Goal: Information Seeking & Learning: Learn about a topic

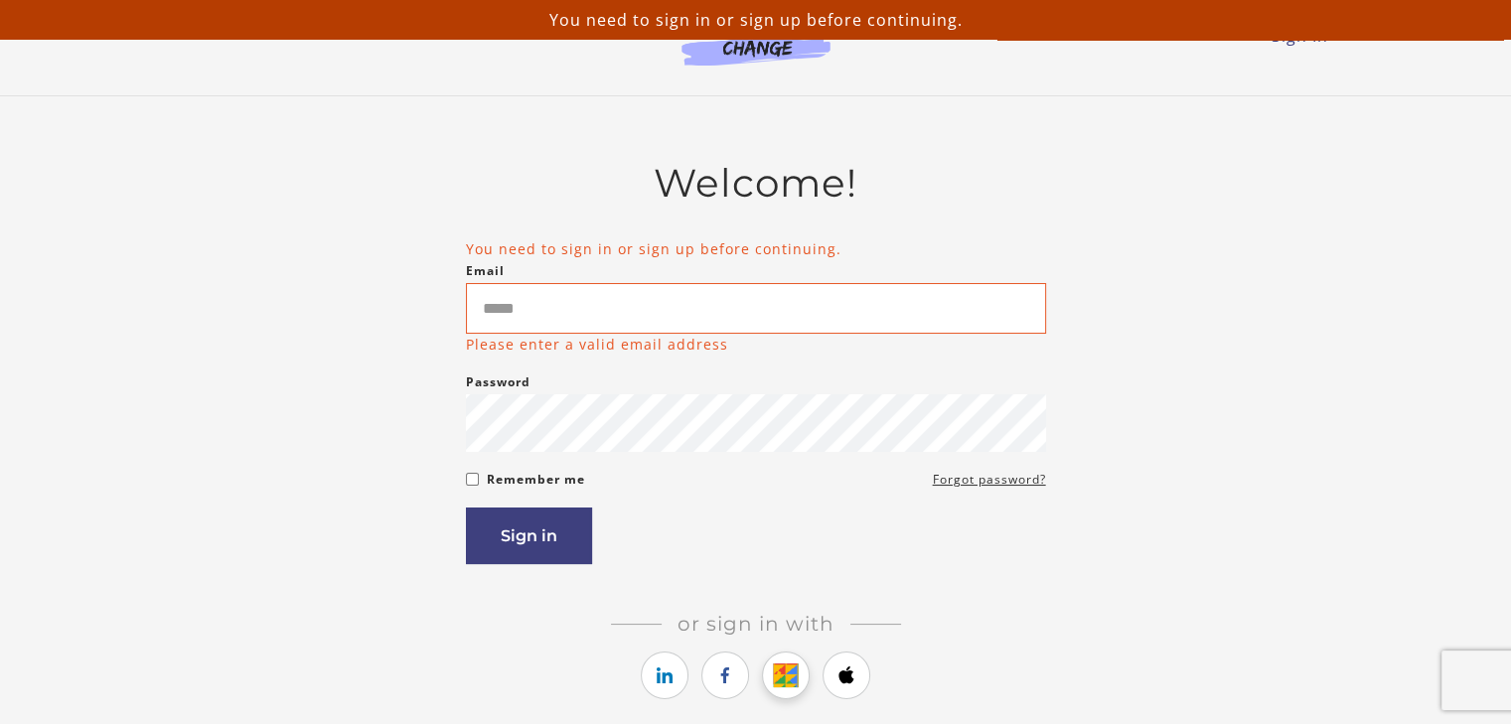
click at [790, 672] on icon "https://courses.thinkific.com/users/auth/google?ss%5Breferral%5D=&ss%5Buser_ret…" at bounding box center [786, 676] width 25 height 24
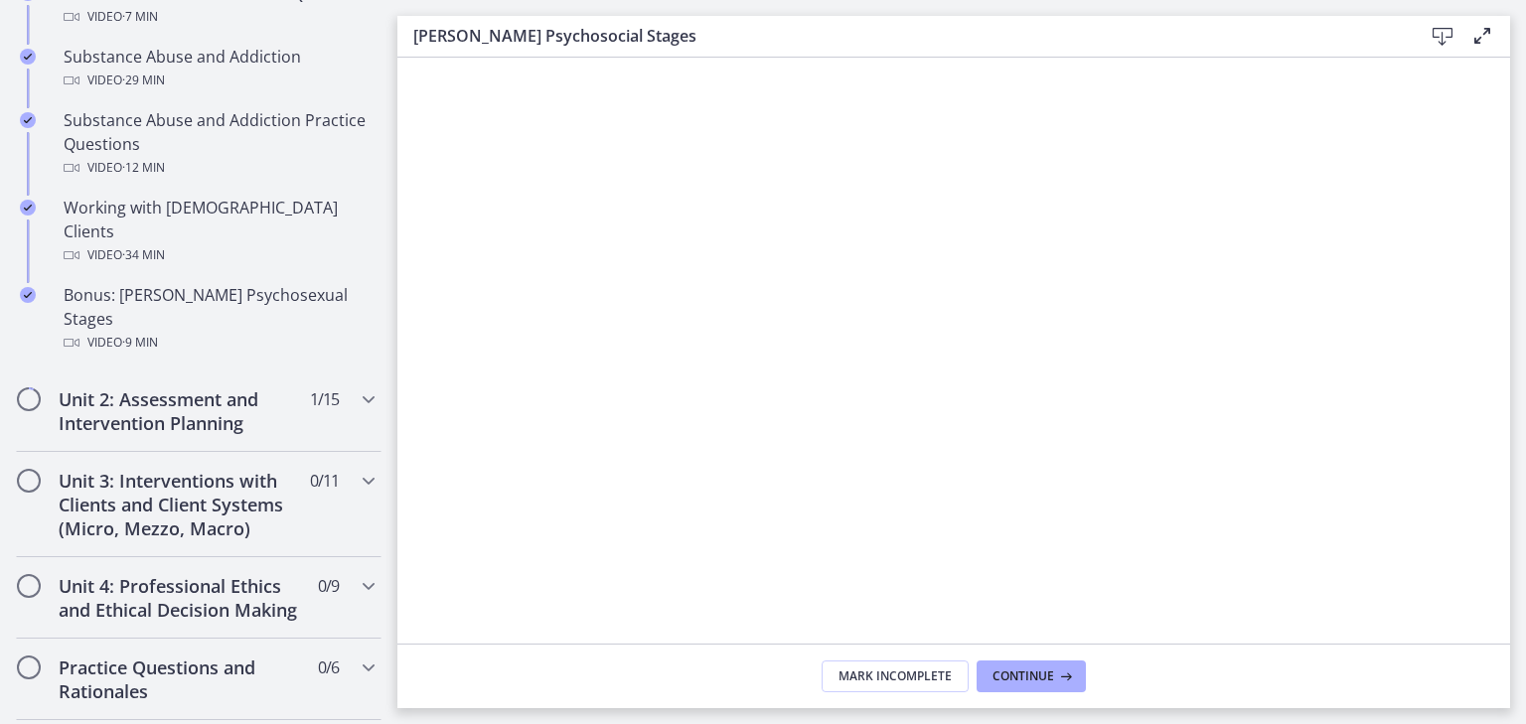
scroll to position [1271, 0]
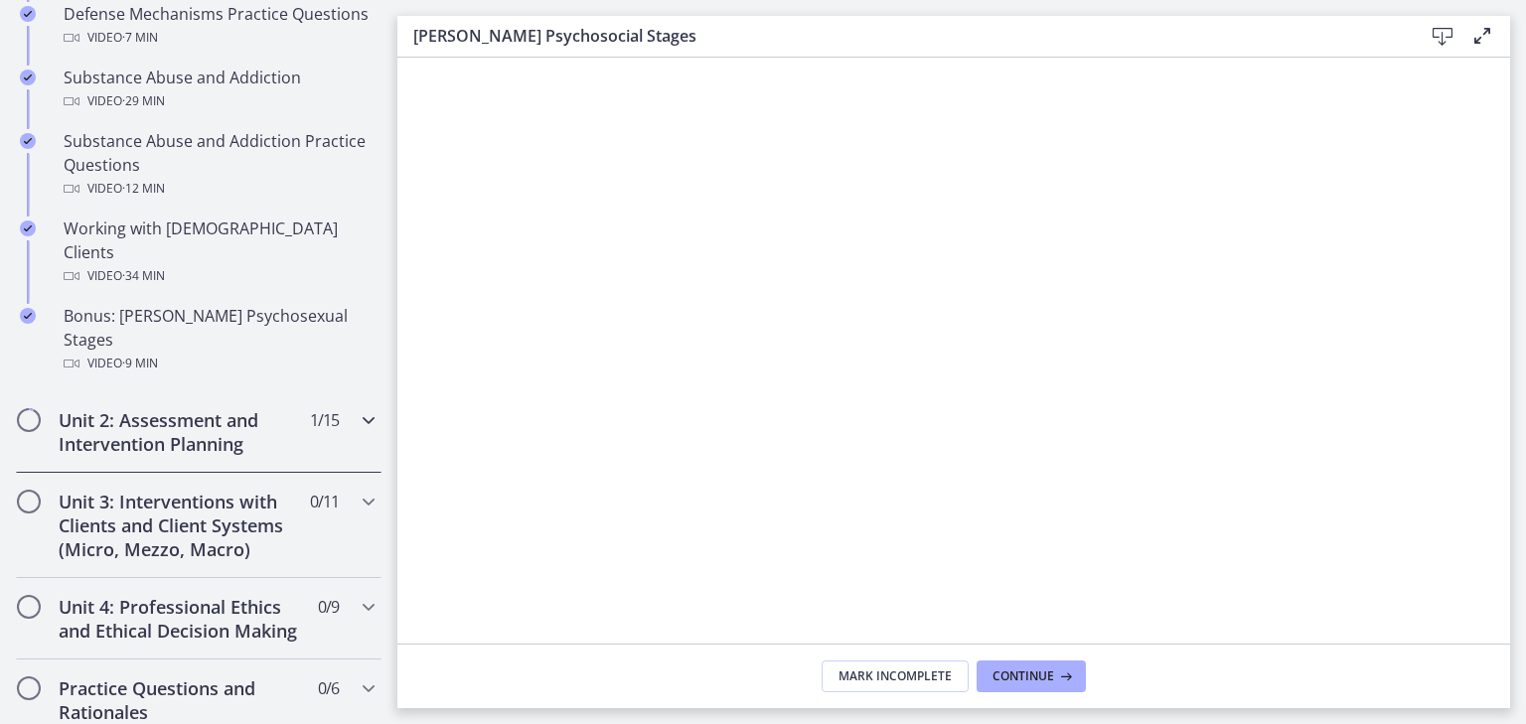
click at [371, 391] on div "Unit 2: Assessment and Intervention Planning 1 / 15 Completed" at bounding box center [198, 431] width 397 height 81
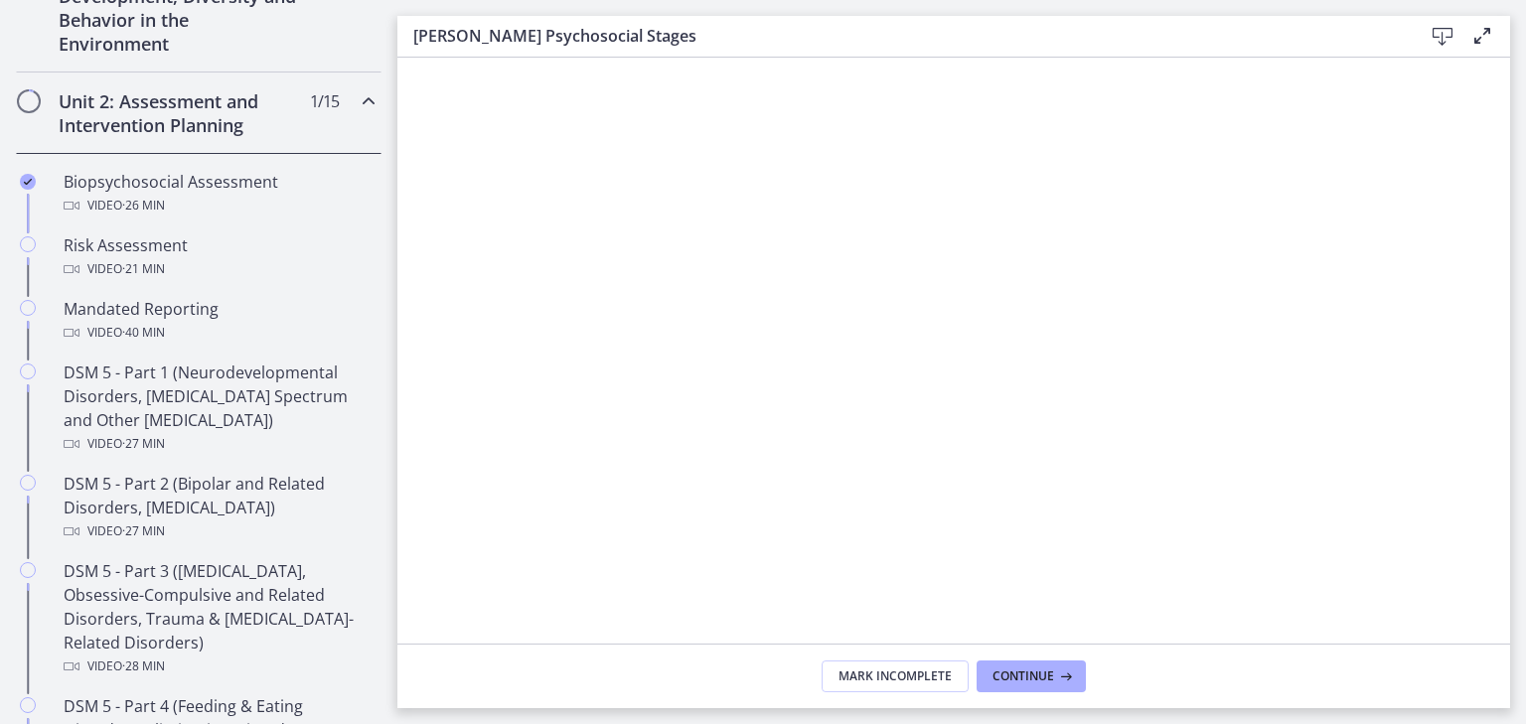
scroll to position [582, 0]
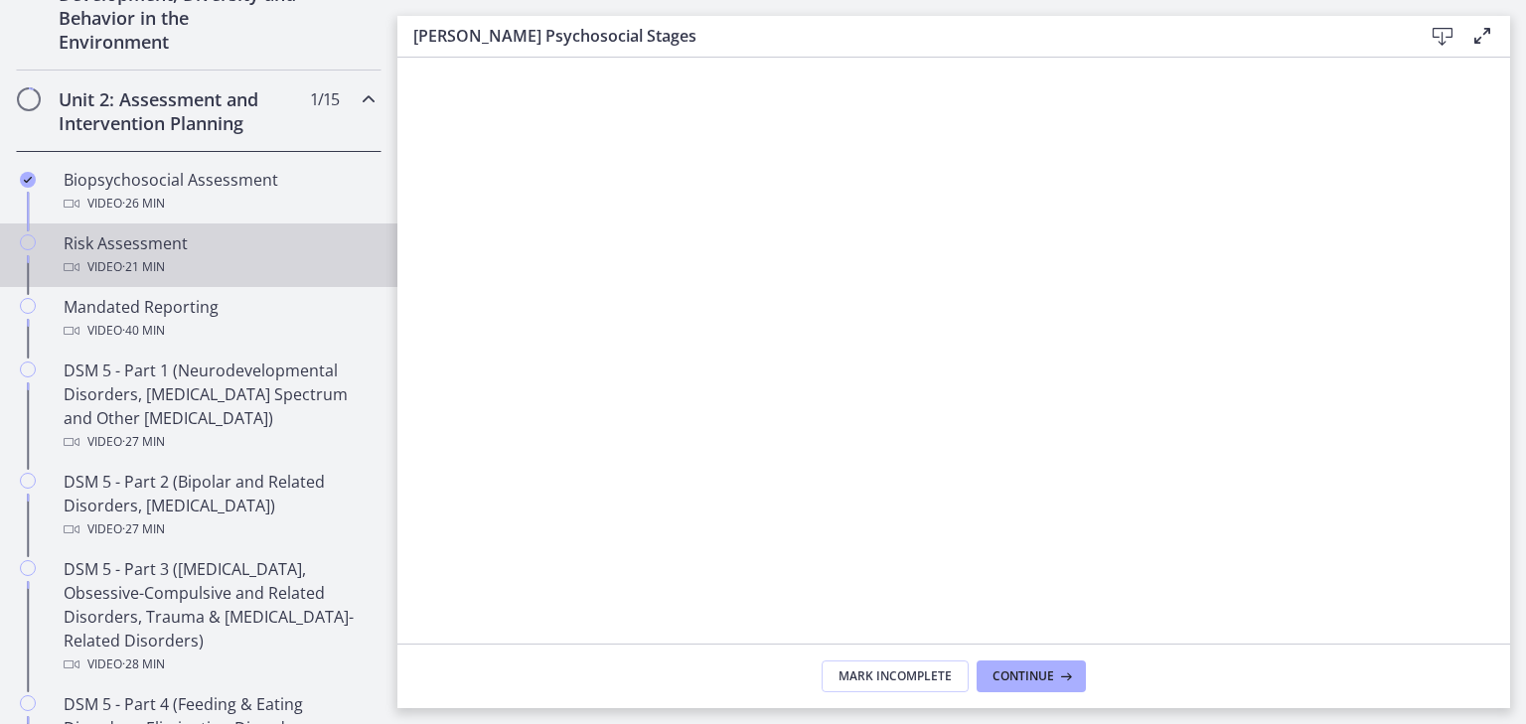
click at [304, 243] on div "Risk Assessment Video · 21 min" at bounding box center [219, 255] width 310 height 48
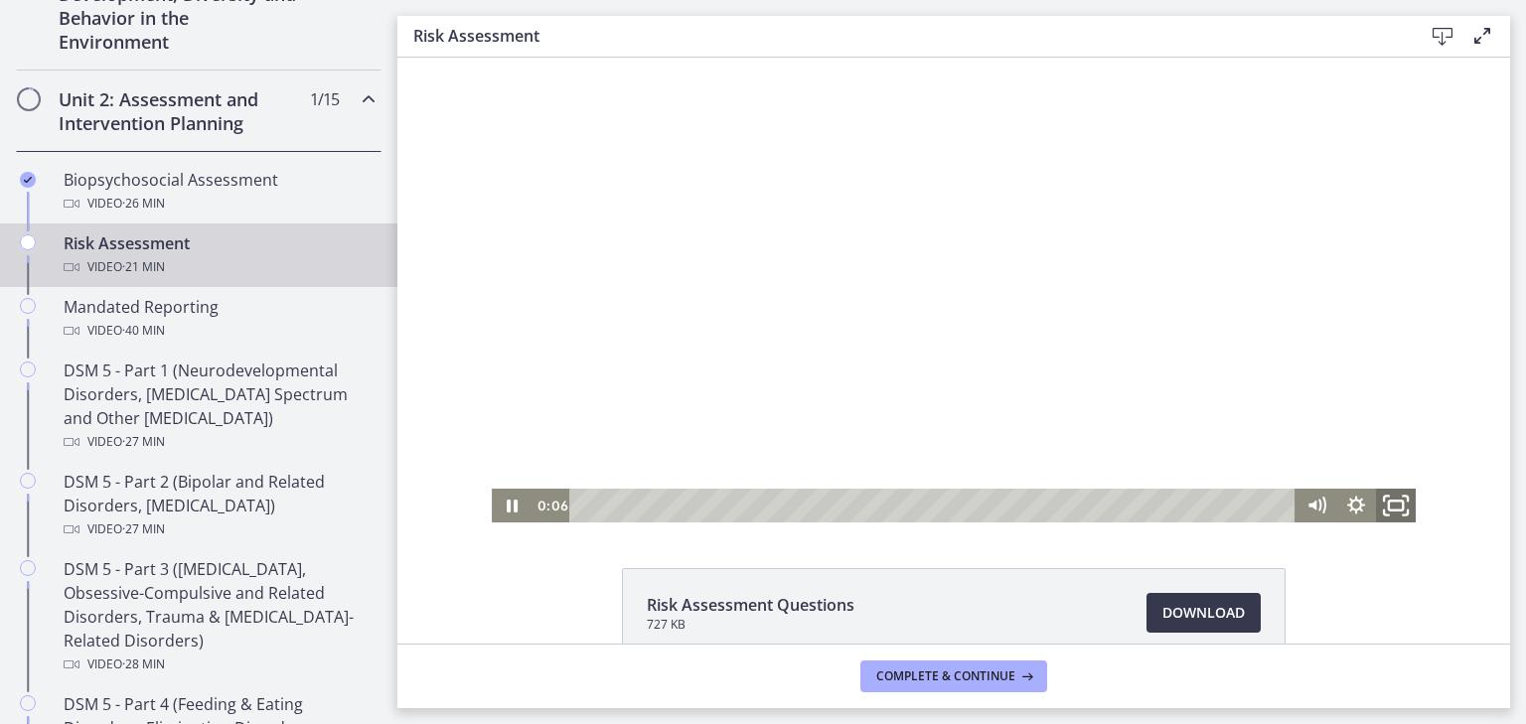
click at [1393, 510] on rect "Fullscreen" at bounding box center [1396, 506] width 14 height 10
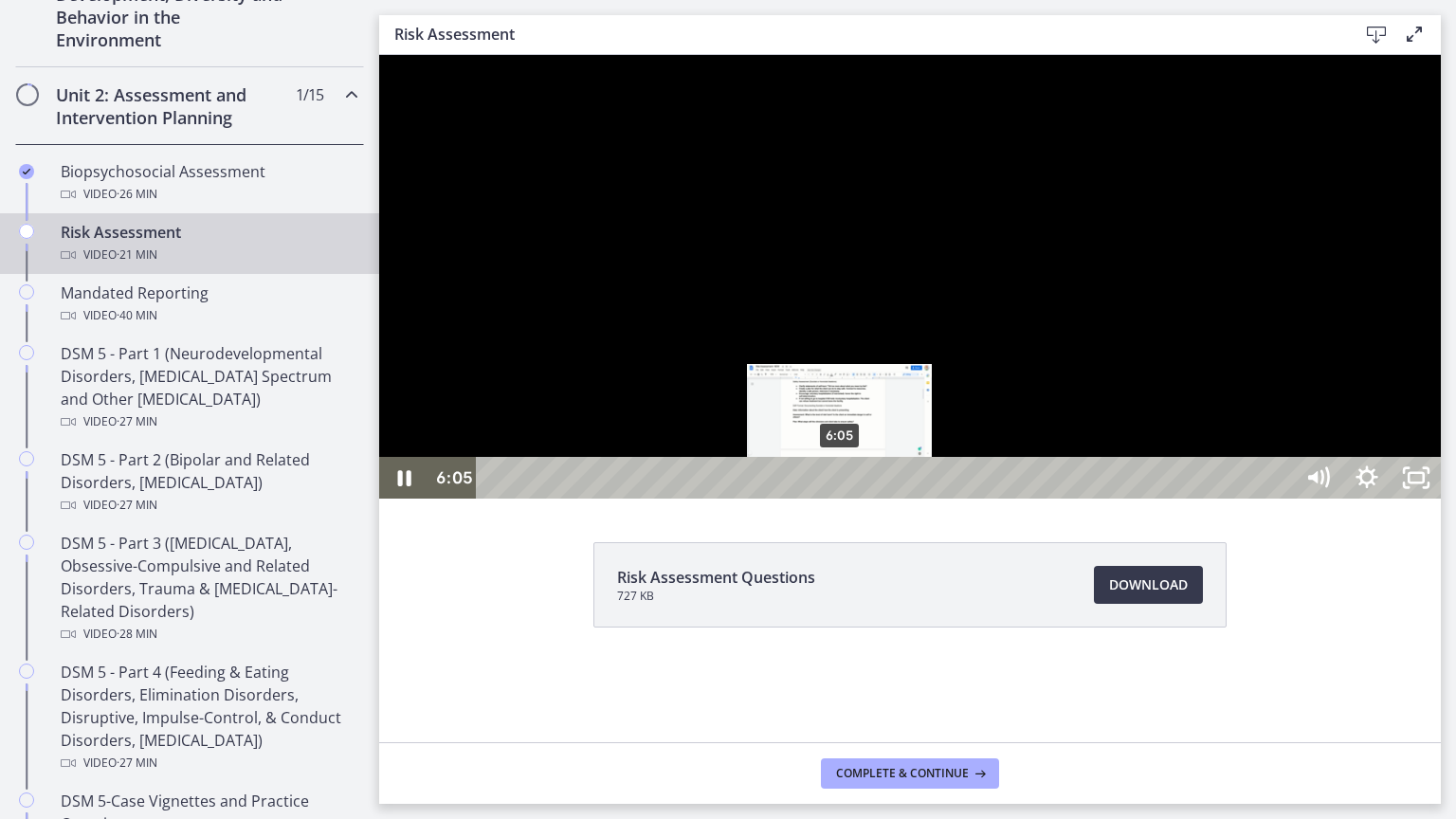
click at [841, 499] on div "6:05" at bounding box center [887, 478] width 787 height 42
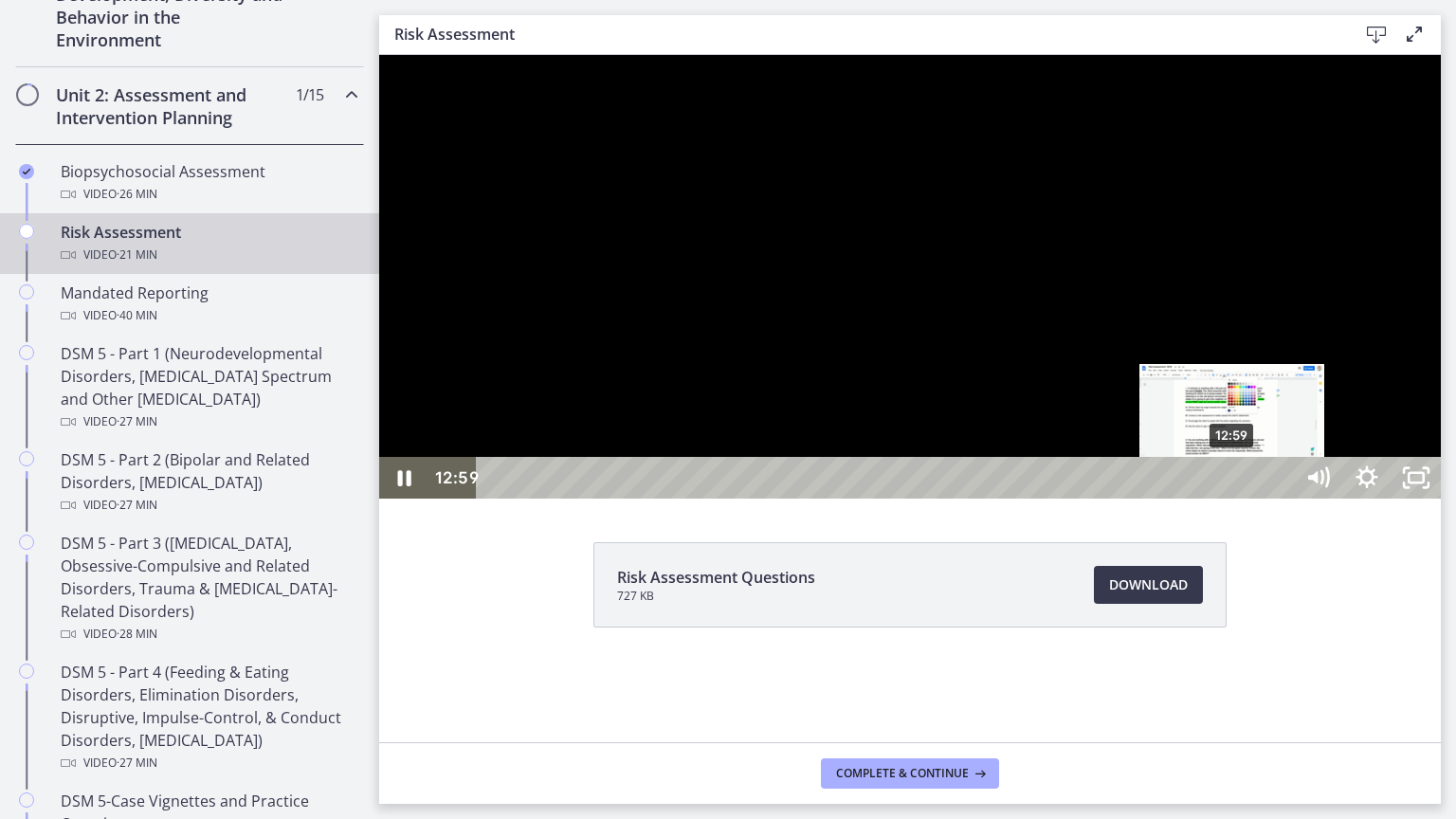
click at [1234, 499] on div "12:59" at bounding box center [887, 478] width 787 height 42
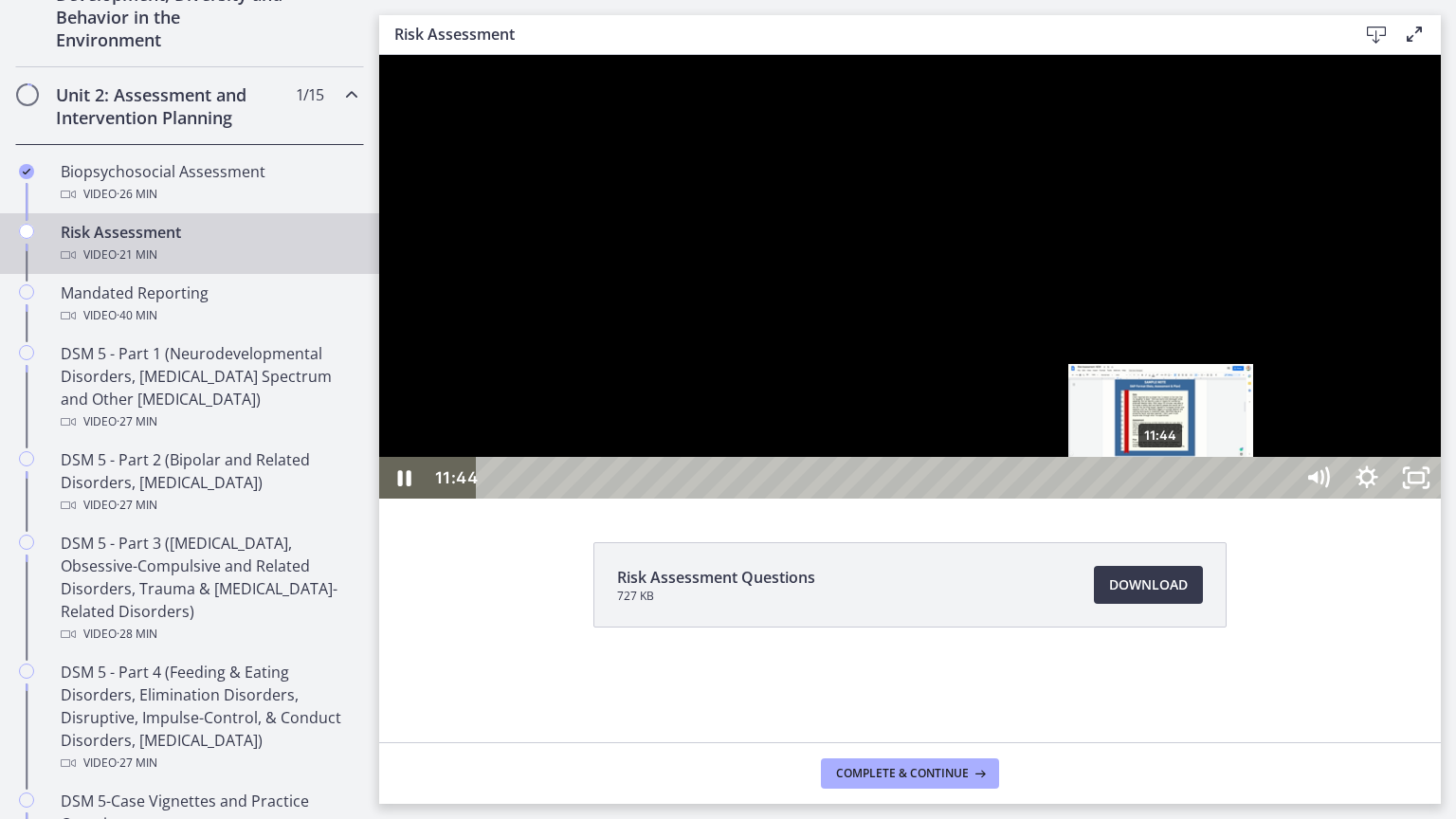
click at [1162, 499] on div "11:44" at bounding box center [887, 478] width 787 height 42
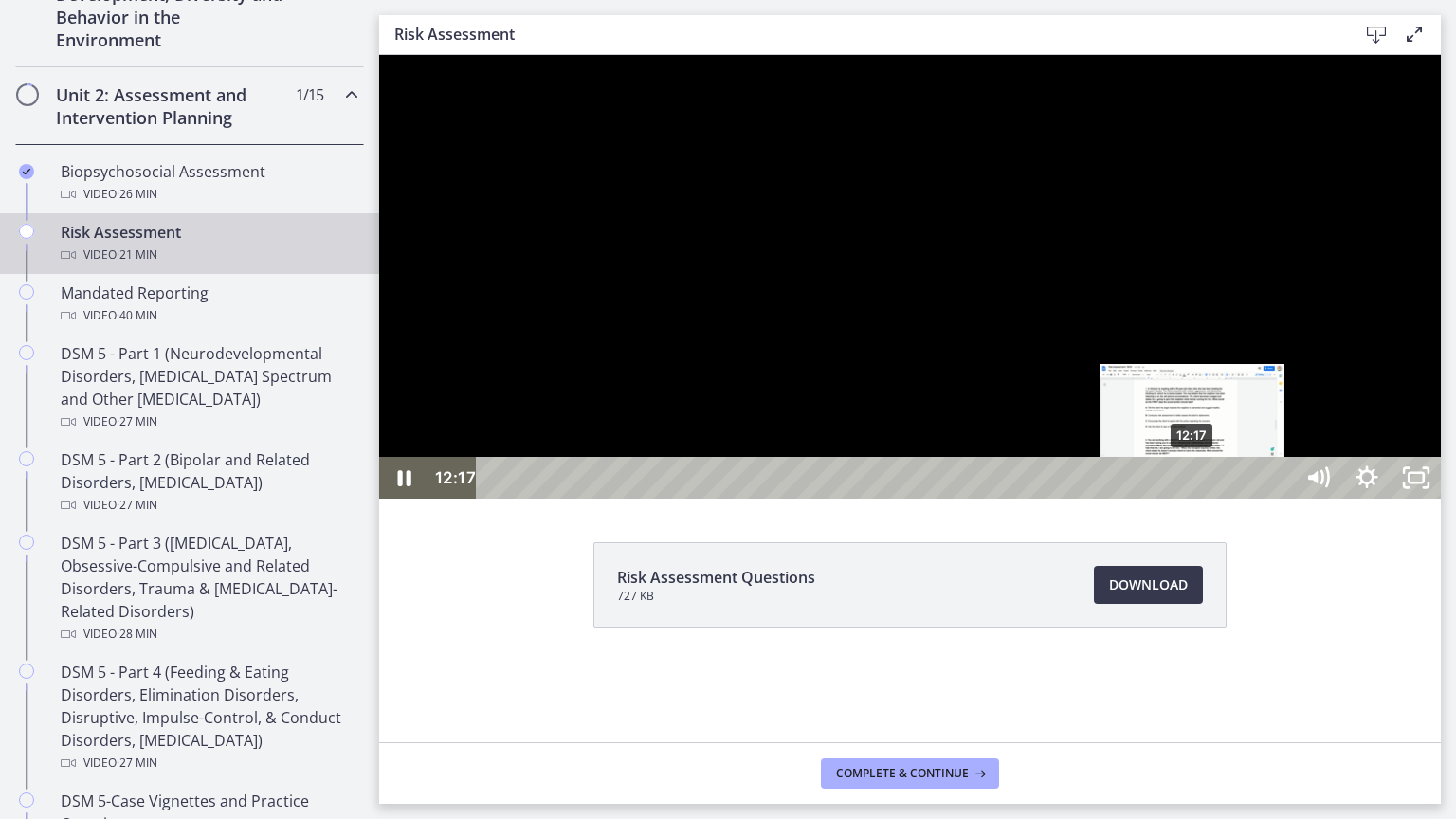
click at [1194, 499] on div "12:17" at bounding box center [887, 478] width 787 height 42
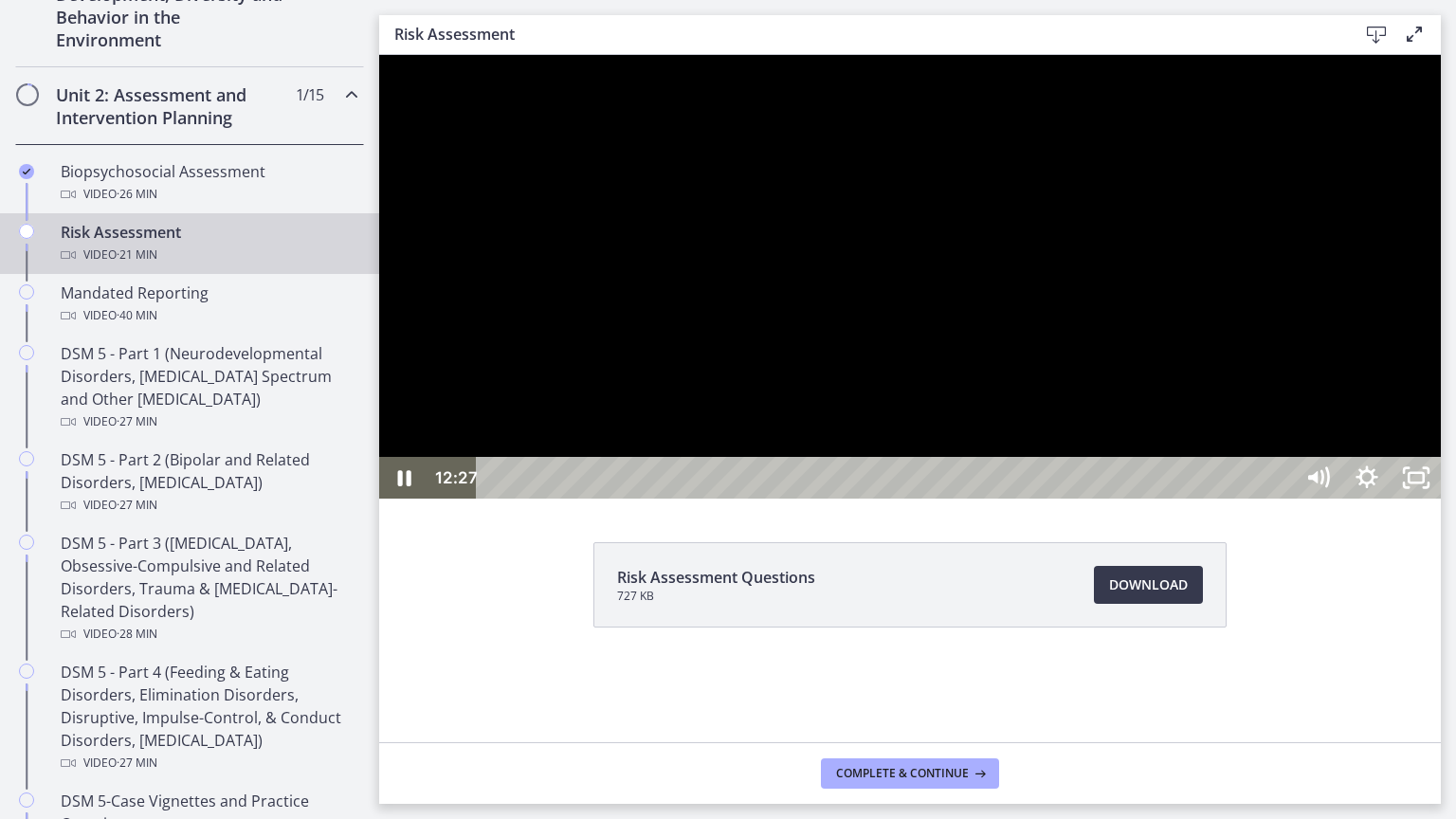
click at [1111, 499] on div at bounding box center [909, 277] width 1062 height 444
click at [1386, 499] on div at bounding box center [909, 277] width 1062 height 444
click at [1387, 499] on div at bounding box center [909, 277] width 1062 height 444
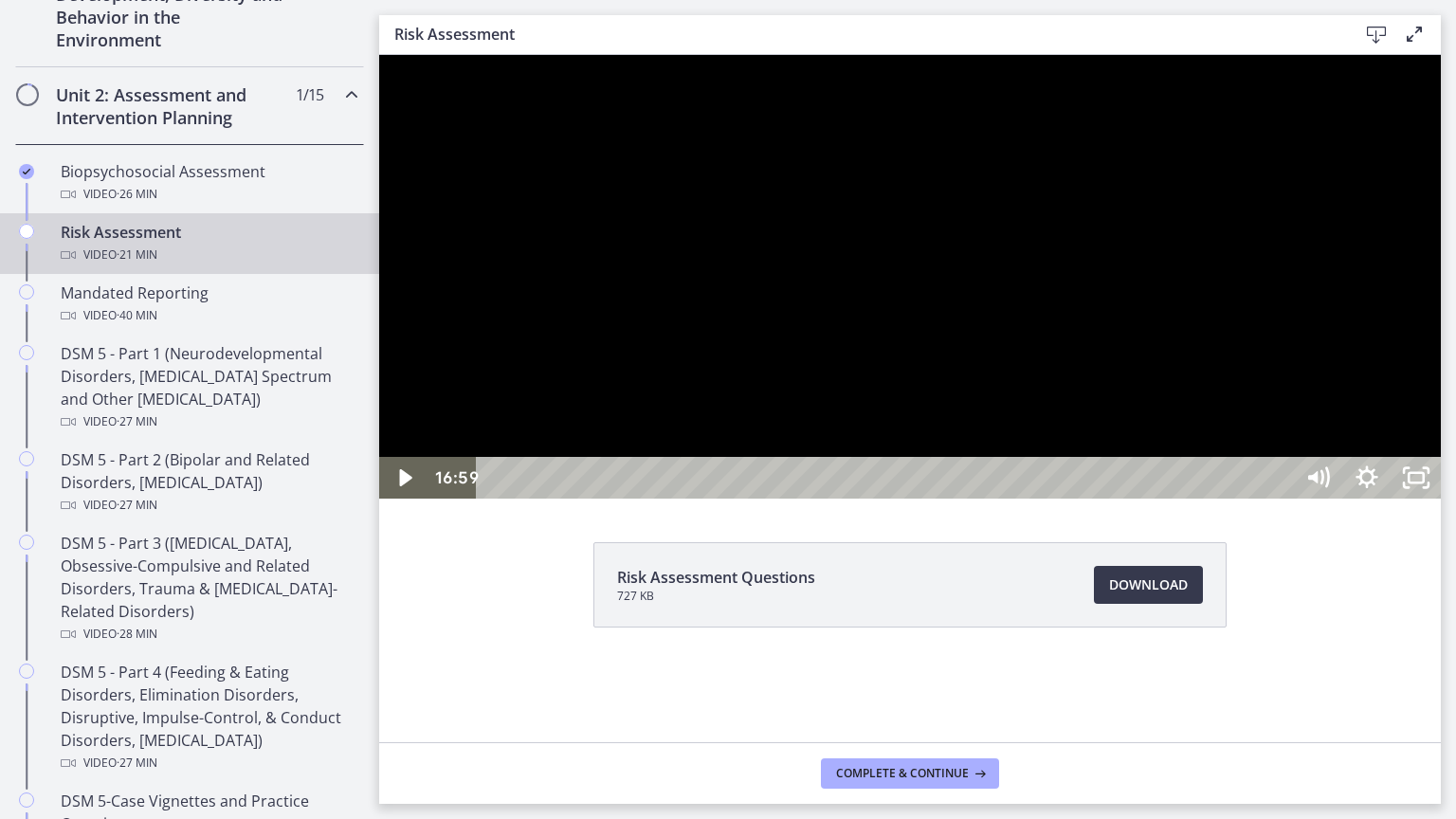
click at [1388, 499] on div at bounding box center [909, 277] width 1062 height 444
click at [1249, 499] on div at bounding box center [909, 277] width 1062 height 444
click at [1245, 499] on div at bounding box center [909, 277] width 1062 height 444
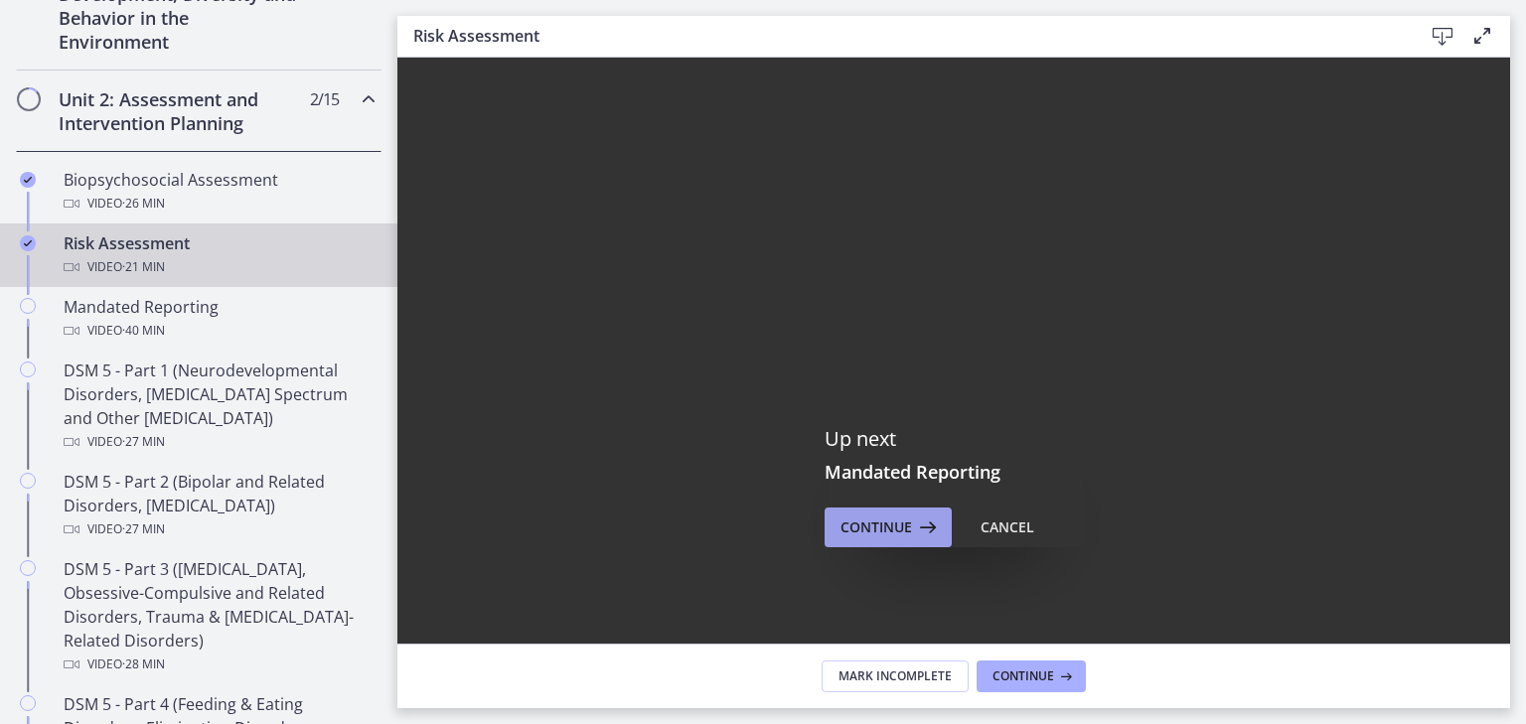
click at [855, 530] on span "Continue" at bounding box center [877, 528] width 72 height 24
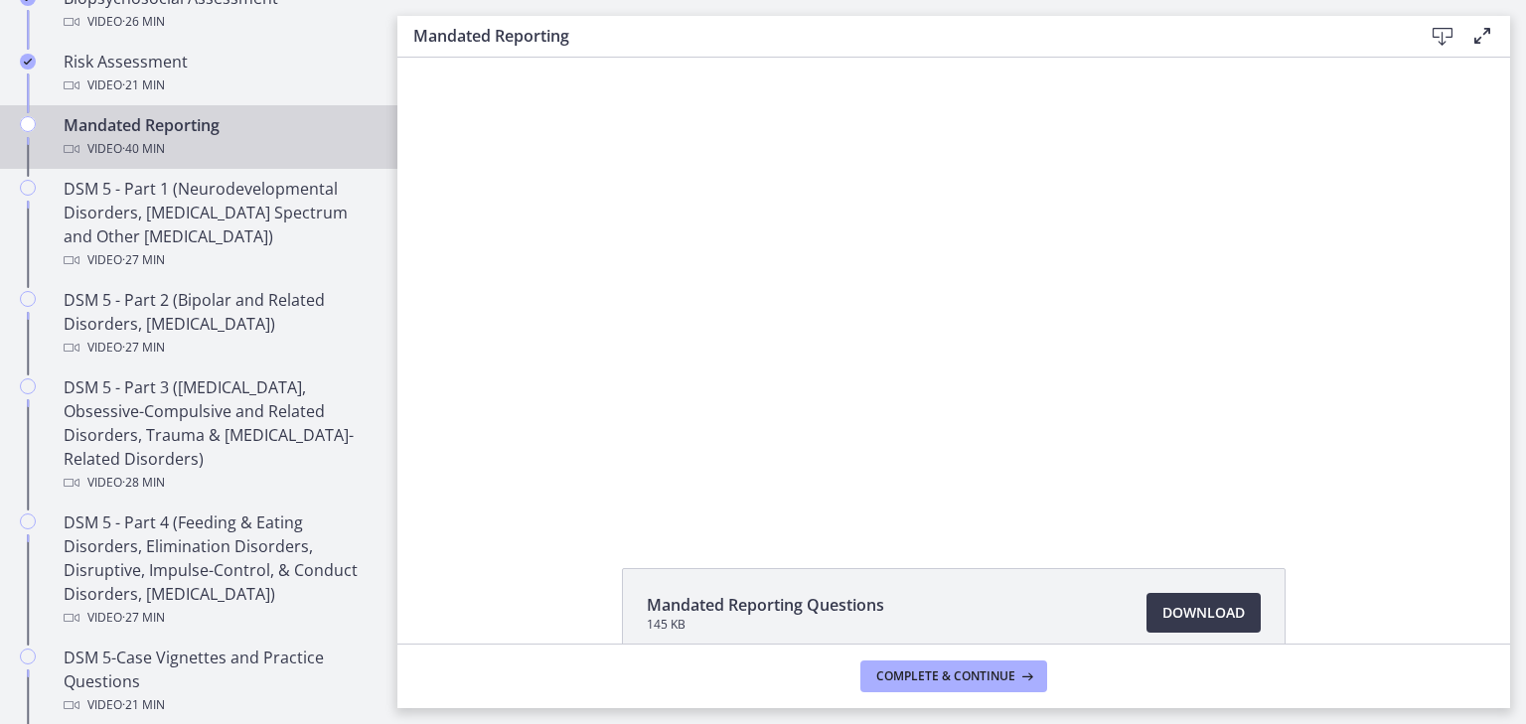
scroll to position [765, 0]
drag, startPoint x: 390, startPoint y: 310, endPoint x: 47, endPoint y: 299, distance: 343.9
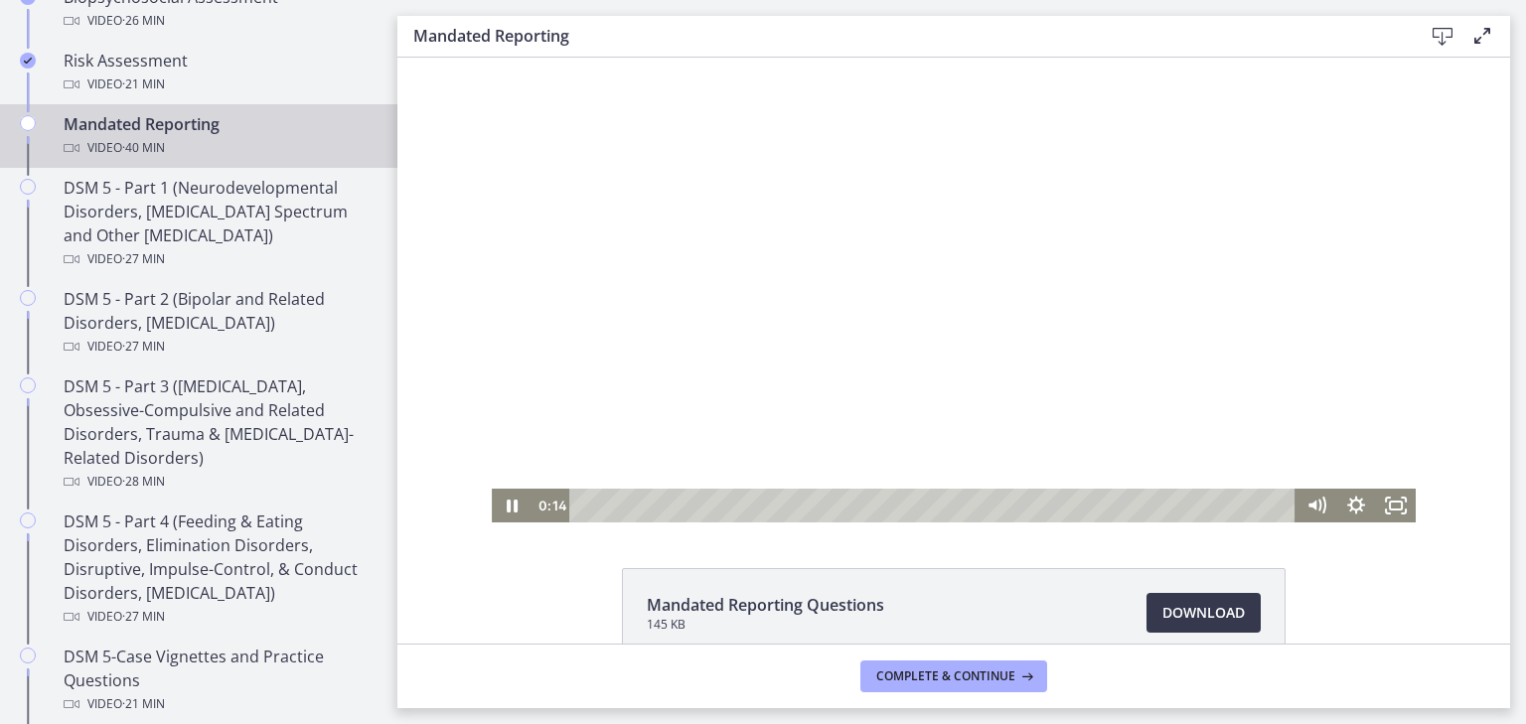
click at [882, 357] on div at bounding box center [954, 290] width 924 height 465
click at [680, 321] on div at bounding box center [954, 290] width 924 height 465
click at [1389, 490] on icon "Fullscreen" at bounding box center [1396, 506] width 48 height 41
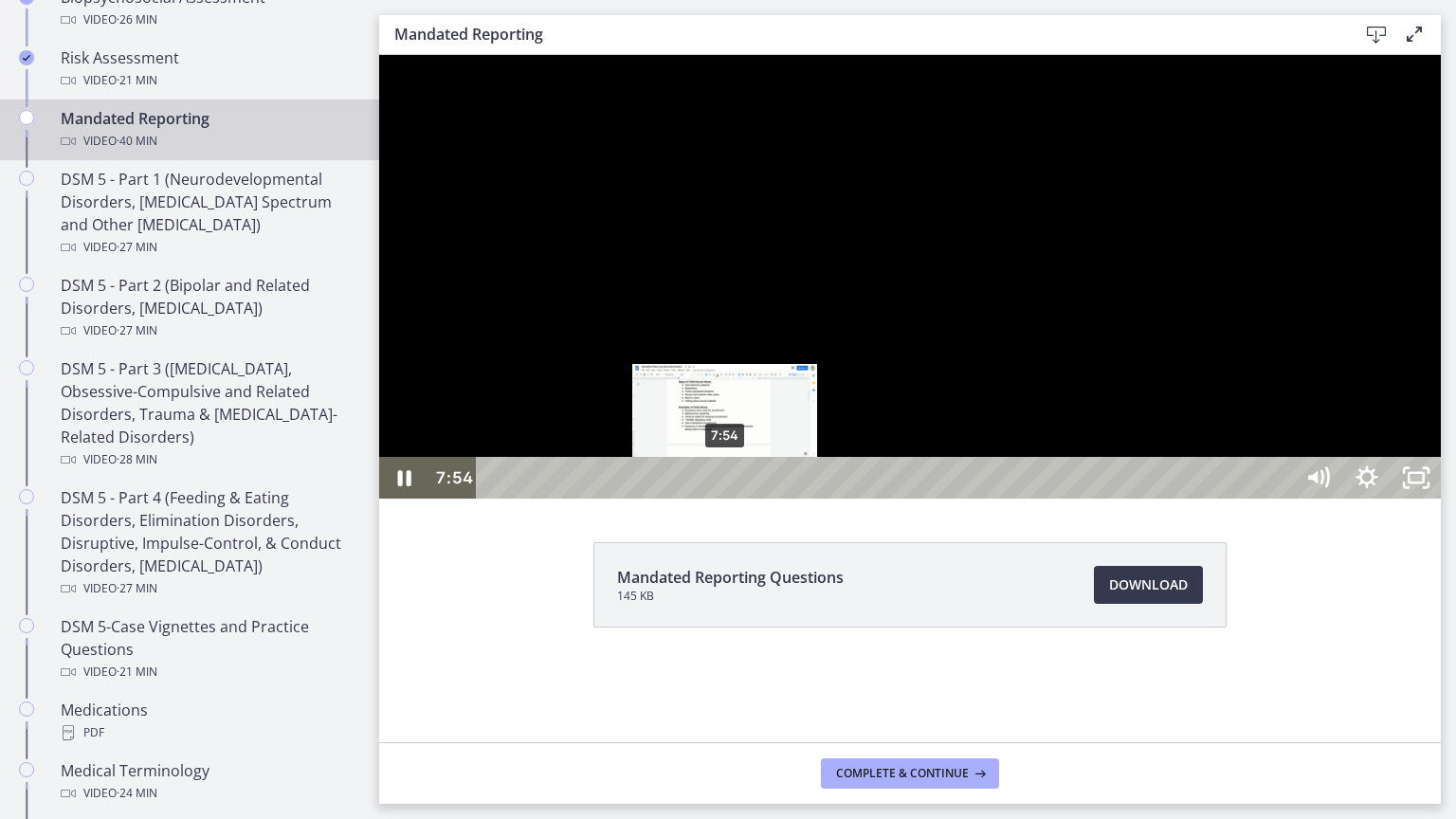
click at [725, 499] on div "7:54" at bounding box center [887, 478] width 787 height 42
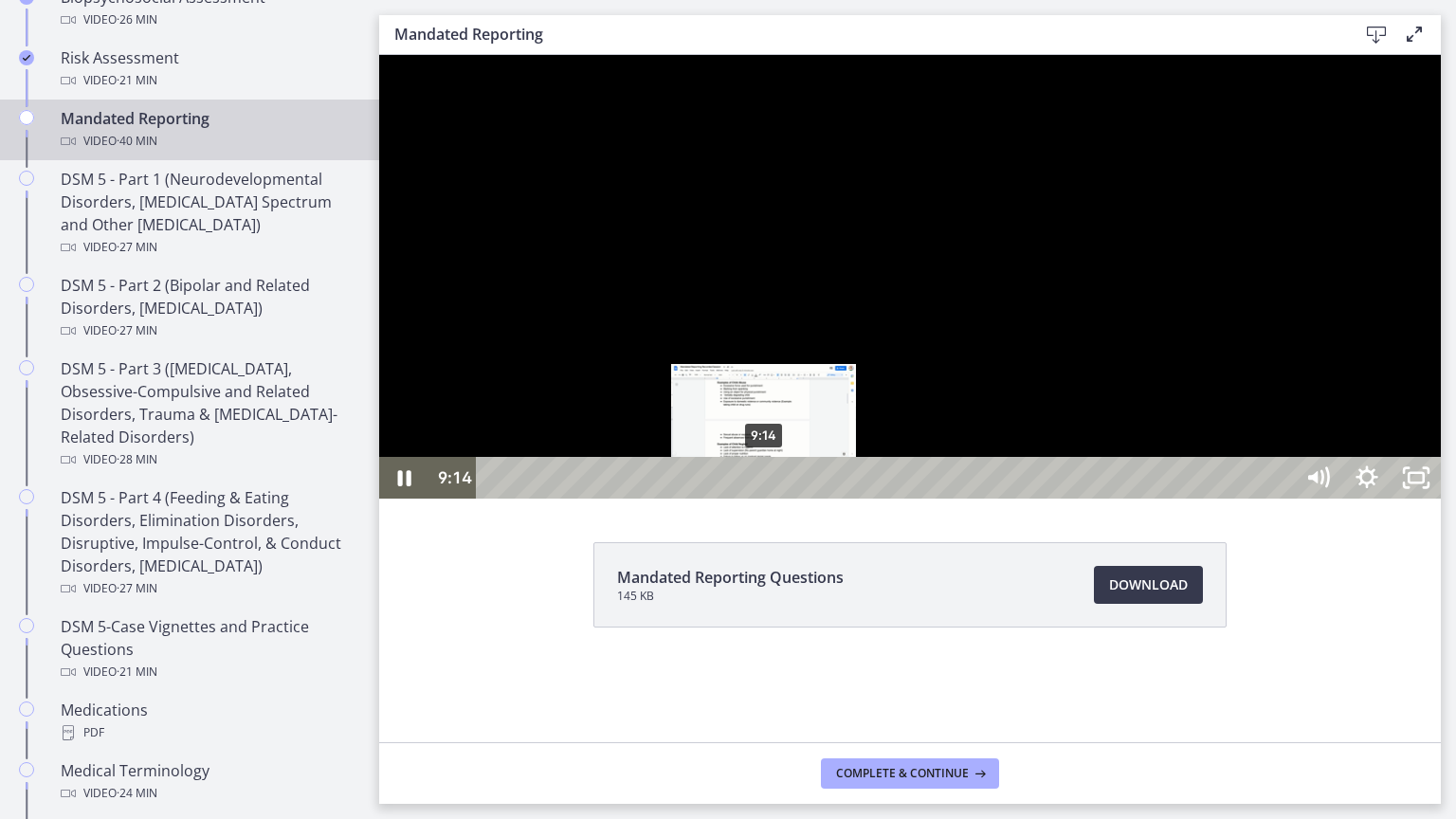
click at [764, 499] on div "9:14" at bounding box center [887, 478] width 787 height 42
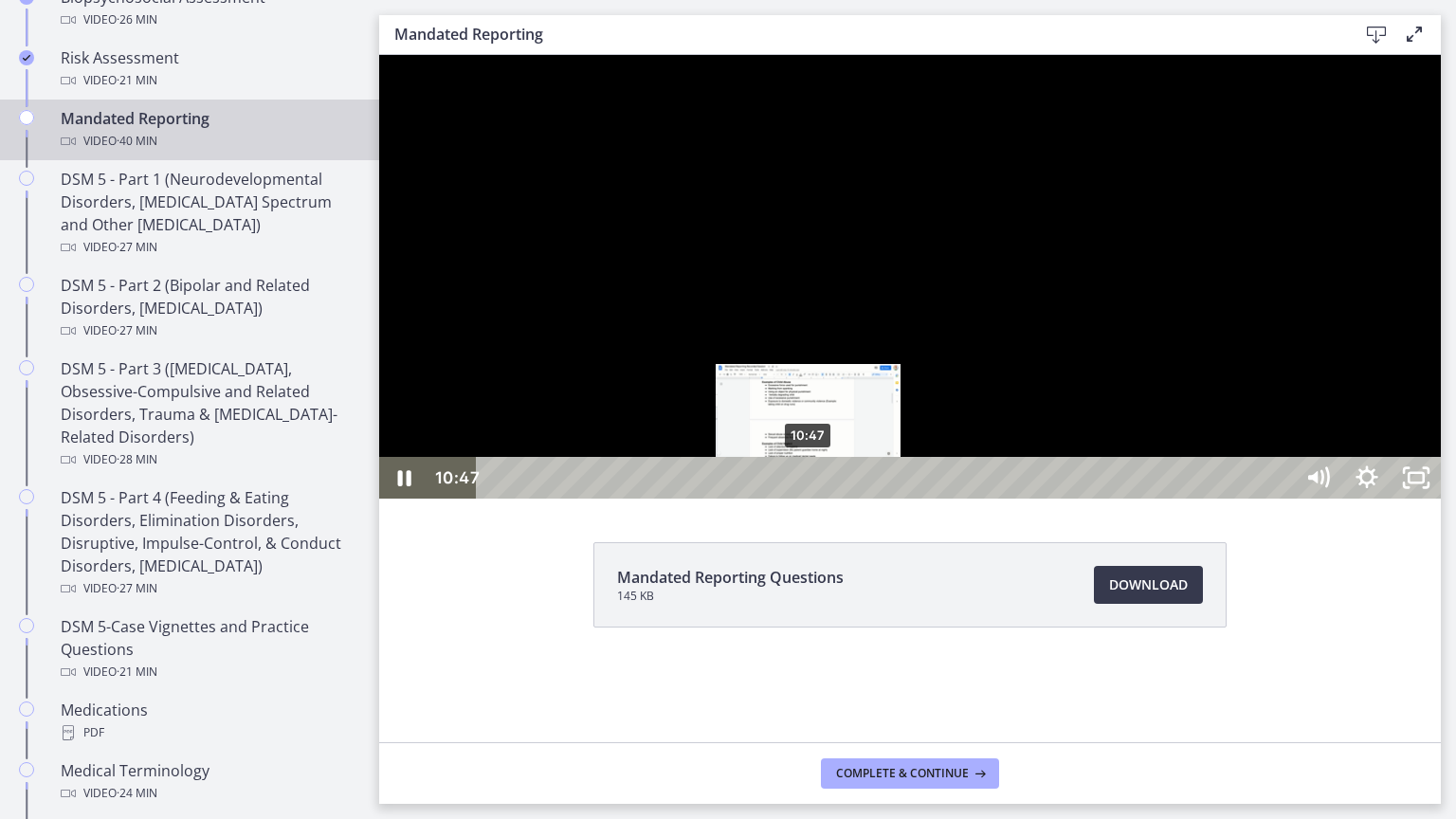
click at [809, 499] on div "10:47" at bounding box center [887, 478] width 787 height 42
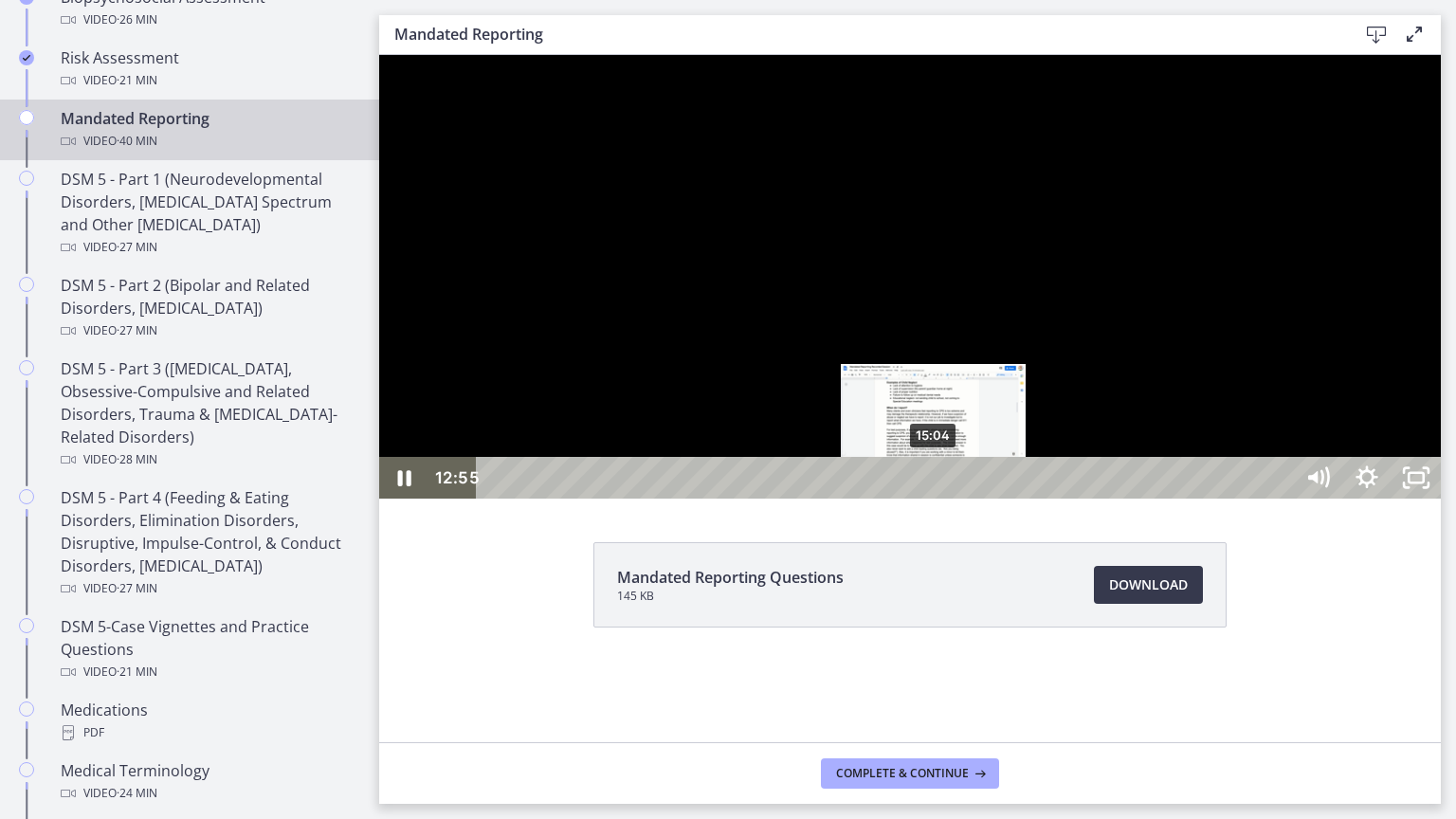
click at [937, 499] on div "15:04" at bounding box center [887, 478] width 787 height 42
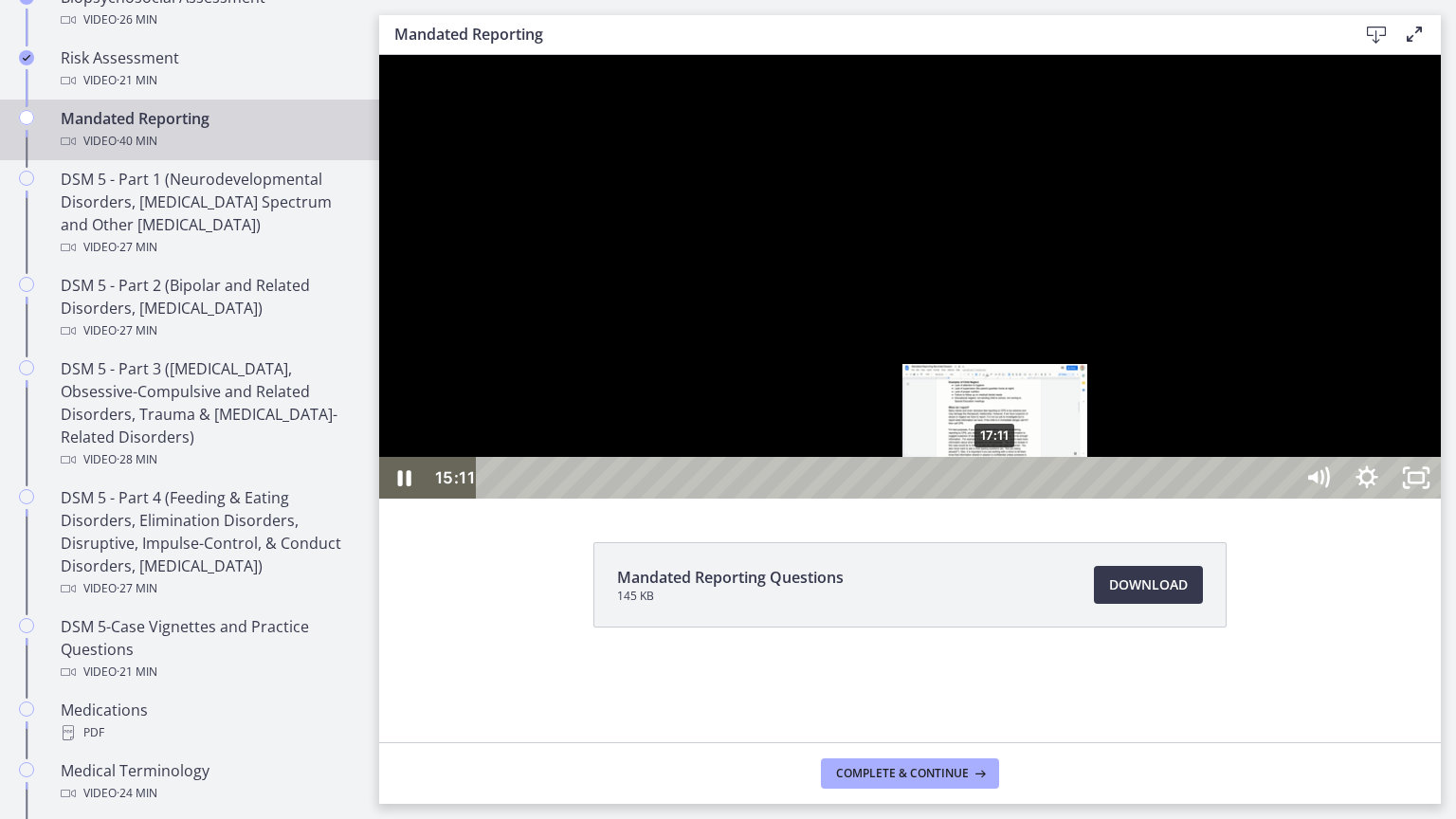
click at [997, 499] on div "17:11" at bounding box center [887, 478] width 787 height 42
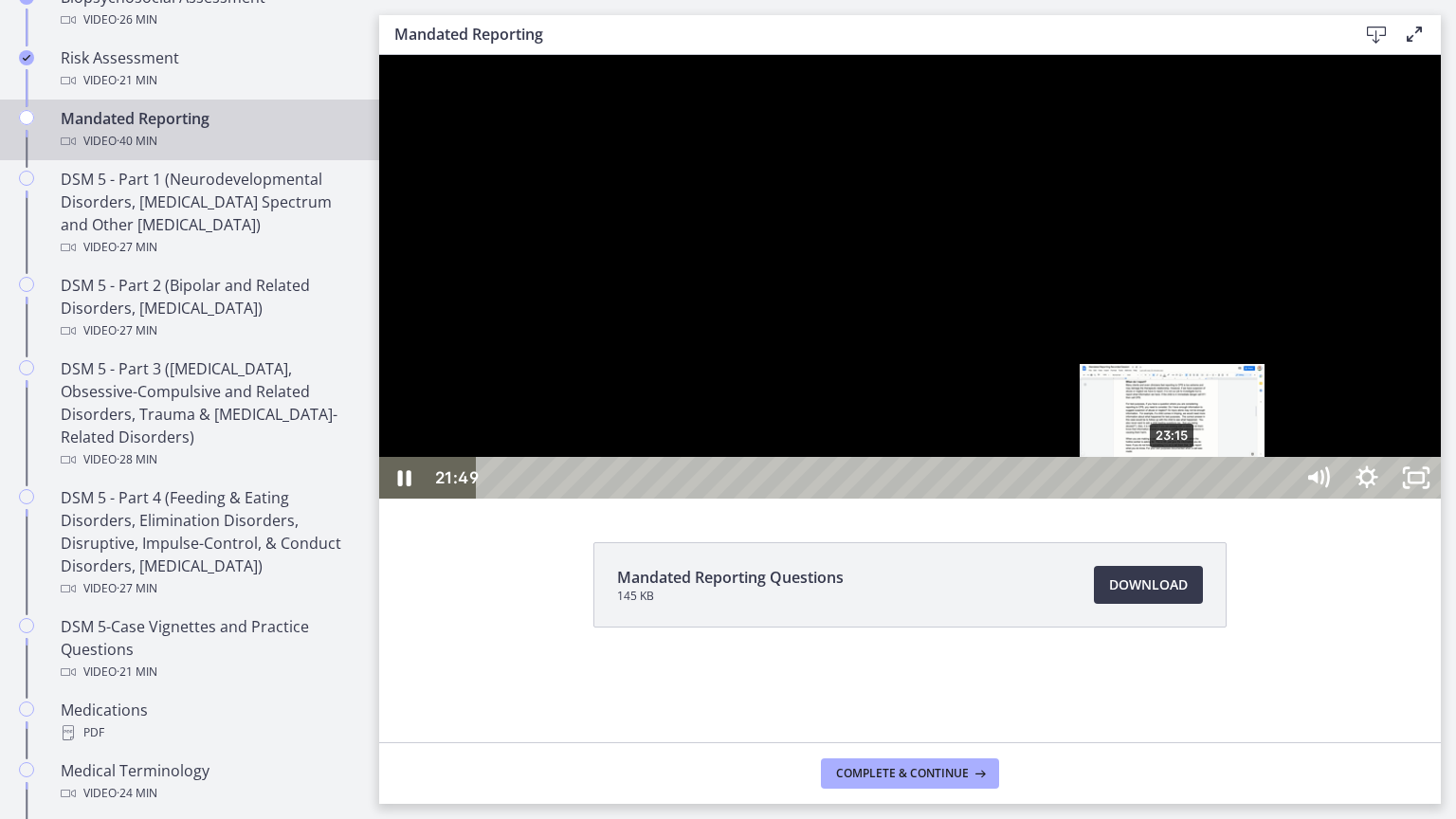
click at [1174, 499] on div "23:15" at bounding box center [887, 478] width 787 height 42
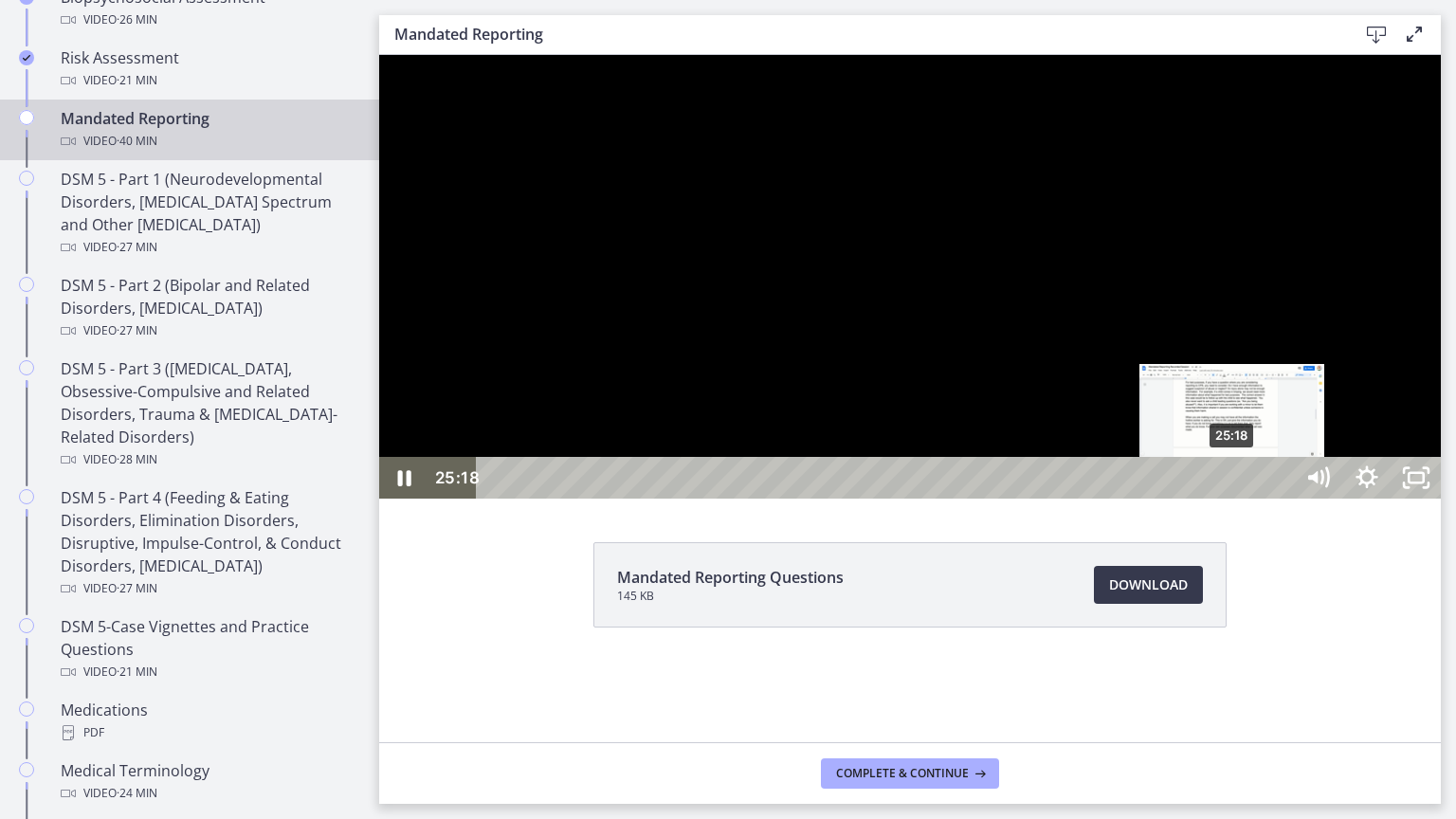
click at [1234, 499] on div "25:18" at bounding box center [887, 478] width 787 height 42
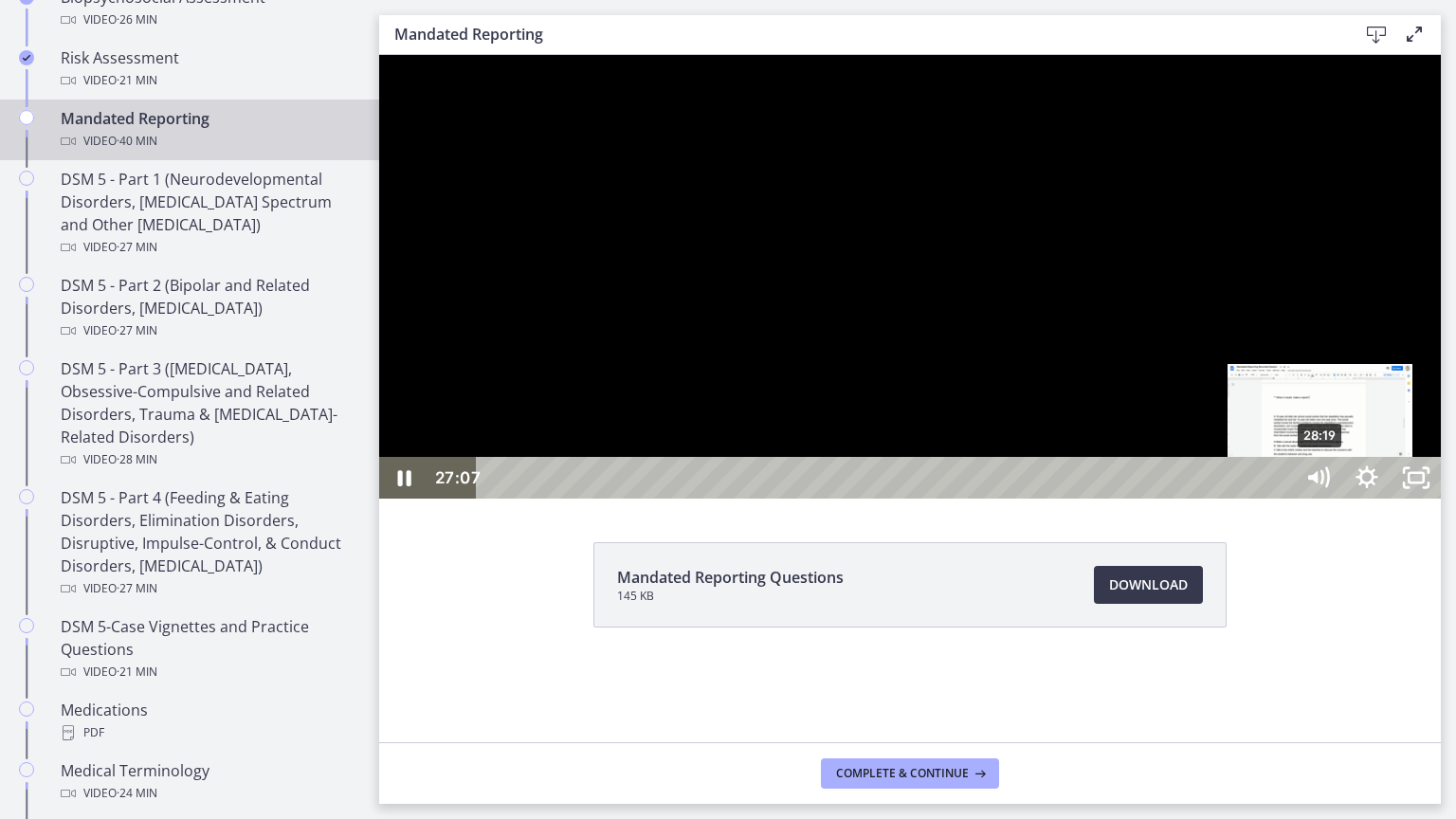
click at [1280, 499] on div "28:19" at bounding box center [887, 478] width 787 height 42
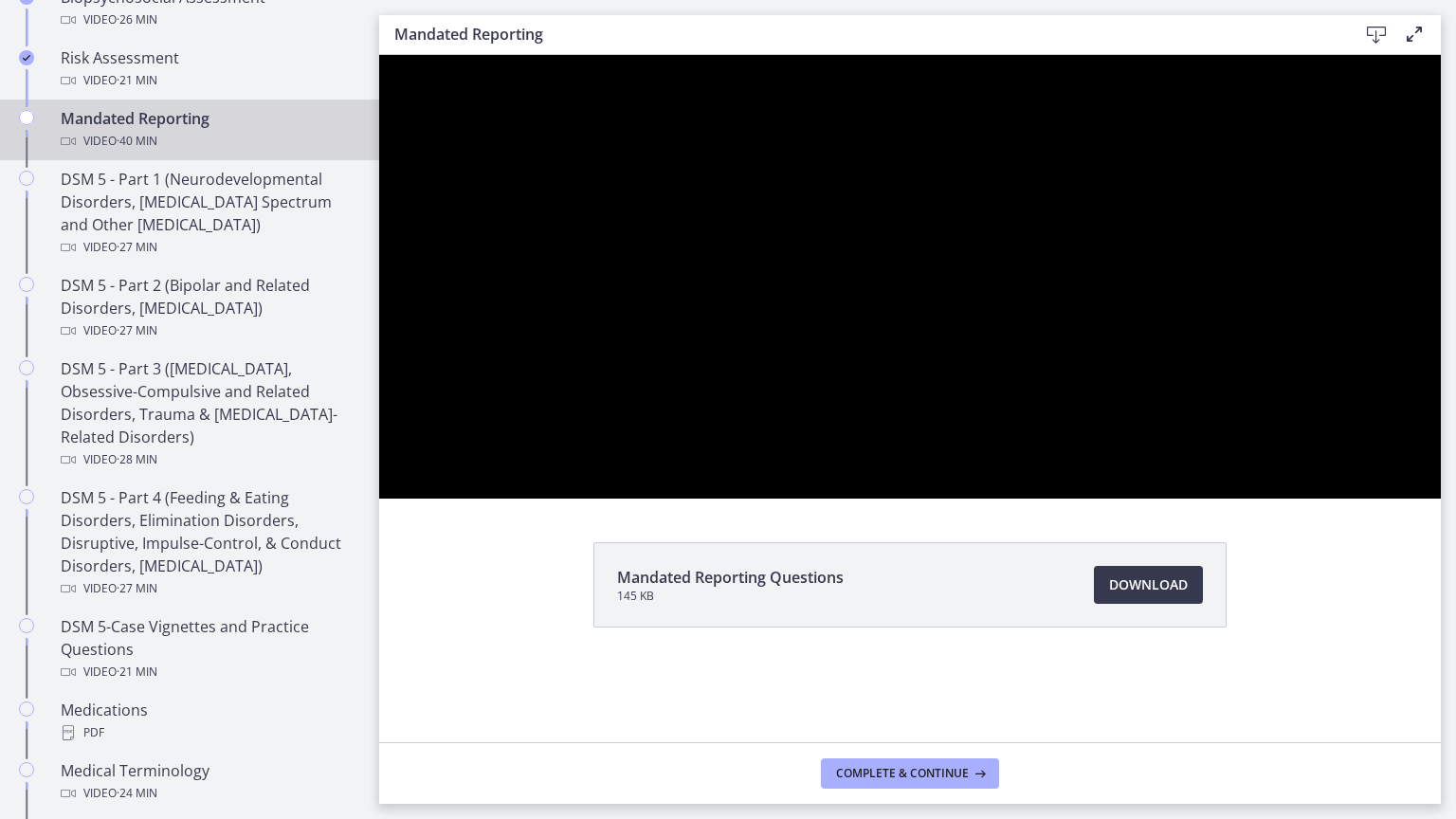
click at [1335, 499] on div at bounding box center [909, 277] width 1062 height 444
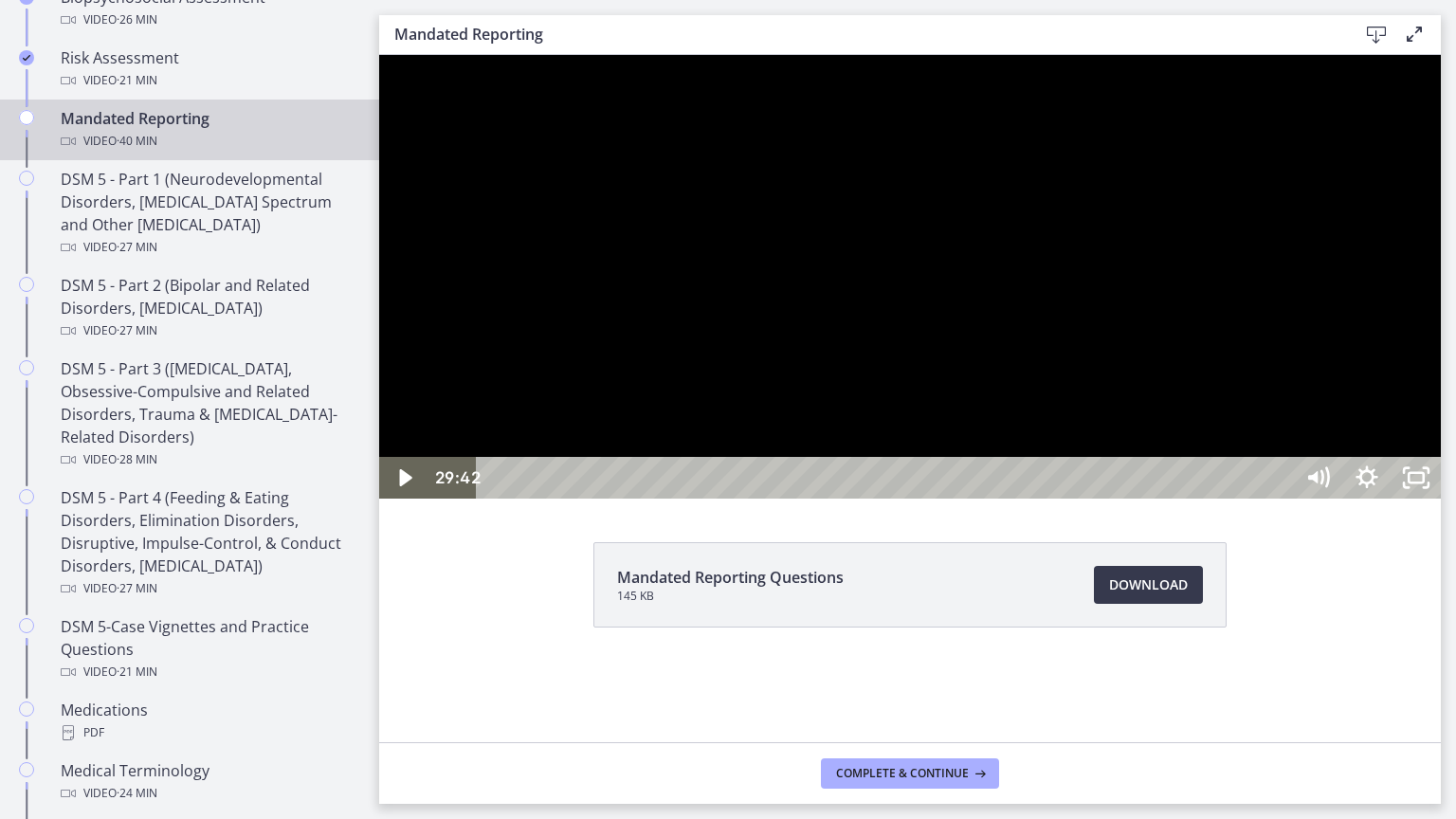
click at [1332, 499] on div at bounding box center [909, 277] width 1062 height 444
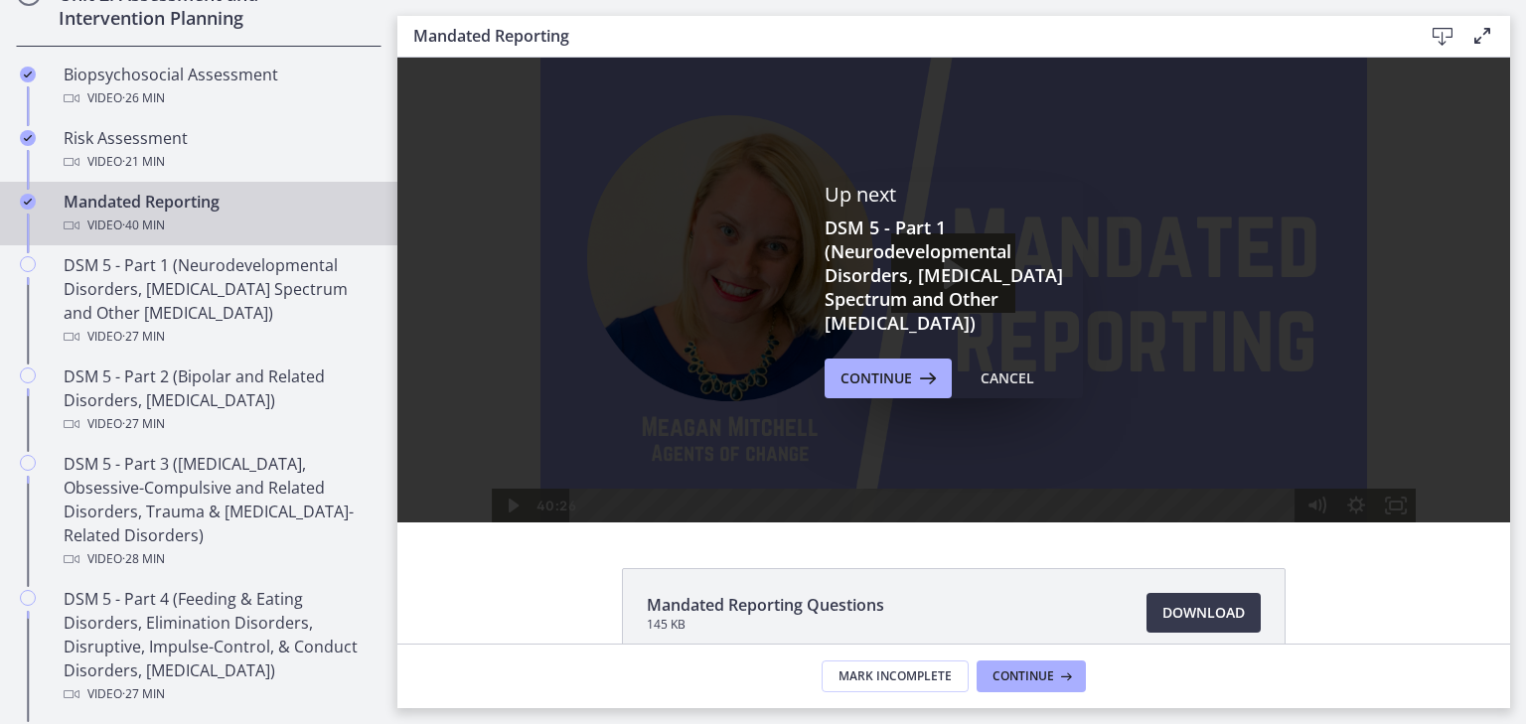
scroll to position [698, 0]
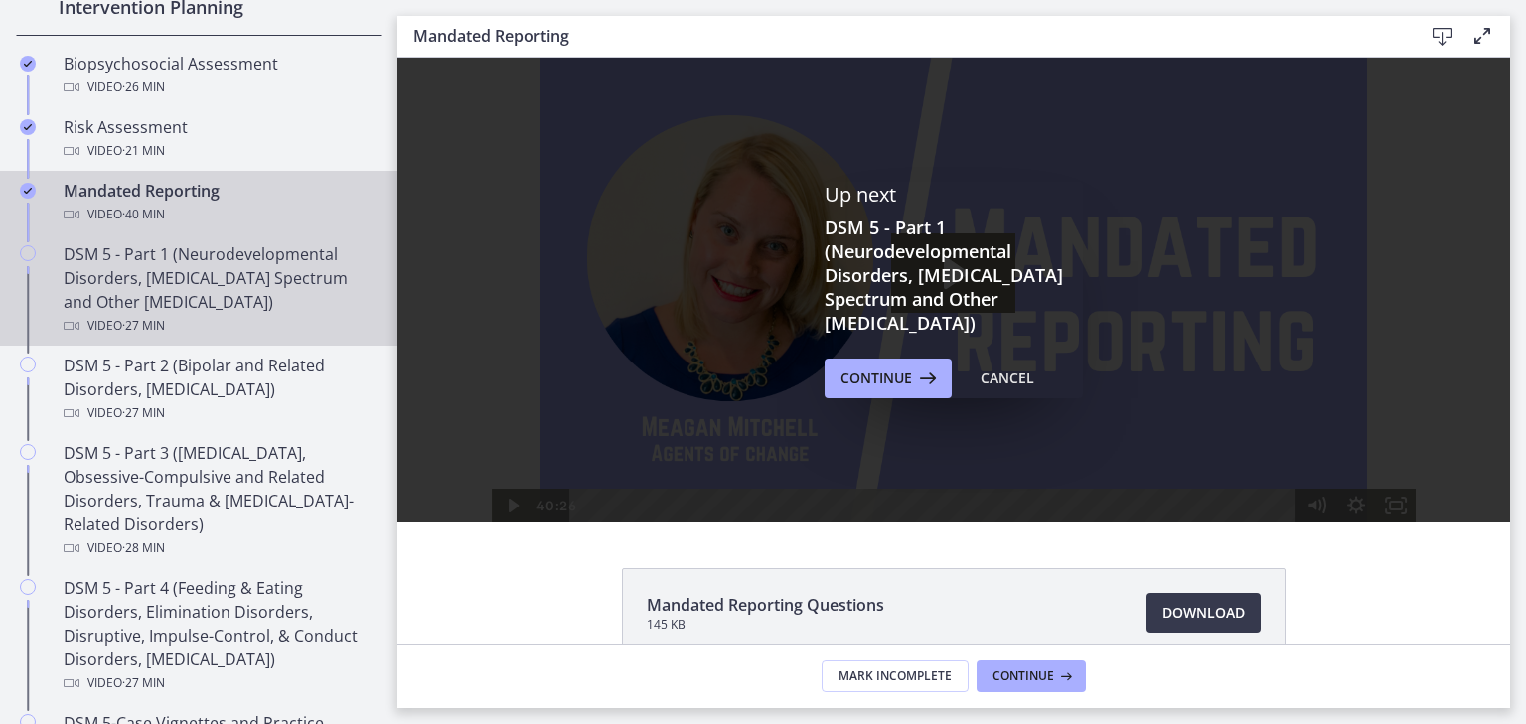
click at [376, 280] on link "DSM 5 - Part 1 (Neurodevelopmental Disorders, [MEDICAL_DATA] Spectrum and Other…" at bounding box center [198, 289] width 397 height 111
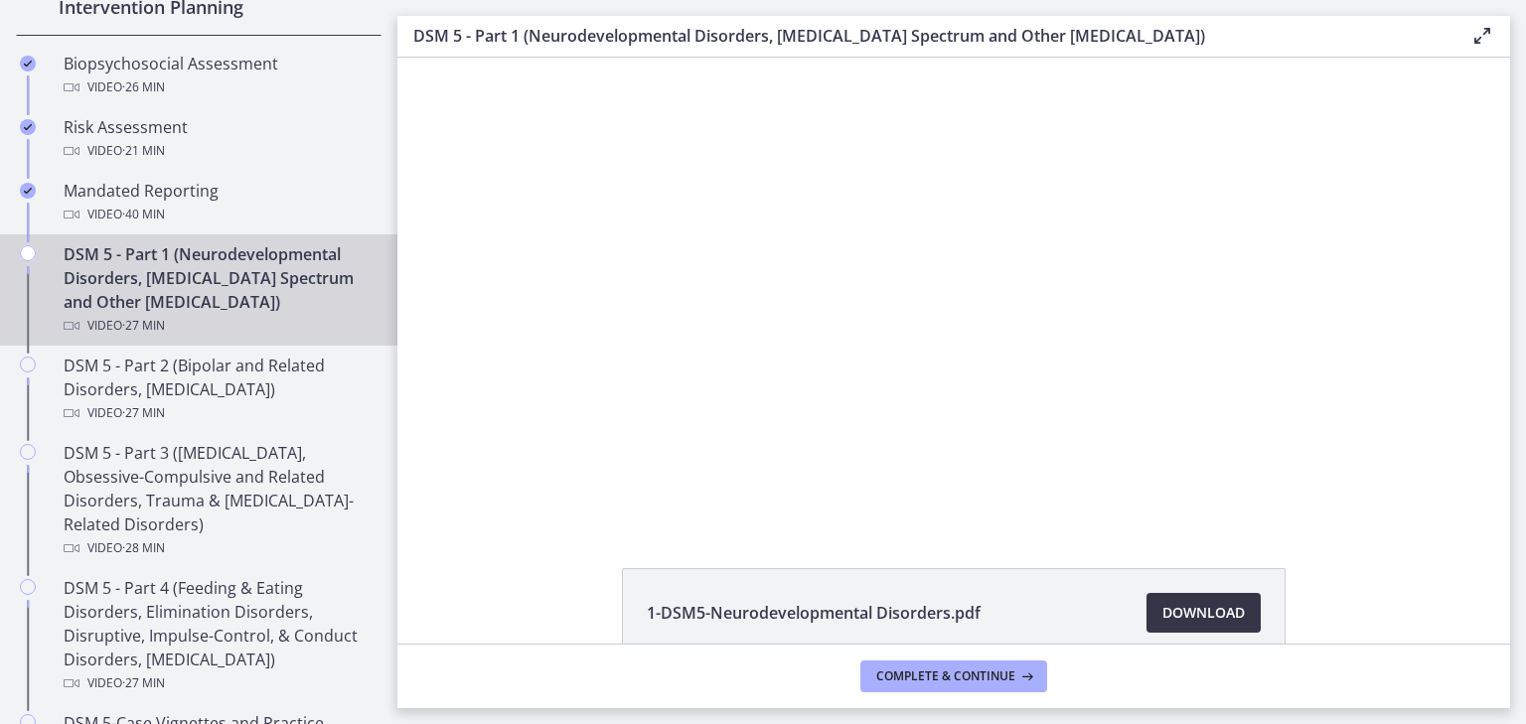
click at [1162, 613] on span "Download Opens in a new window" at bounding box center [1203, 613] width 82 height 24
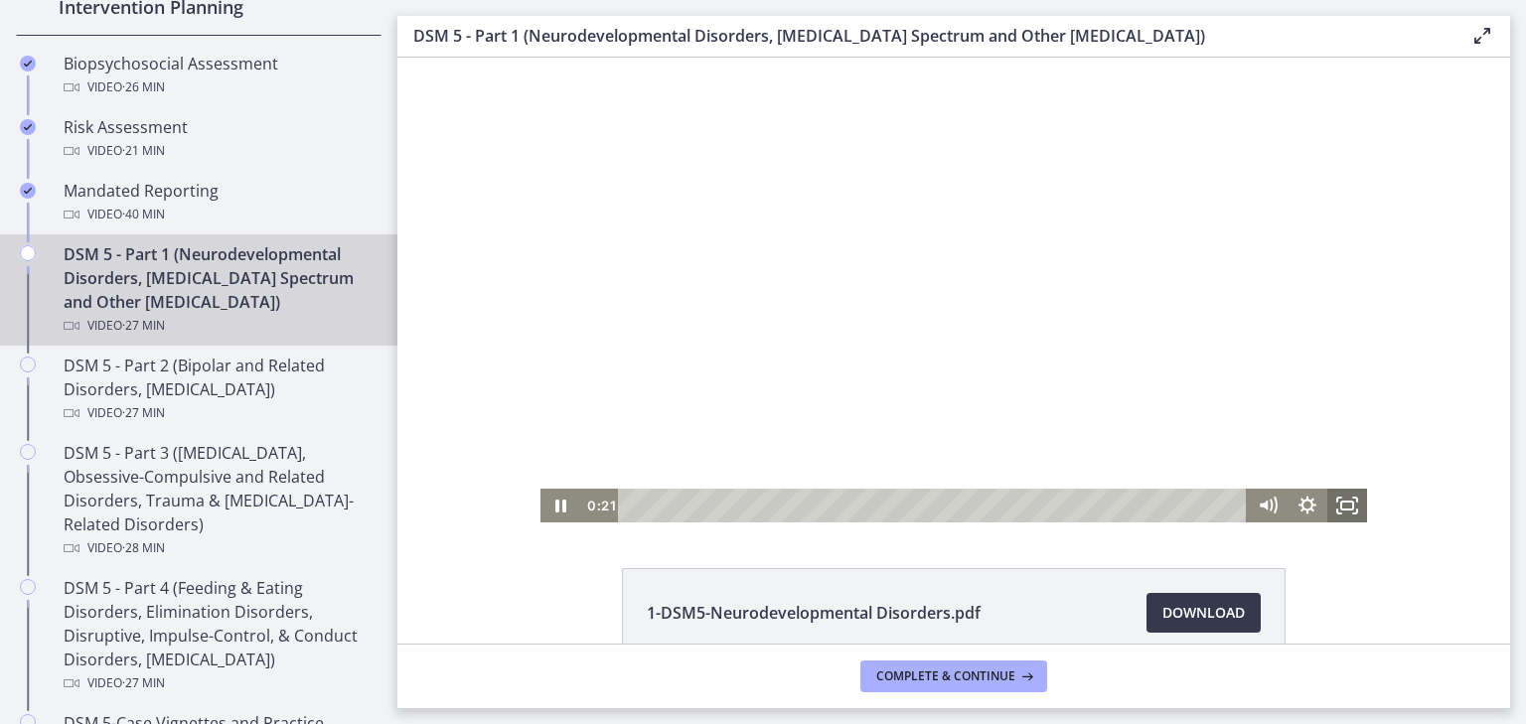
click at [1341, 516] on icon "Fullscreen" at bounding box center [1347, 506] width 40 height 34
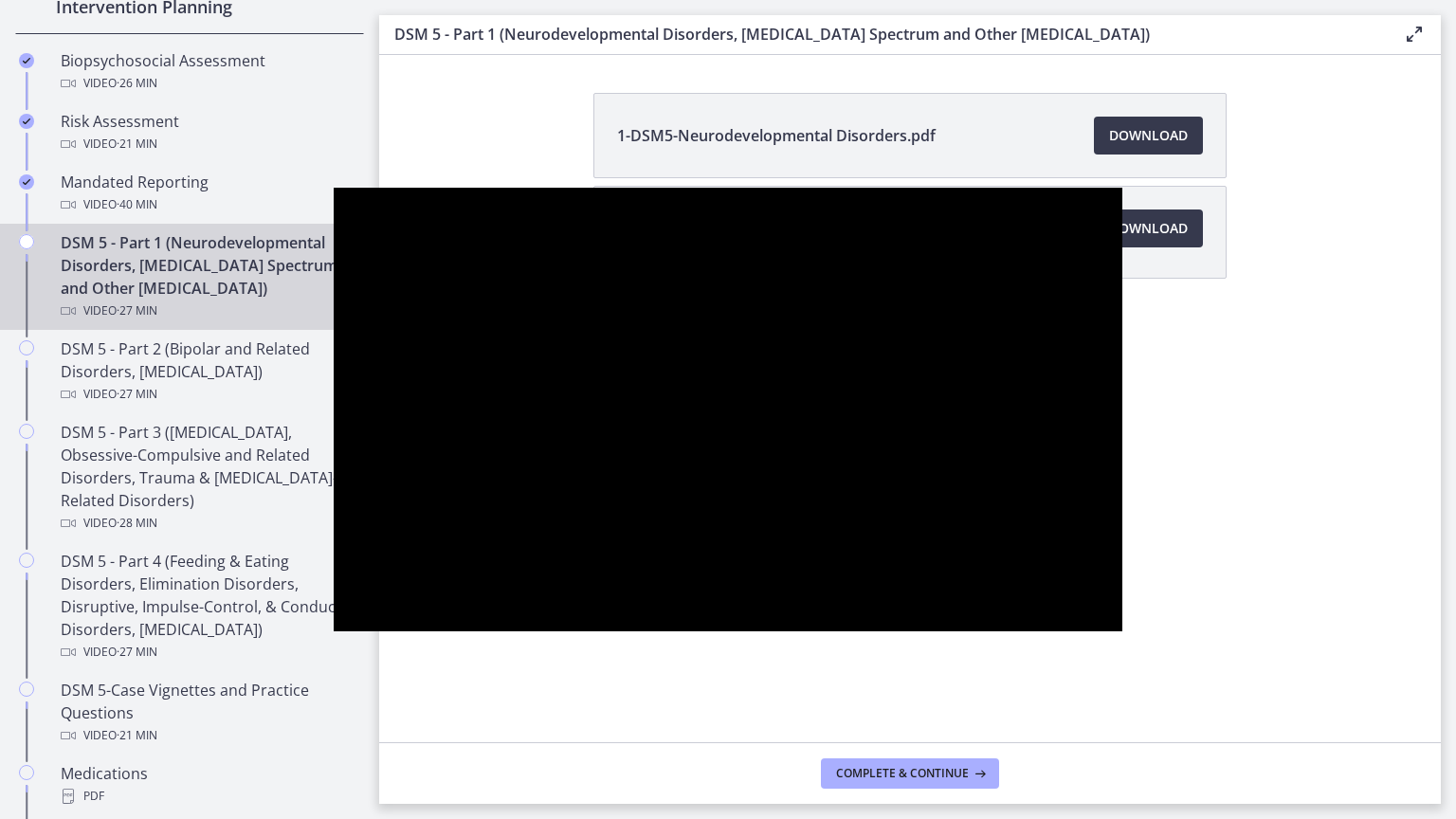
click at [1122, 575] on div at bounding box center [728, 410] width 789 height 444
click at [334, 438] on div at bounding box center [728, 410] width 789 height 444
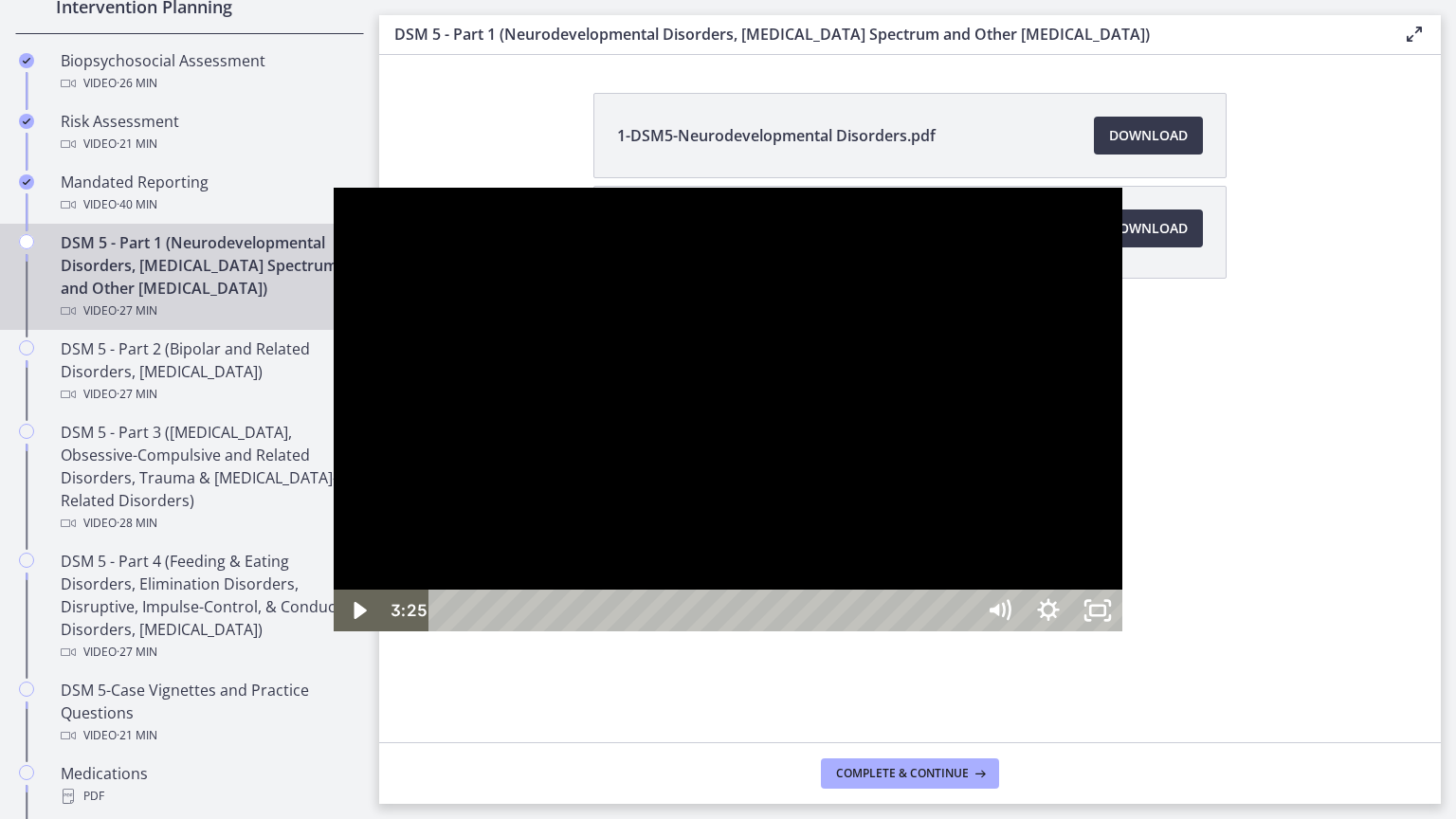
click at [334, 424] on div at bounding box center [728, 410] width 789 height 444
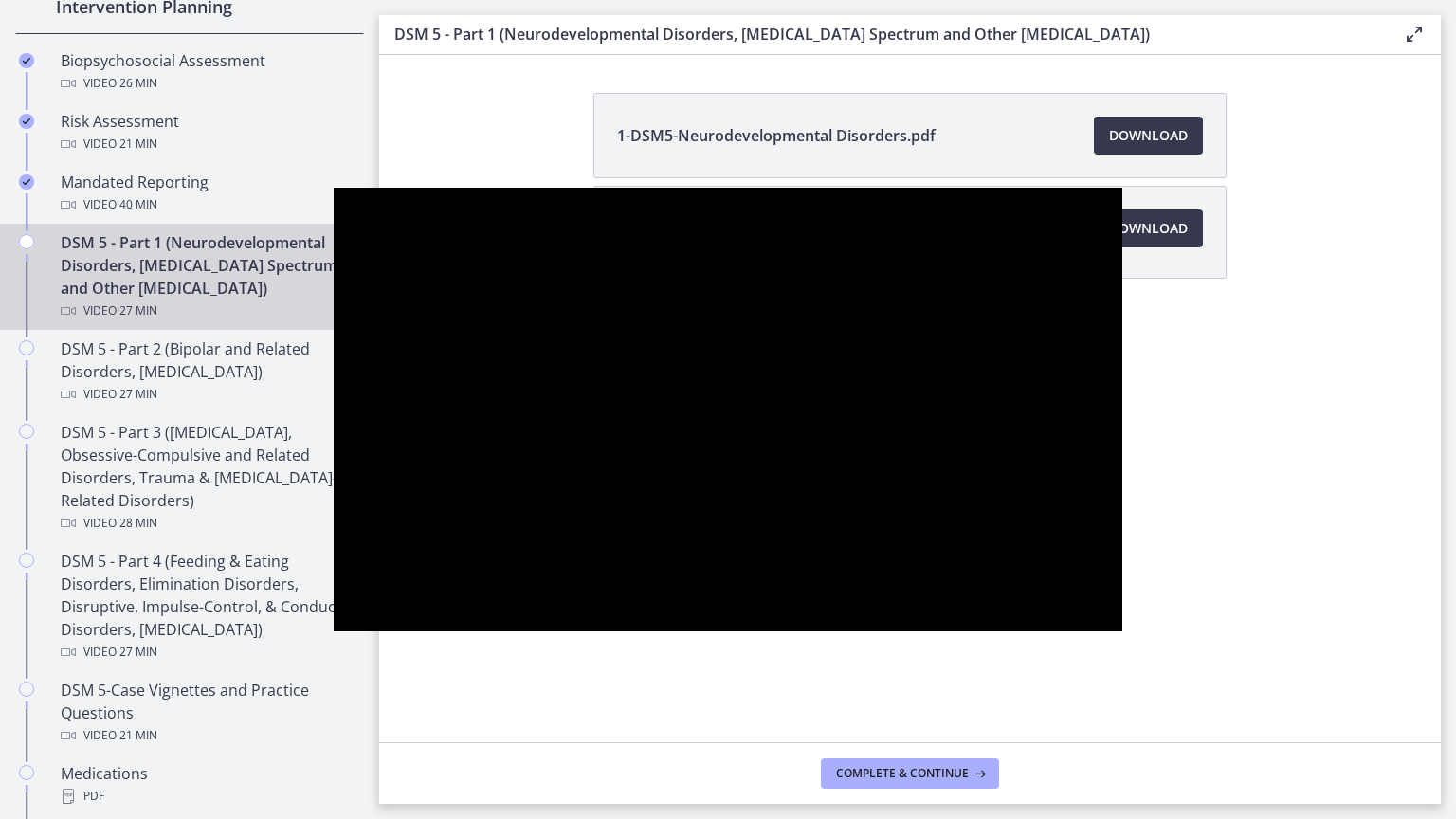
click at [1122, 459] on div at bounding box center [728, 410] width 789 height 444
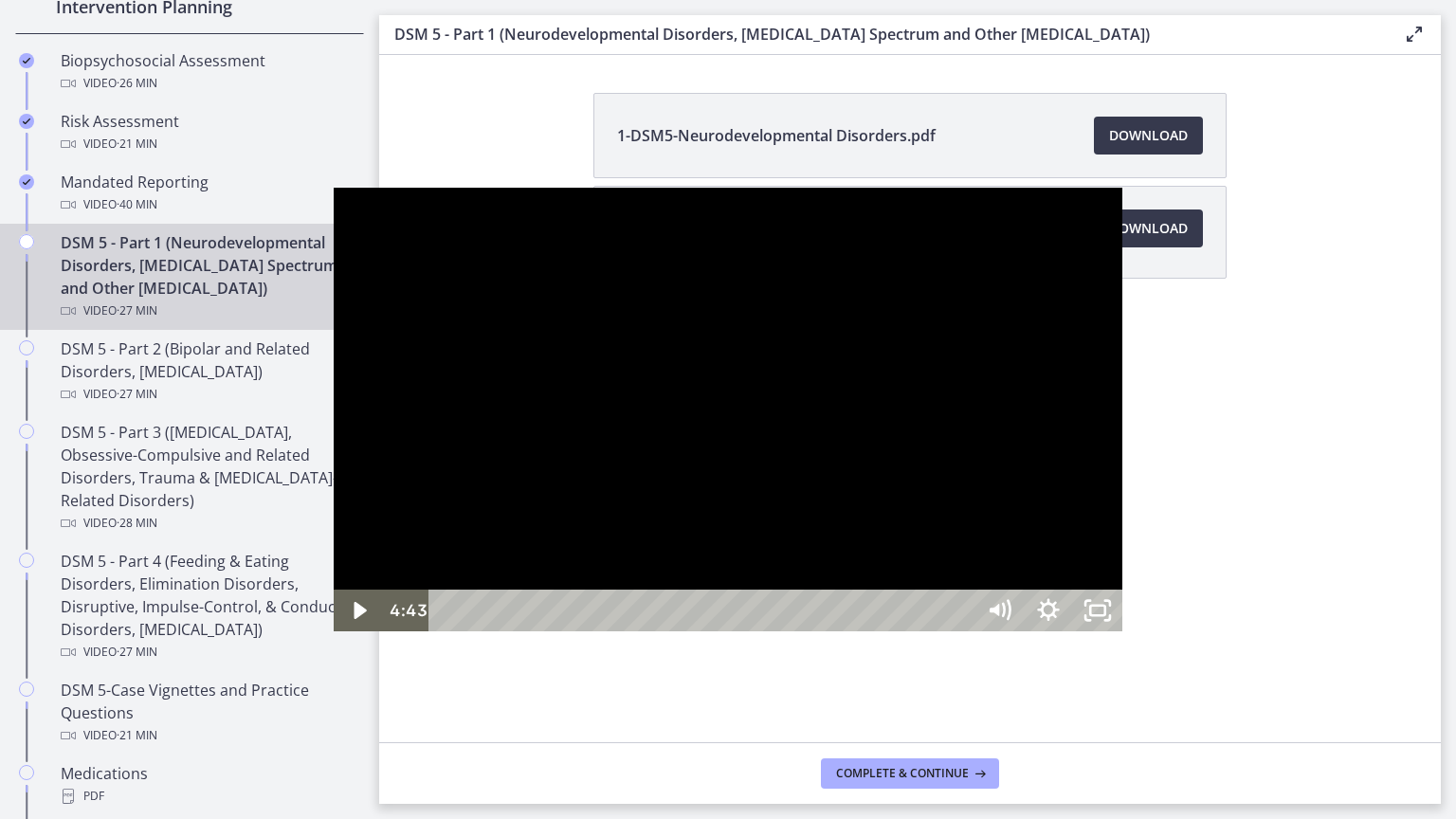
click at [1122, 375] on div at bounding box center [728, 410] width 789 height 444
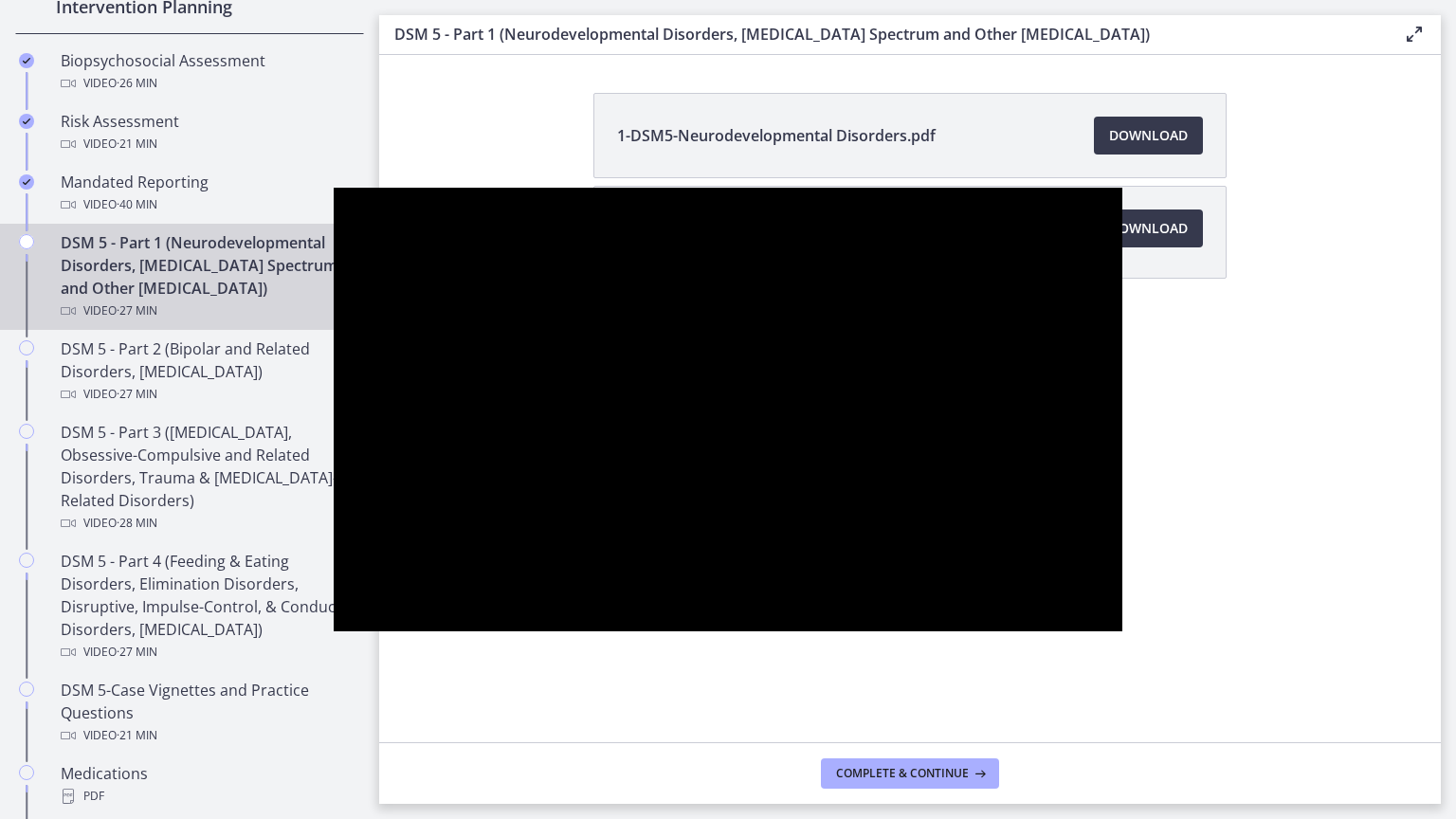
click at [334, 410] on div at bounding box center [728, 410] width 789 height 444
click at [334, 408] on div at bounding box center [728, 410] width 789 height 444
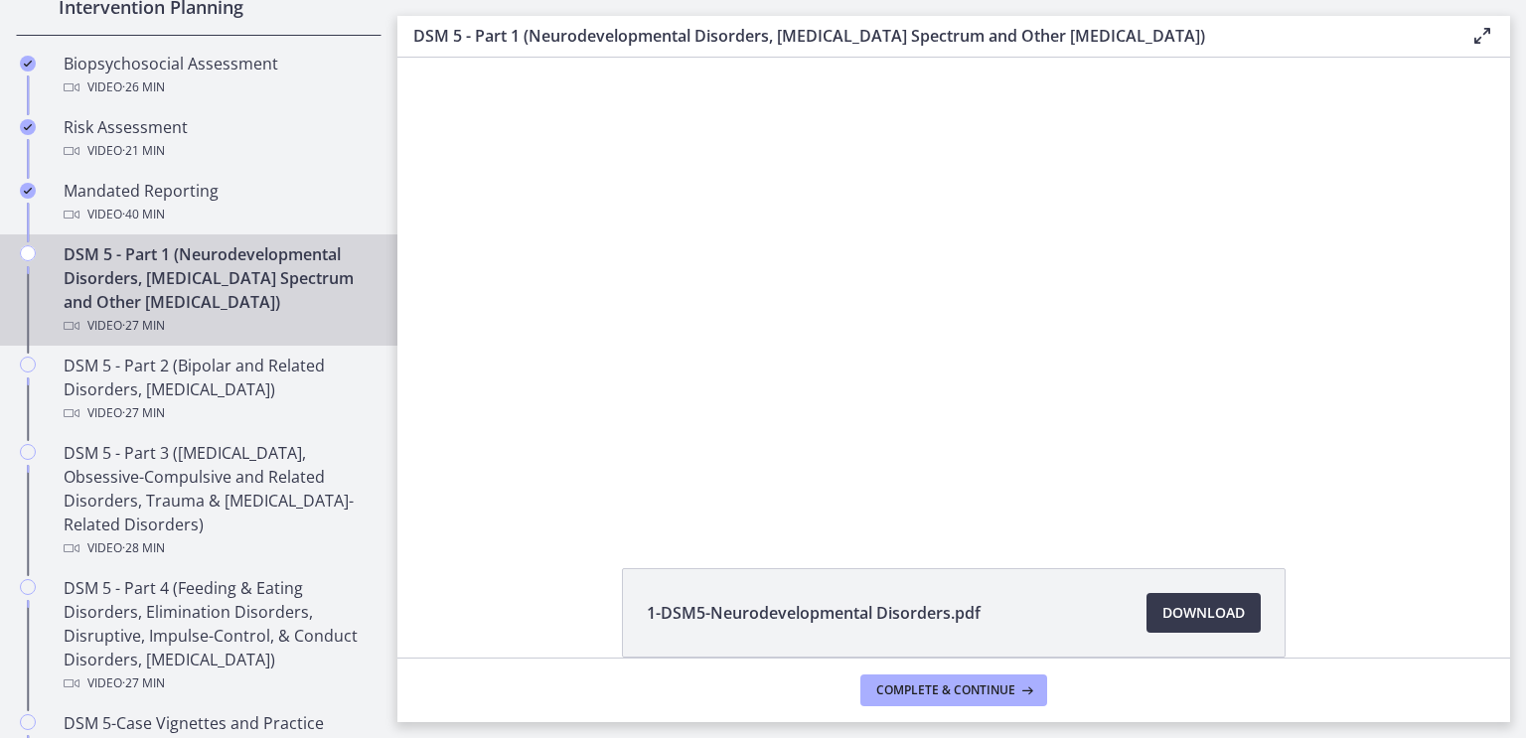
click at [1261, 341] on div at bounding box center [953, 290] width 827 height 465
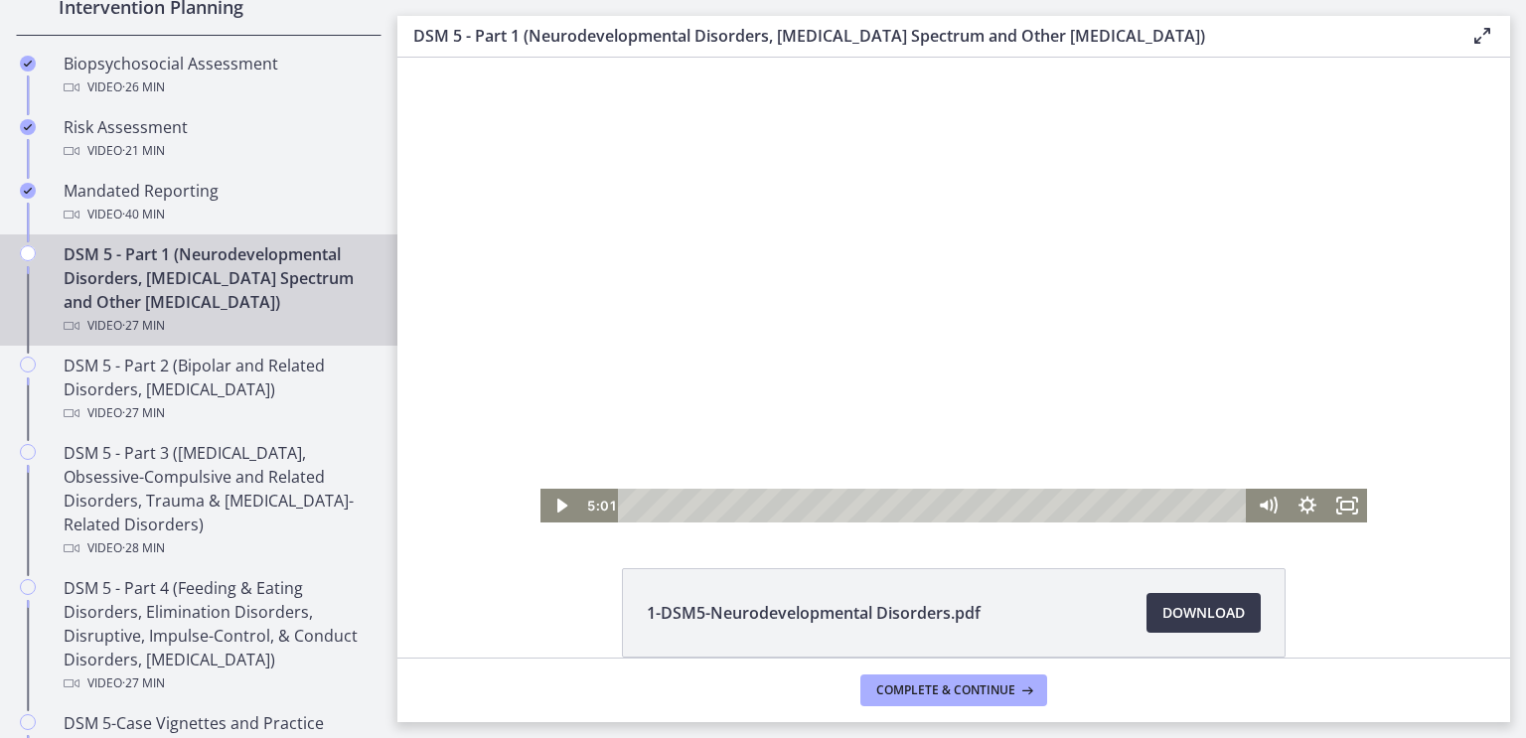
click at [1284, 340] on div at bounding box center [953, 290] width 827 height 465
click at [1347, 512] on icon "Fullscreen" at bounding box center [1347, 506] width 40 height 34
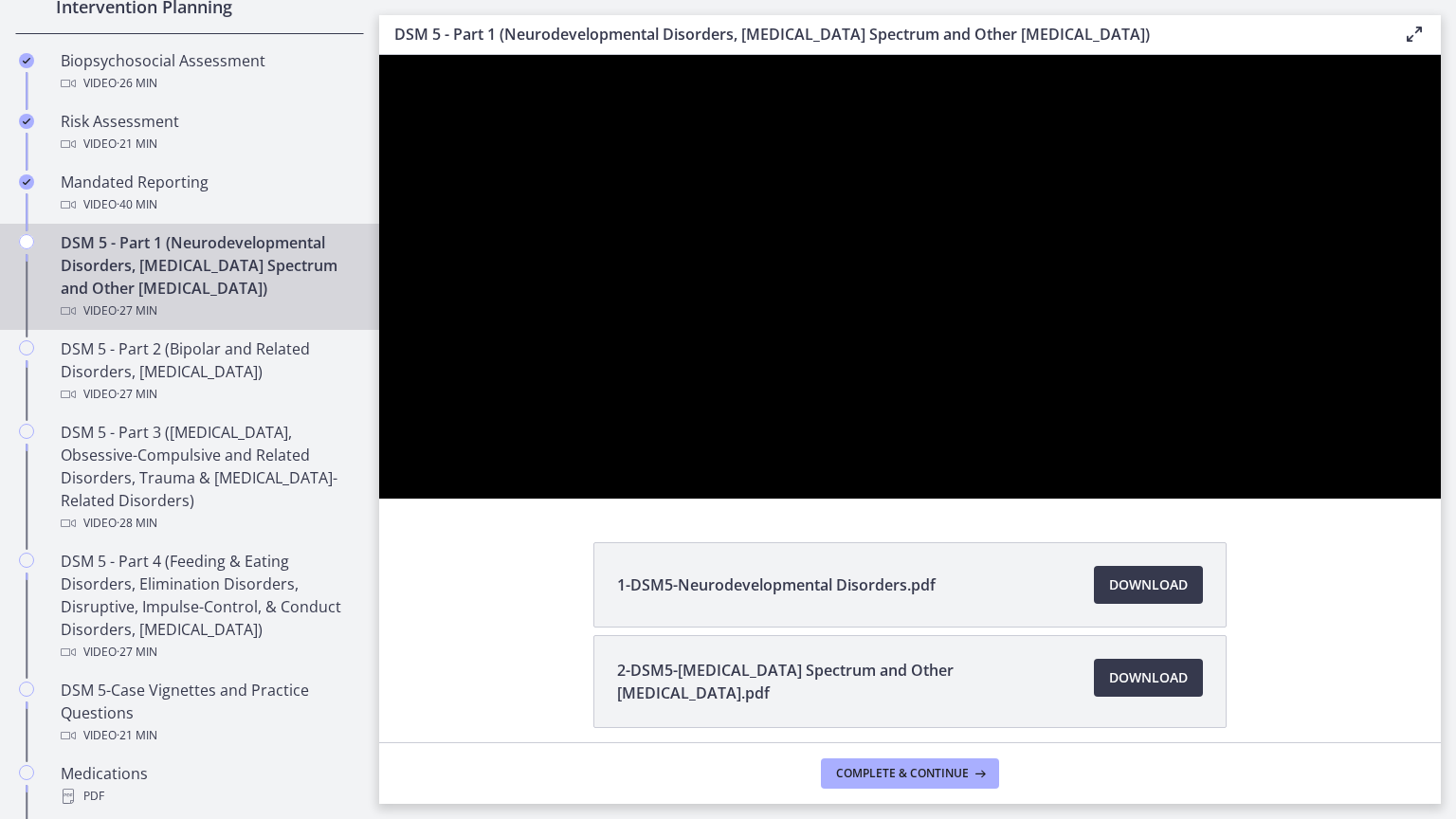
click at [899, 499] on div at bounding box center [909, 277] width 1062 height 444
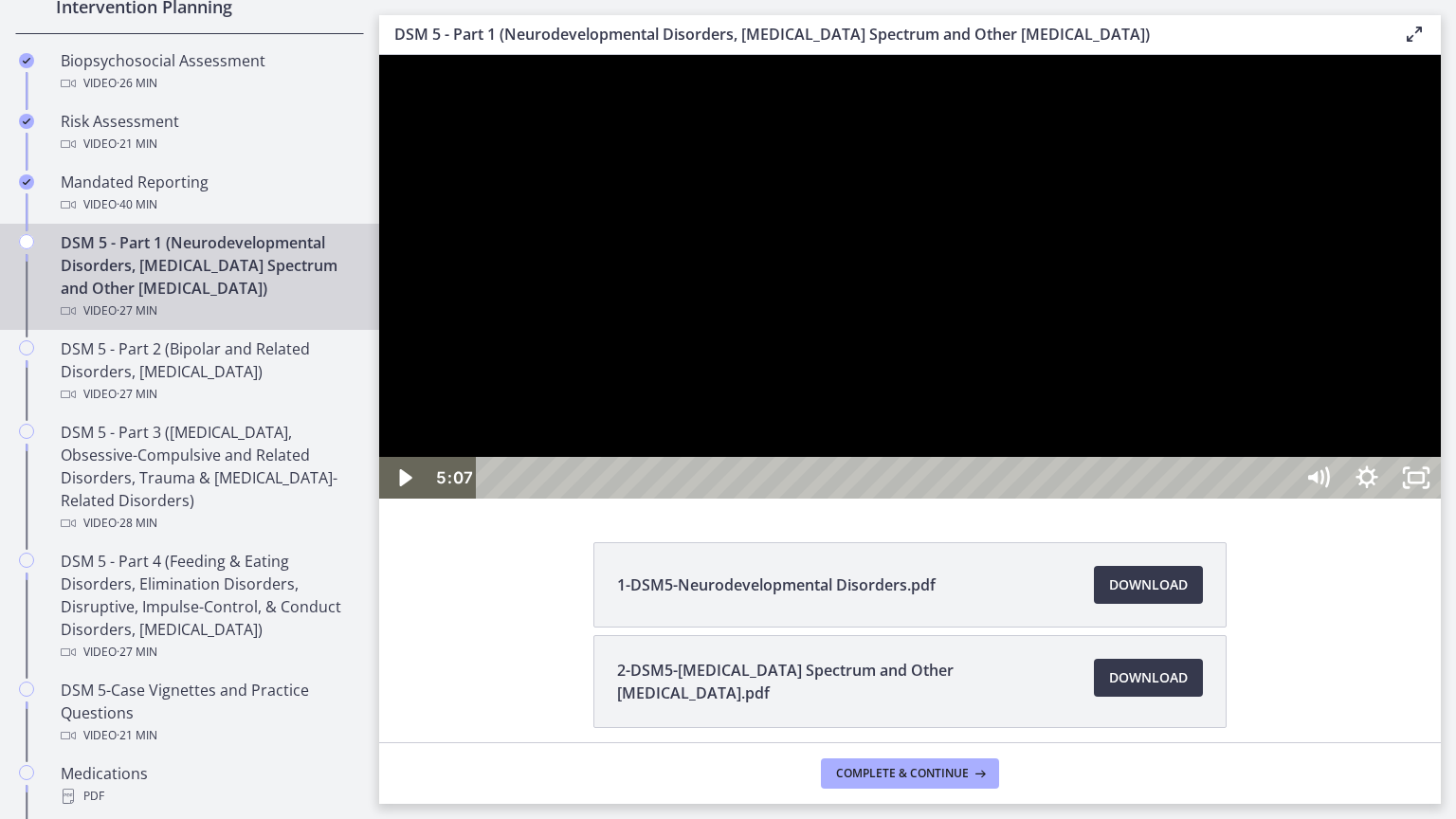
click at [801, 499] on div at bounding box center [909, 277] width 1062 height 444
click at [702, 499] on div "4:10" at bounding box center [887, 478] width 787 height 42
click at [809, 499] on div "6:08" at bounding box center [887, 478] width 787 height 42
click at [850, 499] on div "7:19" at bounding box center [887, 478] width 787 height 42
click at [799, 499] on div "8:16" at bounding box center [887, 478] width 787 height 42
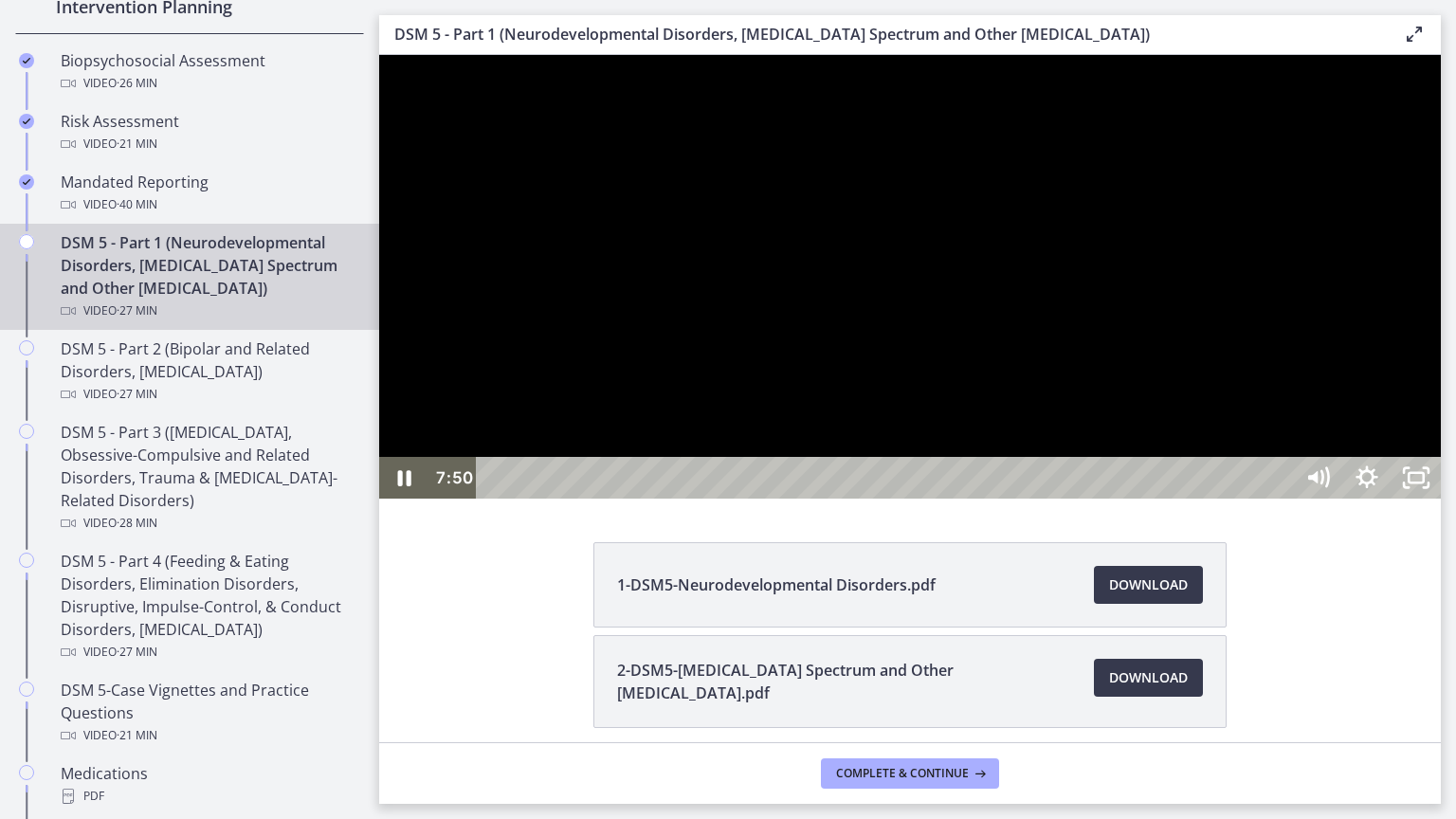
click at [787, 499] on div "7:46" at bounding box center [887, 478] width 787 height 42
click at [812, 499] on div "6:48" at bounding box center [887, 478] width 787 height 42
click at [841, 499] on div "7:23" at bounding box center [887, 478] width 787 height 42
click at [1342, 215] on div at bounding box center [909, 277] width 1062 height 444
click at [1347, 215] on div at bounding box center [909, 277] width 1062 height 444
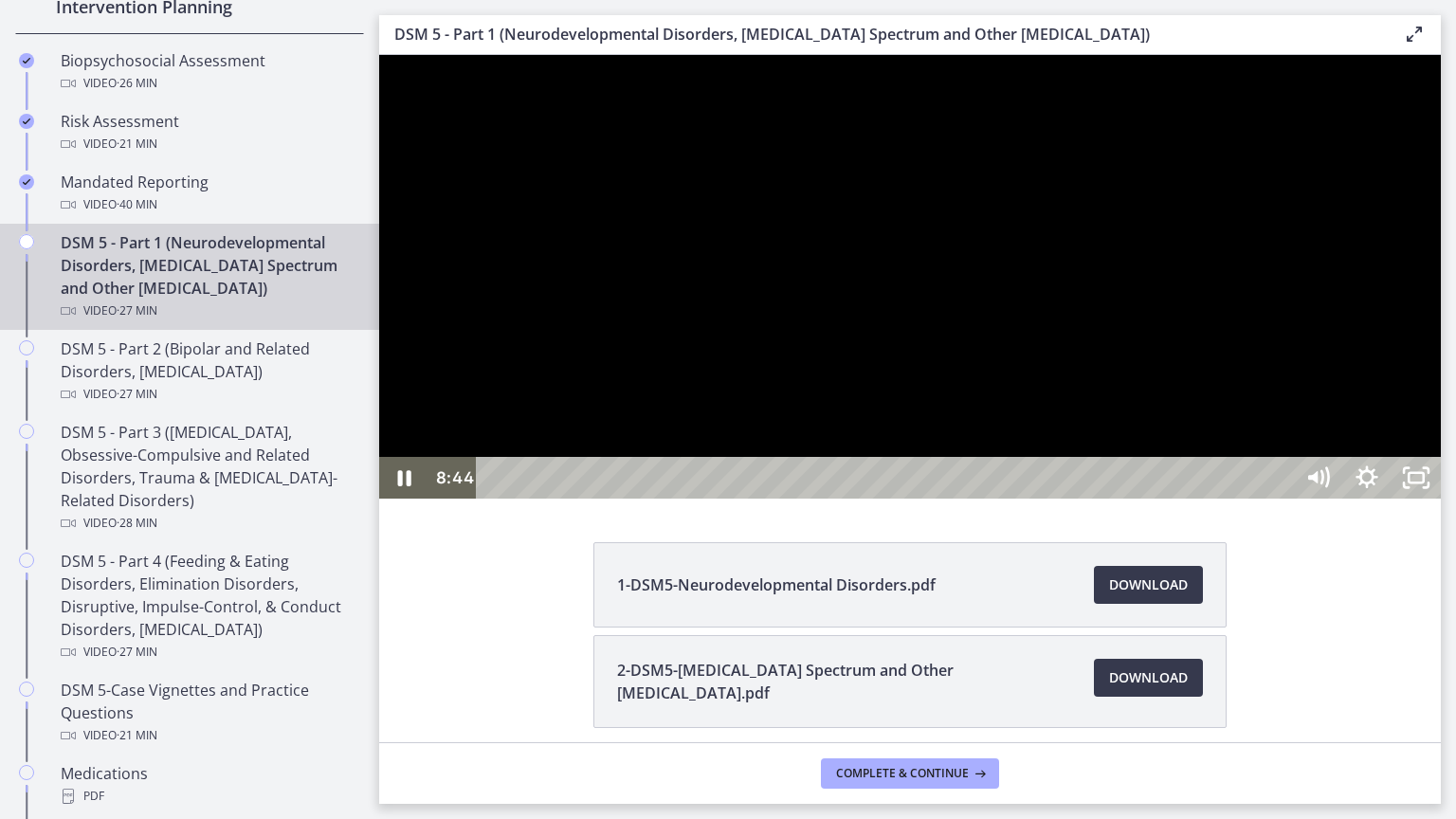
click at [1350, 199] on div at bounding box center [909, 277] width 1062 height 444
click at [1441, 329] on div at bounding box center [909, 277] width 1062 height 444
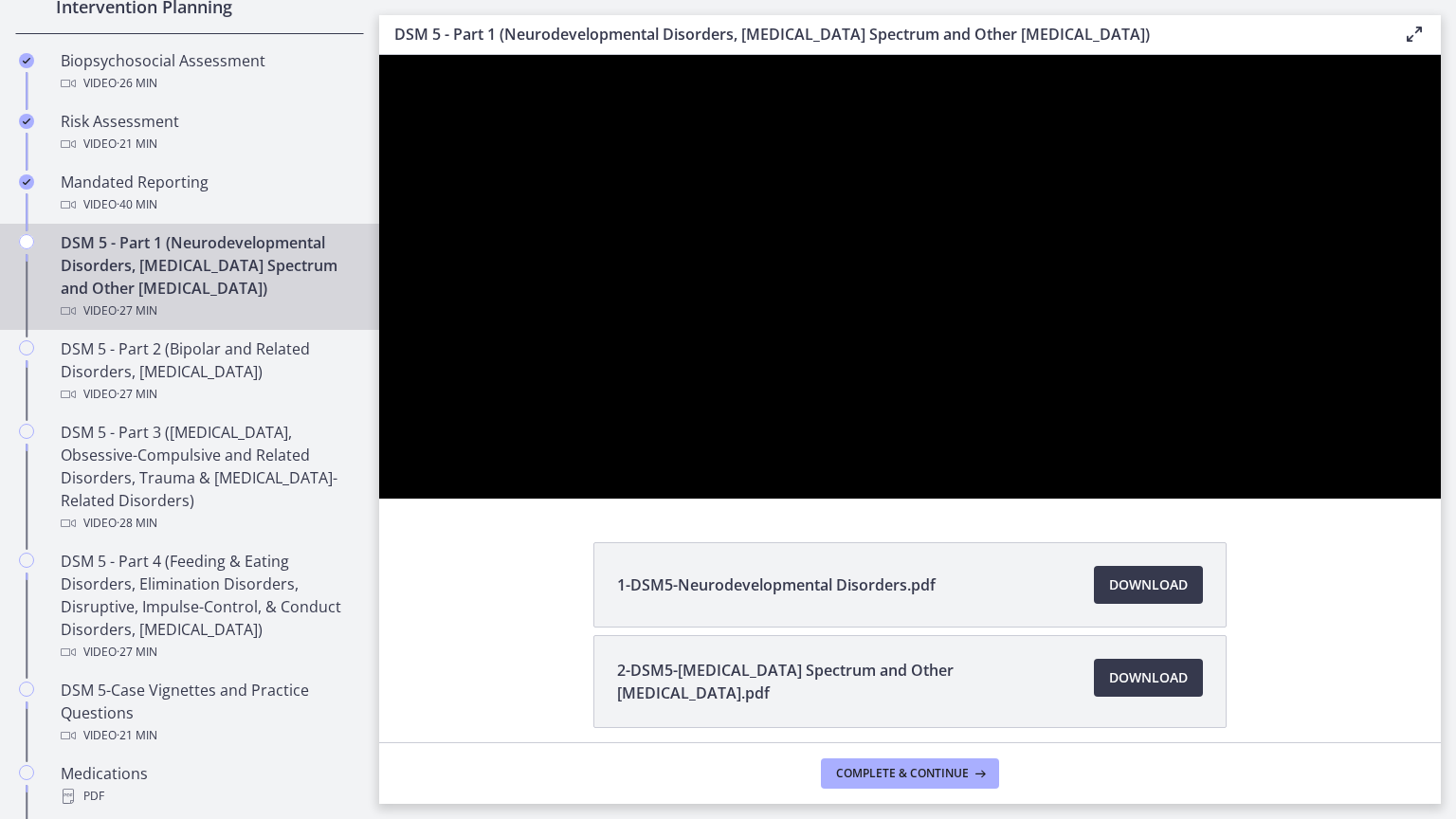
click at [957, 499] on div at bounding box center [909, 277] width 1062 height 444
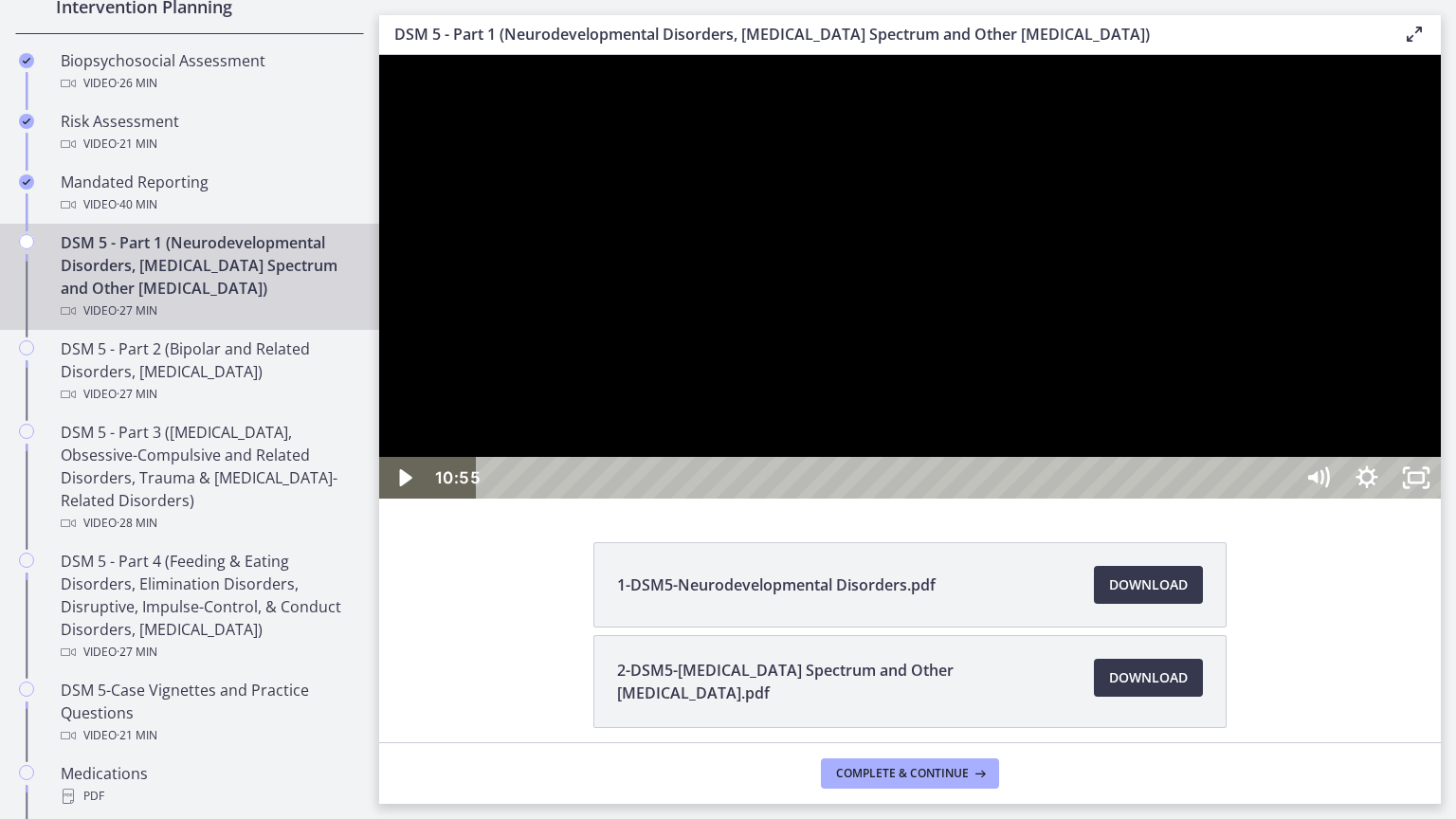
click at [1303, 499] on div at bounding box center [909, 277] width 1062 height 444
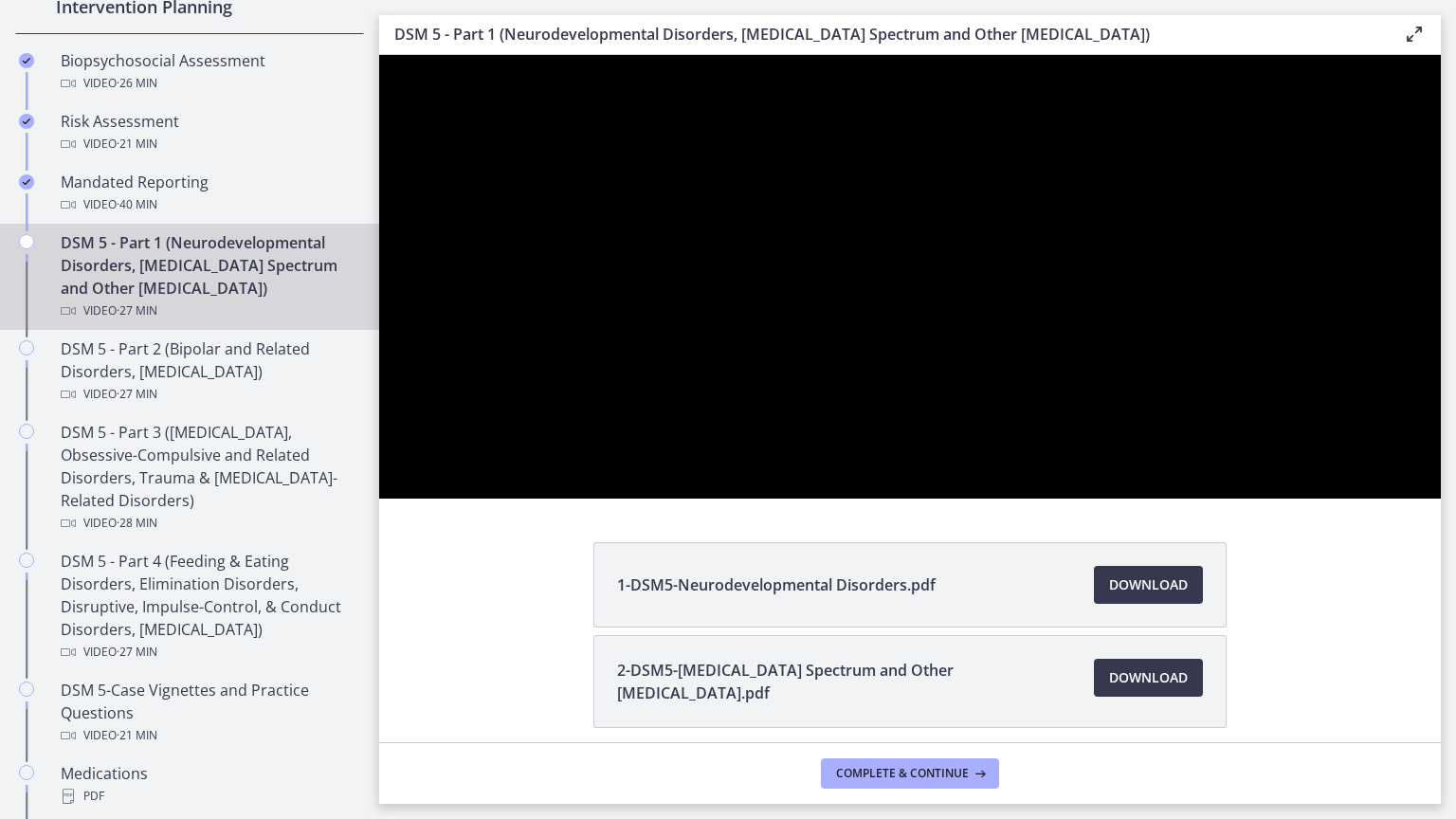
click at [1441, 499] on div at bounding box center [909, 277] width 1062 height 444
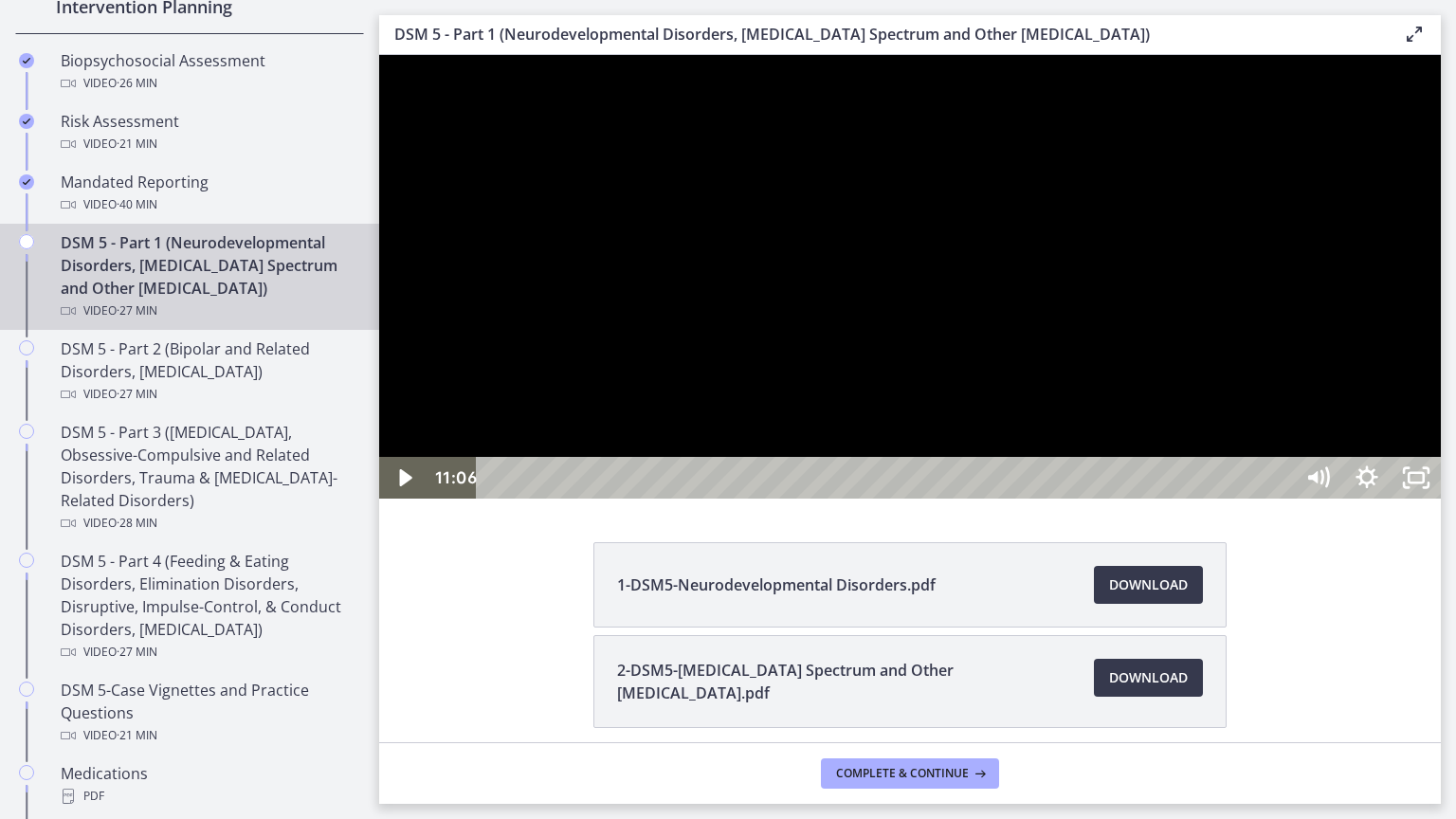
click at [1441, 388] on div at bounding box center [909, 277] width 1062 height 444
click at [1424, 483] on rect "Unfullscreen" at bounding box center [1416, 478] width 15 height 10
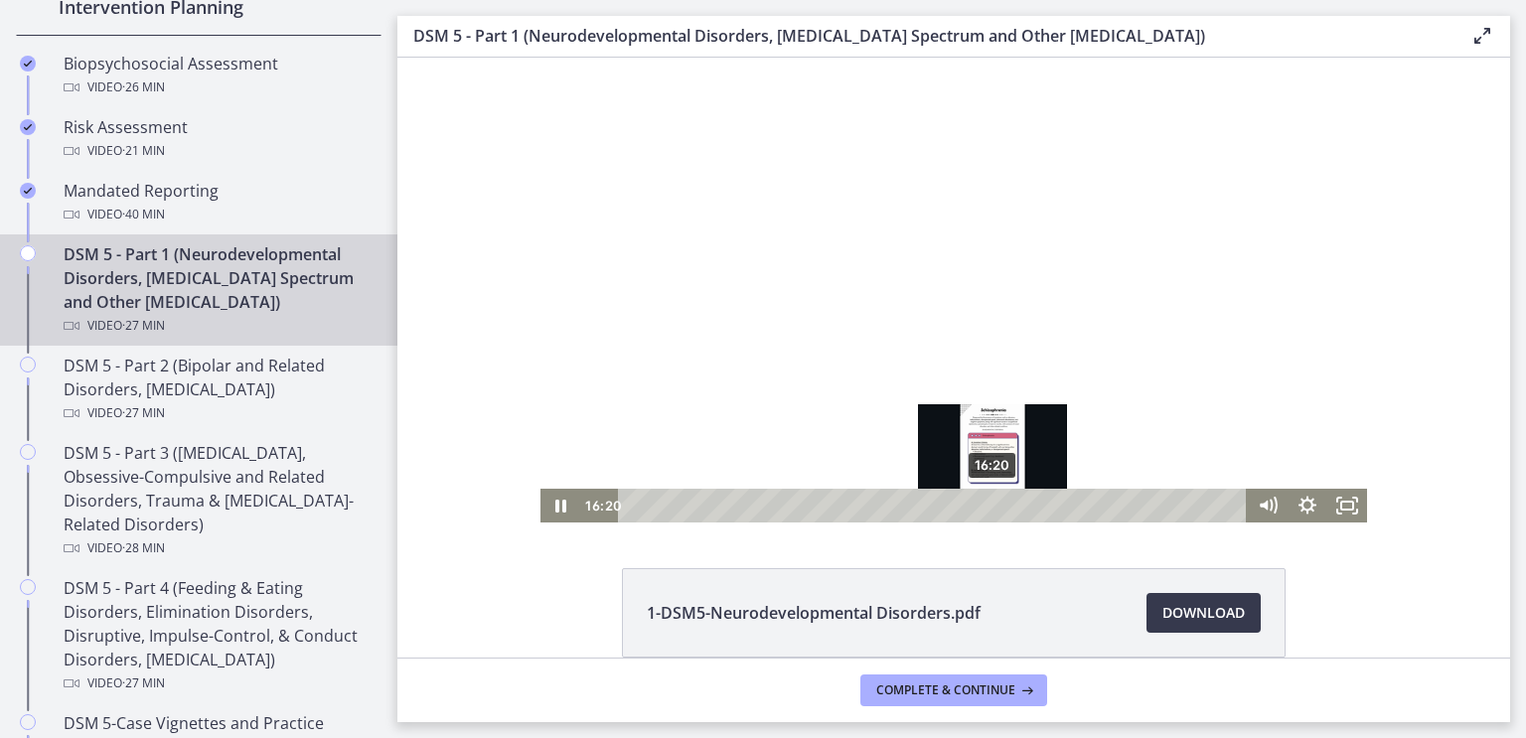
click at [1113, 504] on div "16:20" at bounding box center [935, 506] width 605 height 34
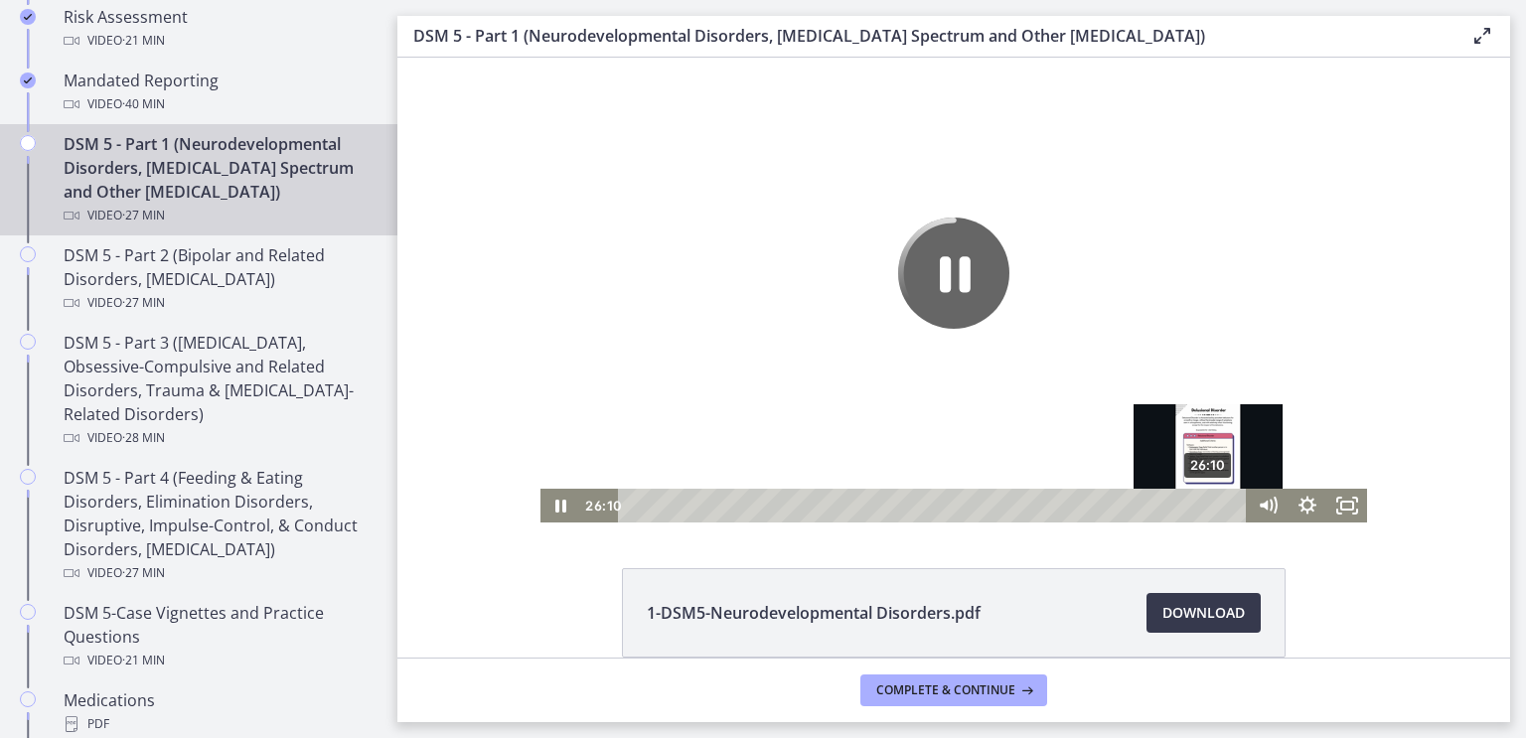
scroll to position [807, 0]
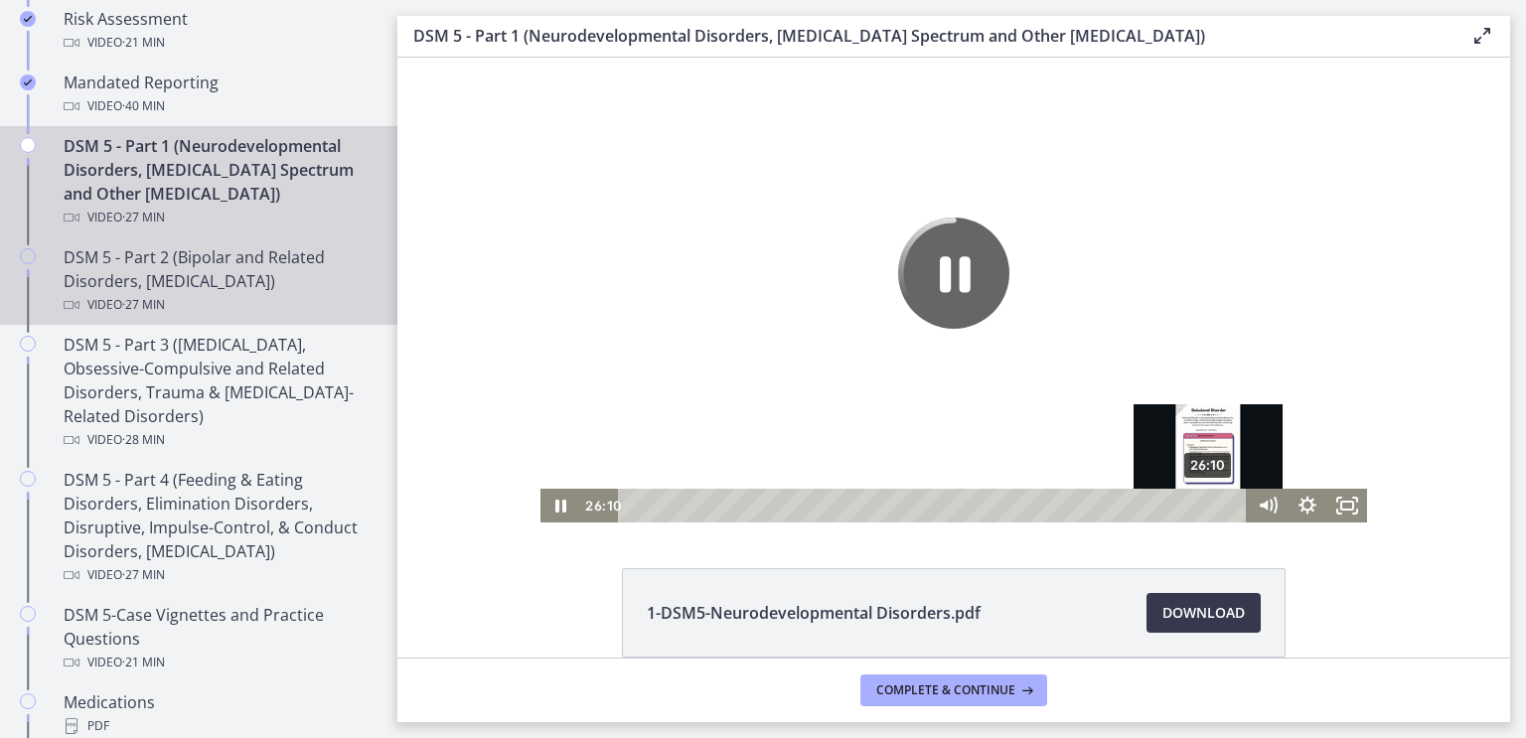
click at [244, 271] on div "DSM 5 - Part 2 (Bipolar and Related Disorders, [MEDICAL_DATA]) Video · 27 min" at bounding box center [219, 281] width 310 height 72
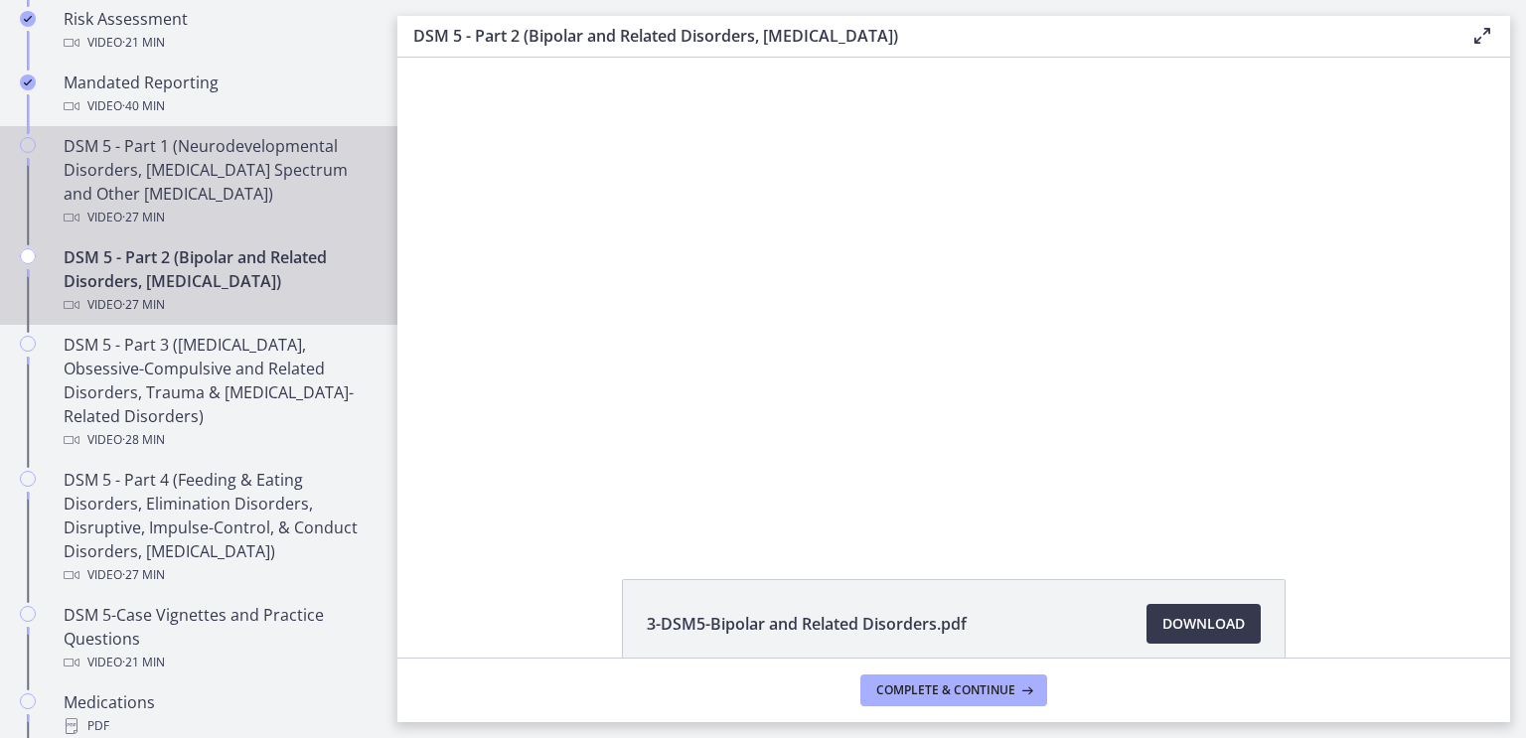
click at [206, 187] on div "DSM 5 - Part 1 (Neurodevelopmental Disorders, [MEDICAL_DATA] Spectrum and Other…" at bounding box center [219, 181] width 310 height 95
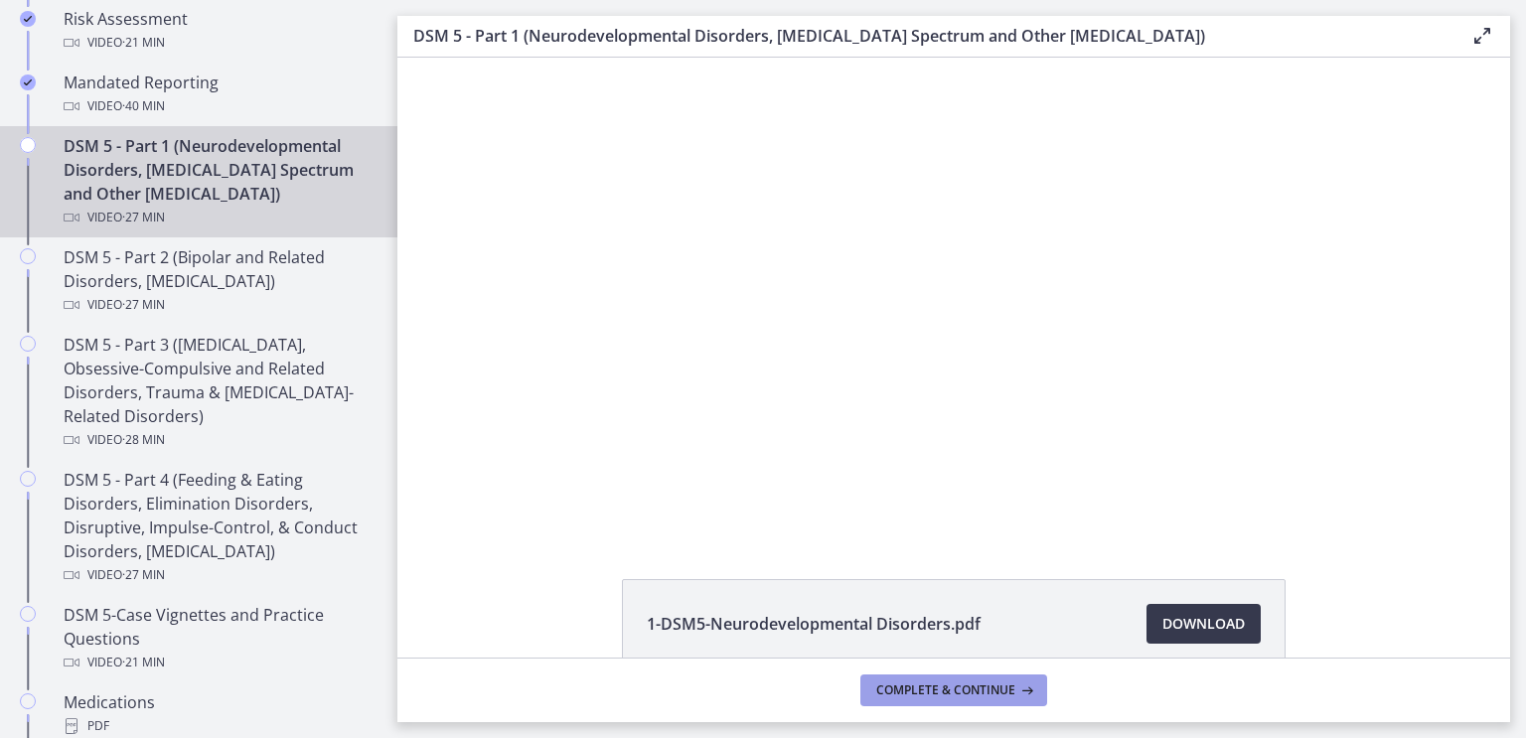
click at [1009, 688] on span "Complete & continue" at bounding box center [945, 691] width 139 height 16
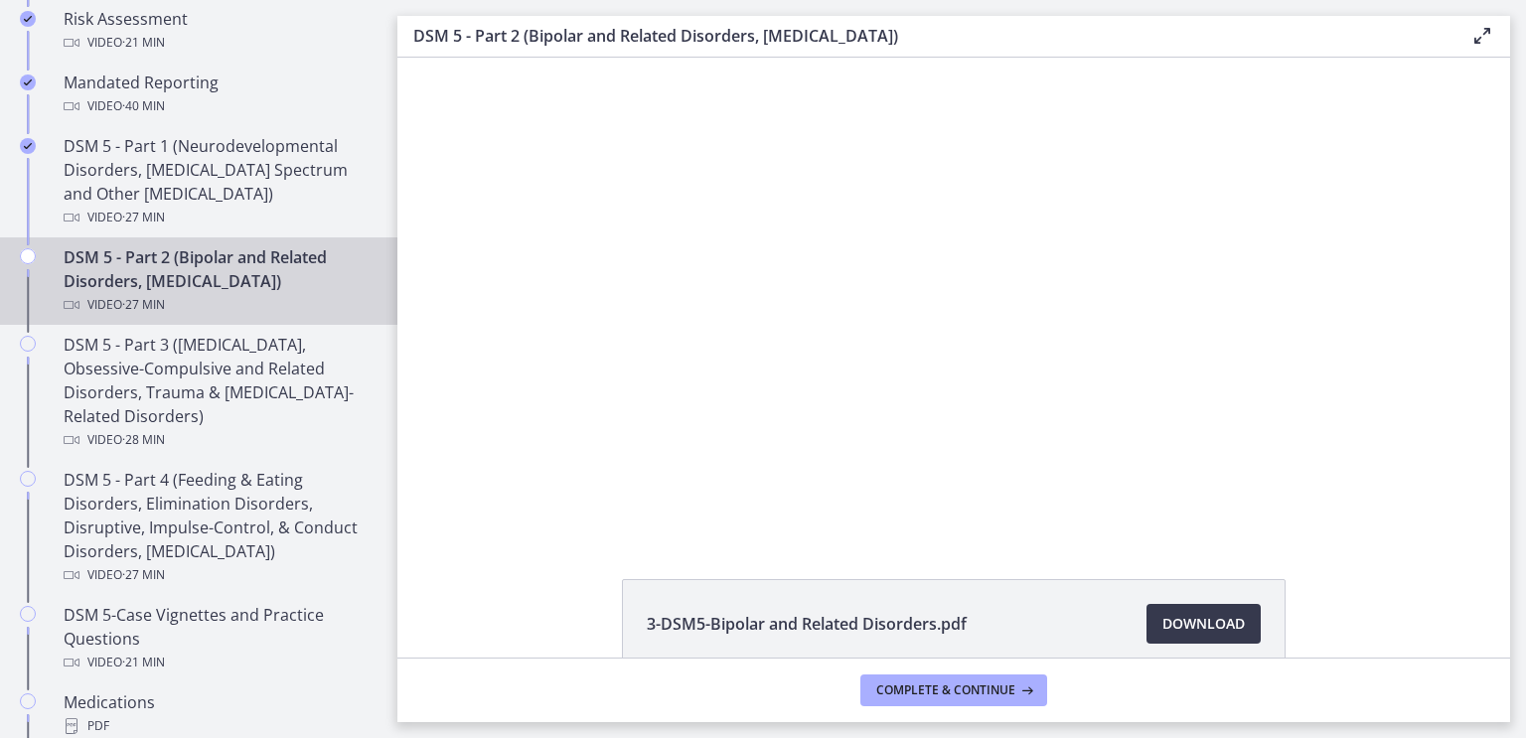
click at [1363, 408] on div at bounding box center [954, 296] width 846 height 476
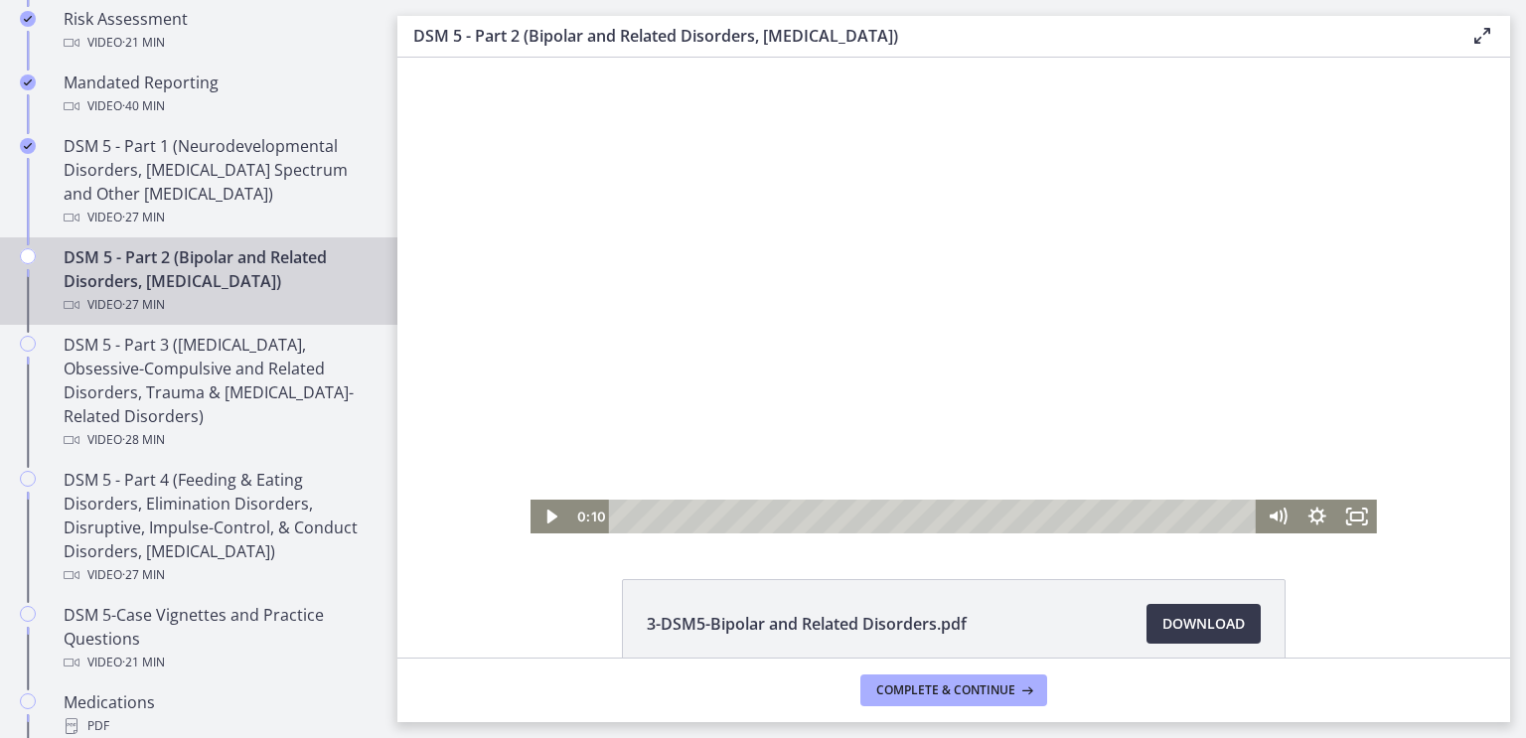
click at [1347, 443] on div at bounding box center [954, 296] width 846 height 476
click at [1357, 523] on icon "Fullscreen" at bounding box center [1357, 517] width 40 height 34
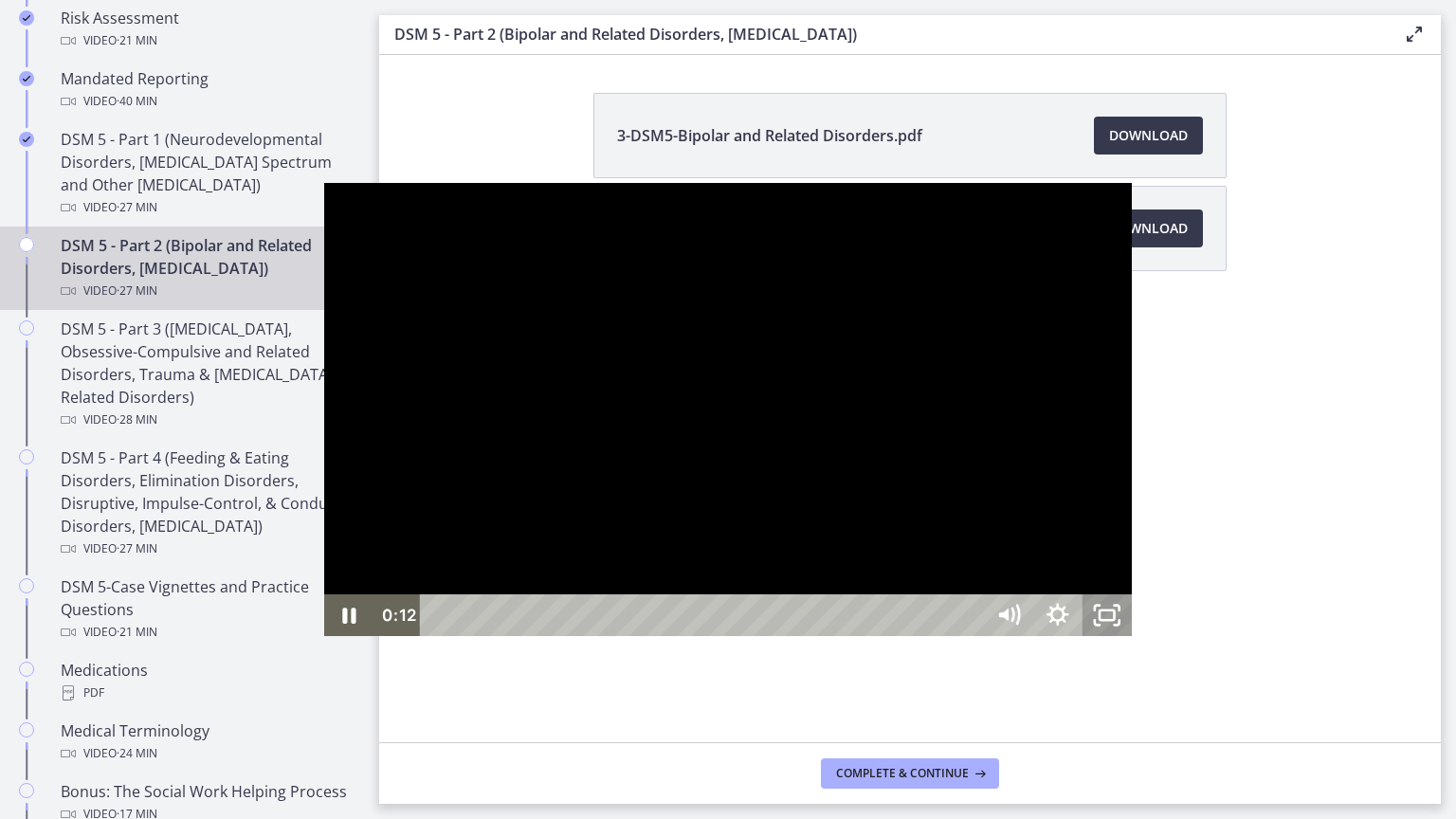
click at [1132, 516] on div at bounding box center [728, 410] width 807 height 454
click at [1132, 476] on div at bounding box center [728, 410] width 807 height 454
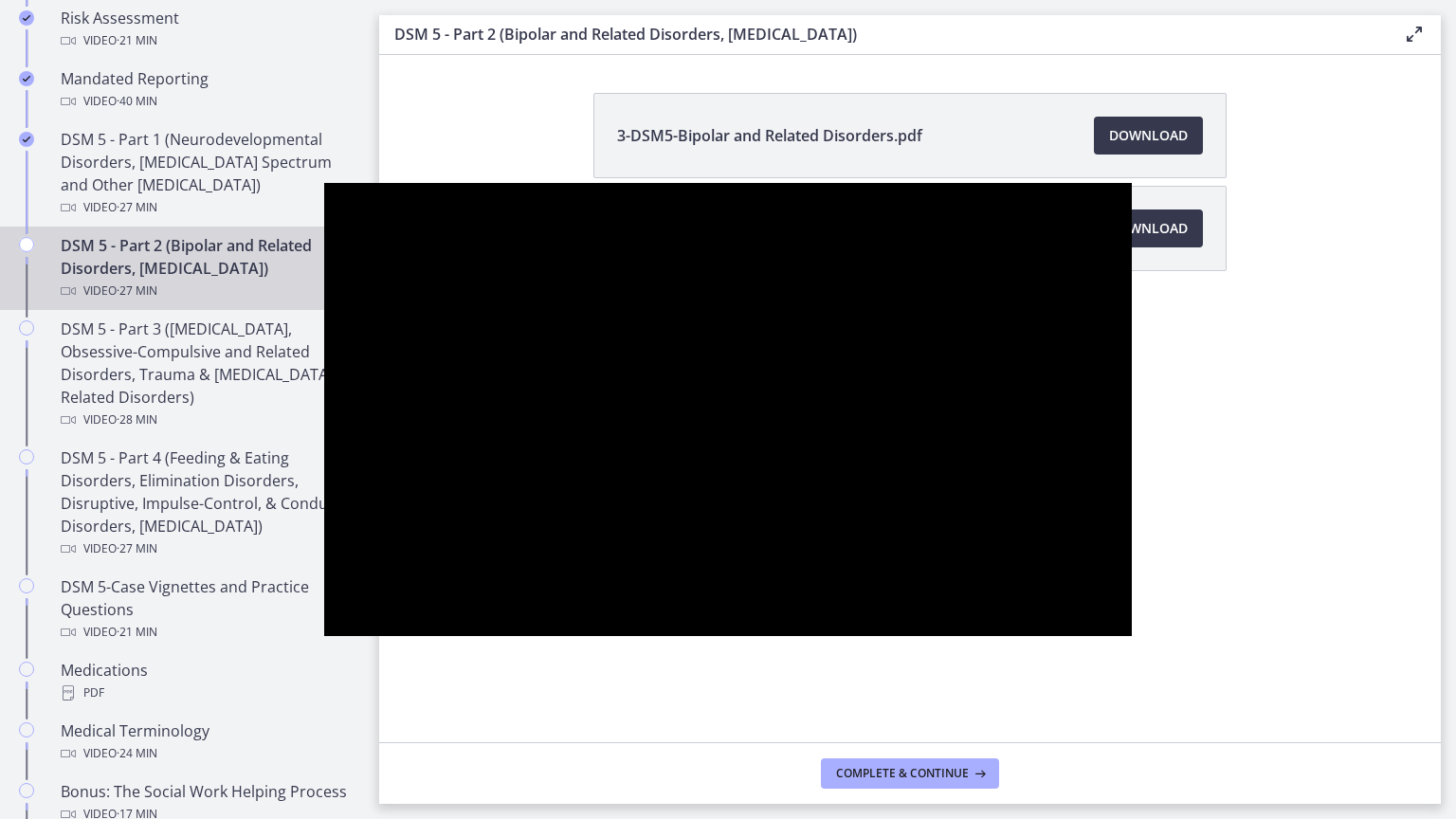
click at [1132, 317] on div at bounding box center [728, 410] width 807 height 454
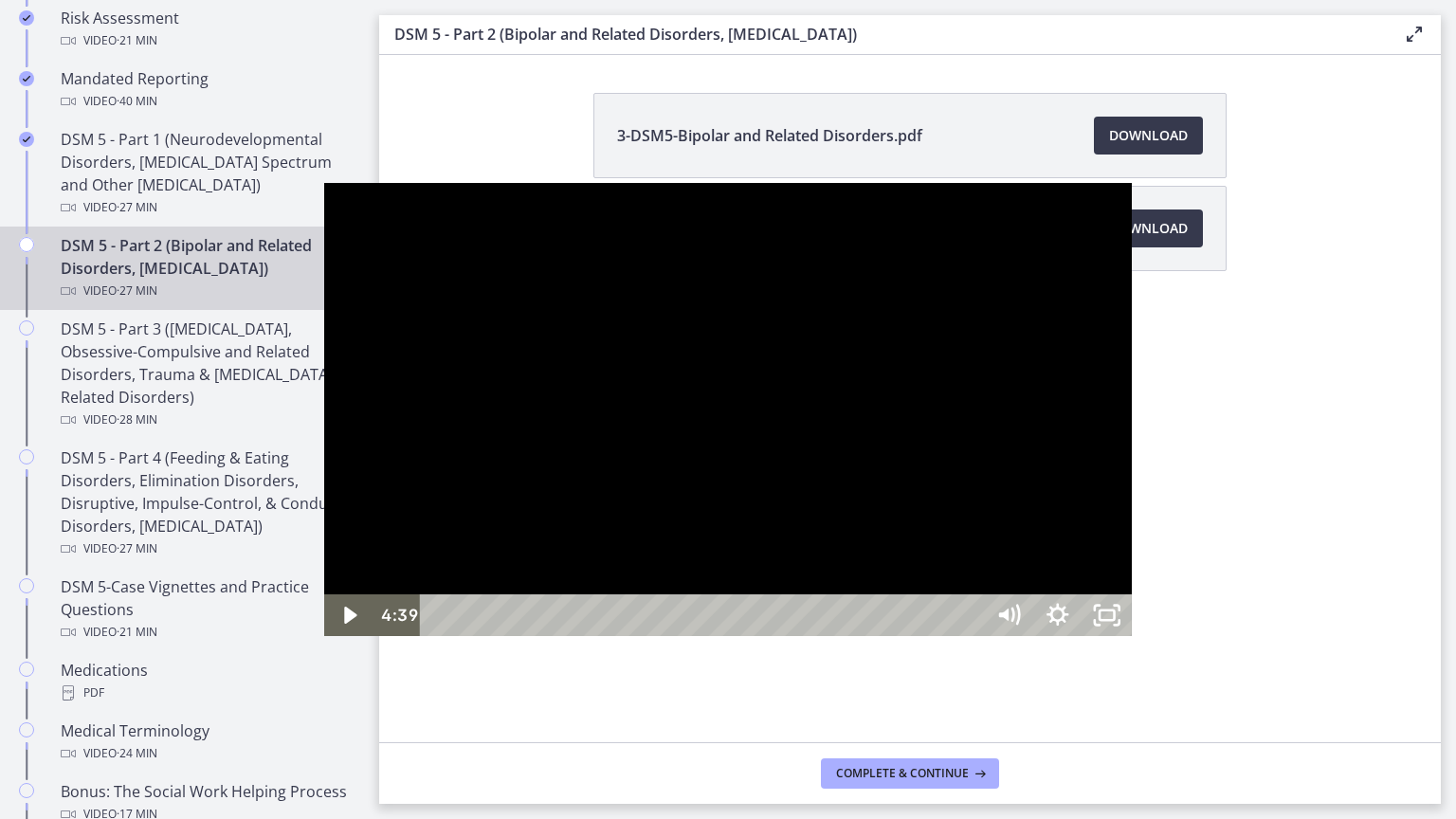
click at [1132, 280] on div at bounding box center [728, 410] width 807 height 454
click at [1132, 566] on div at bounding box center [728, 410] width 807 height 454
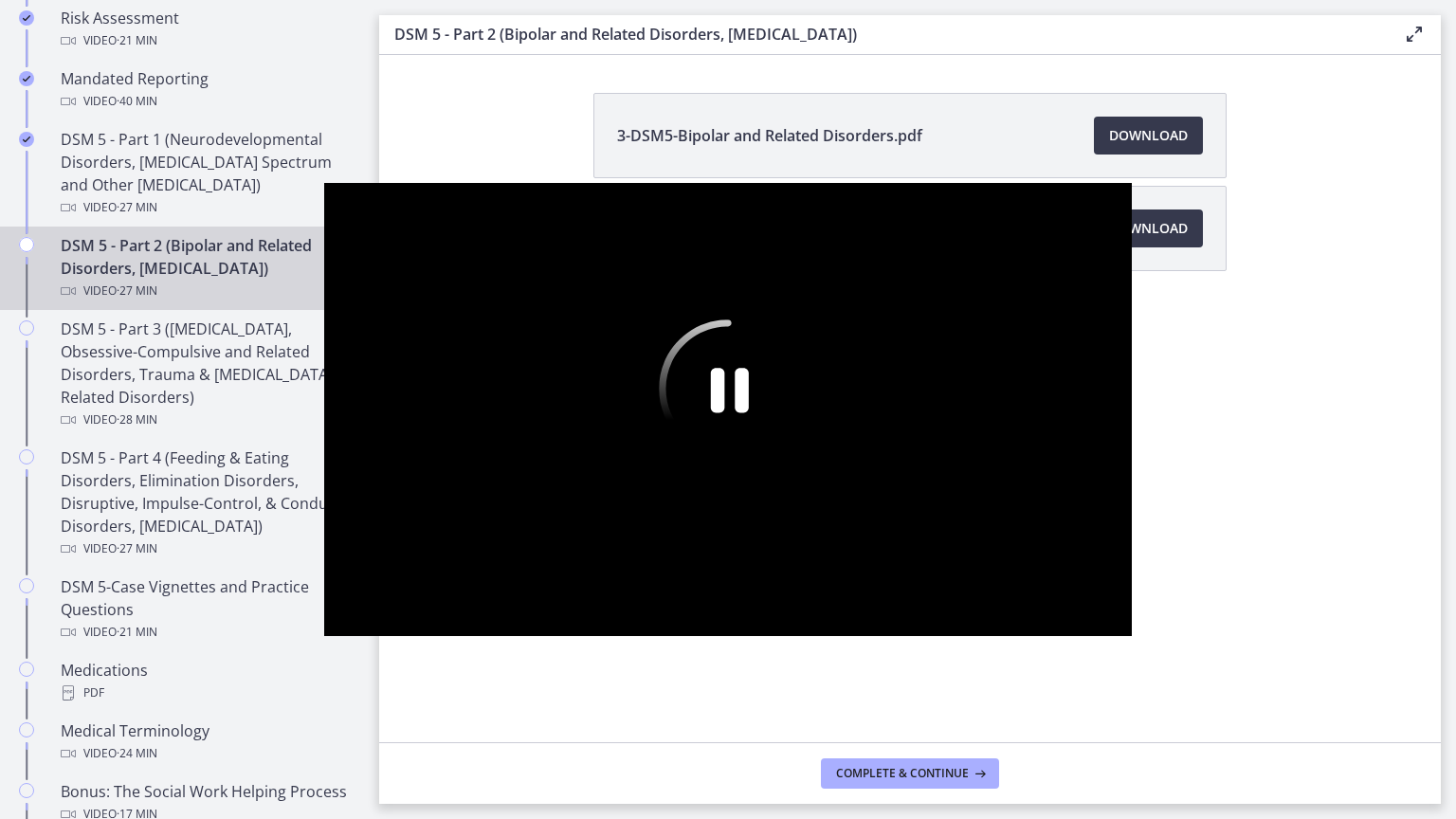
click at [744, 425] on icon "Pause" at bounding box center [727, 388] width 138 height 138
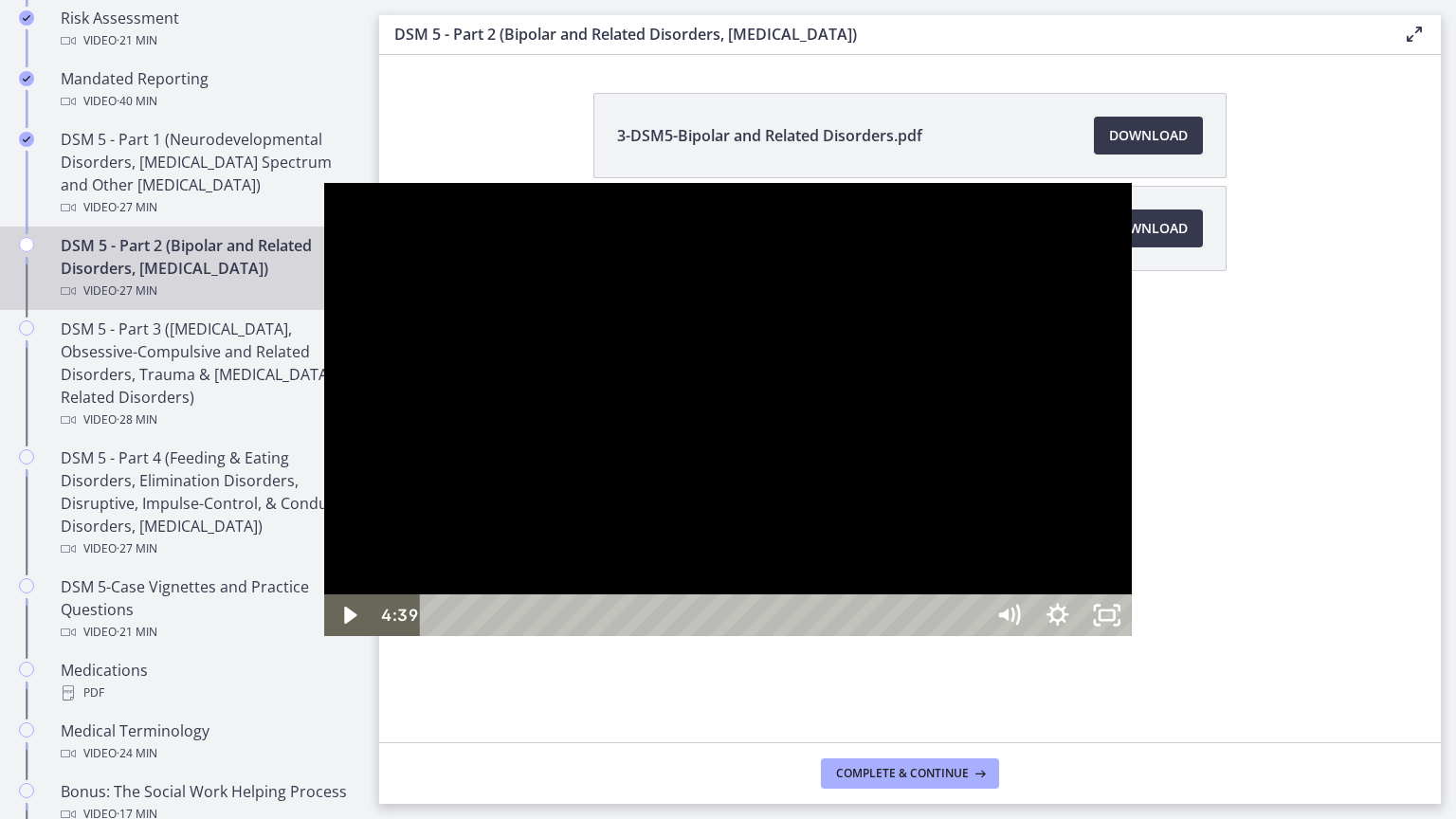
click at [751, 411] on div at bounding box center [728, 410] width 807 height 454
click at [877, 346] on div at bounding box center [728, 410] width 807 height 454
click at [886, 354] on div at bounding box center [728, 410] width 807 height 454
click at [1132, 436] on div at bounding box center [728, 410] width 807 height 454
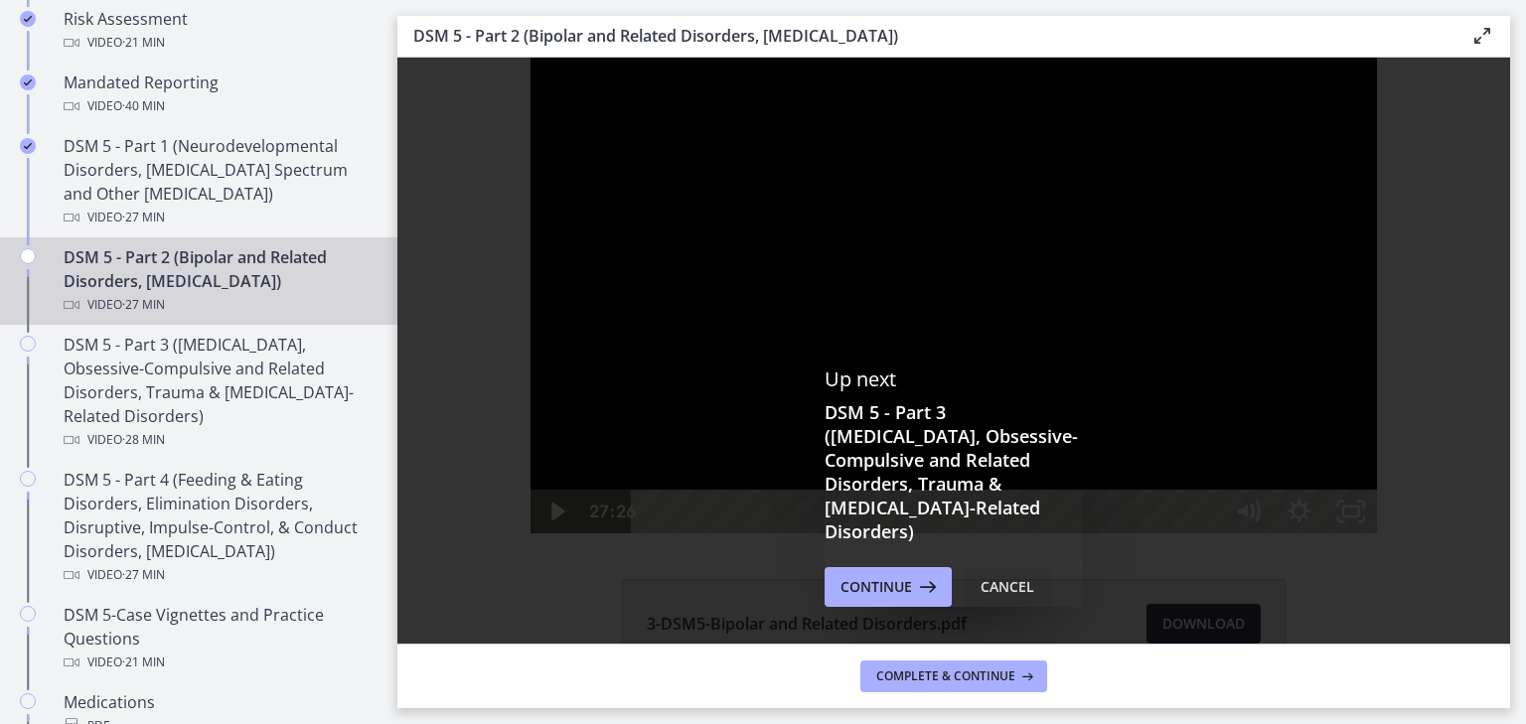
click at [1017, 575] on div "Cancel" at bounding box center [1008, 587] width 54 height 24
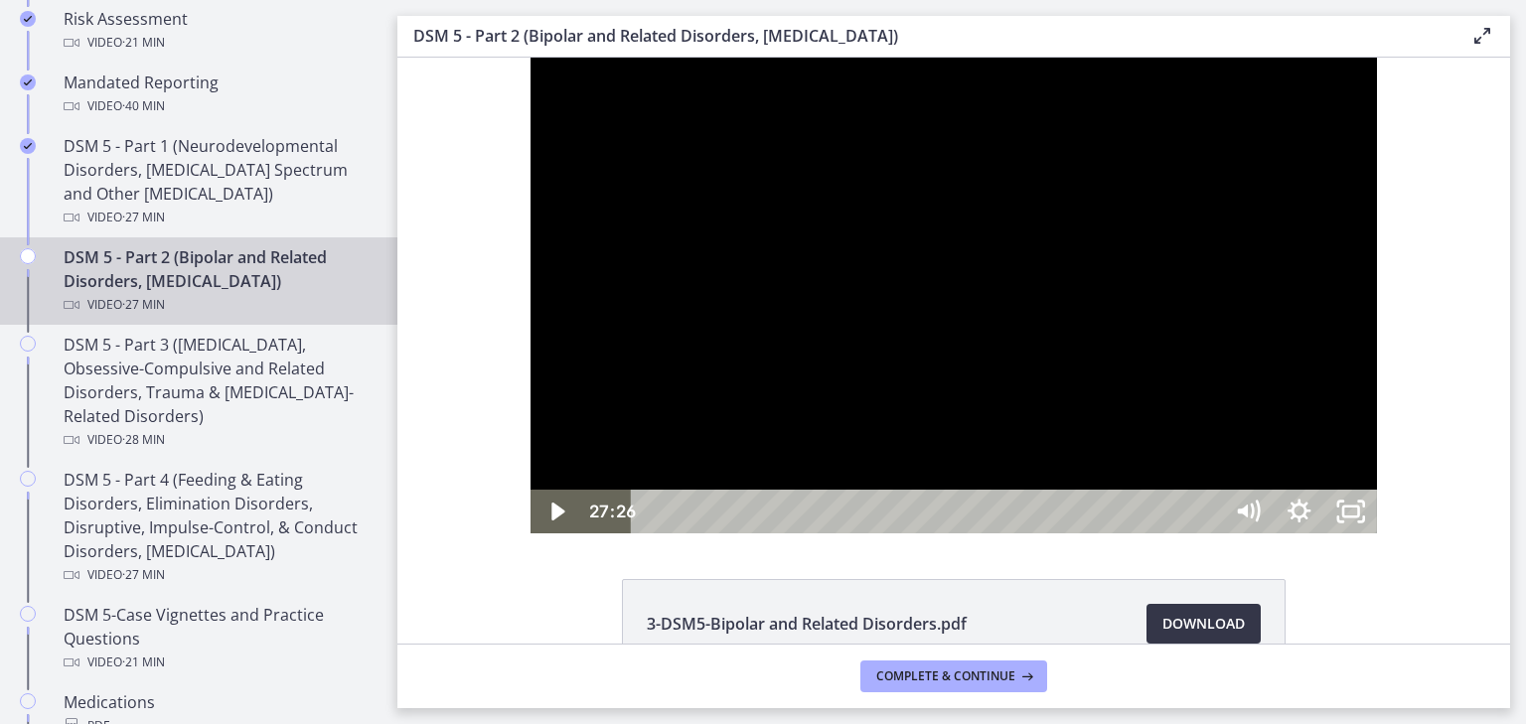
click at [1172, 623] on span "Download Opens in a new window" at bounding box center [1203, 624] width 82 height 24
click at [919, 684] on span "Complete & continue" at bounding box center [945, 677] width 139 height 16
click at [1027, 679] on span "Continue" at bounding box center [1024, 677] width 62 height 16
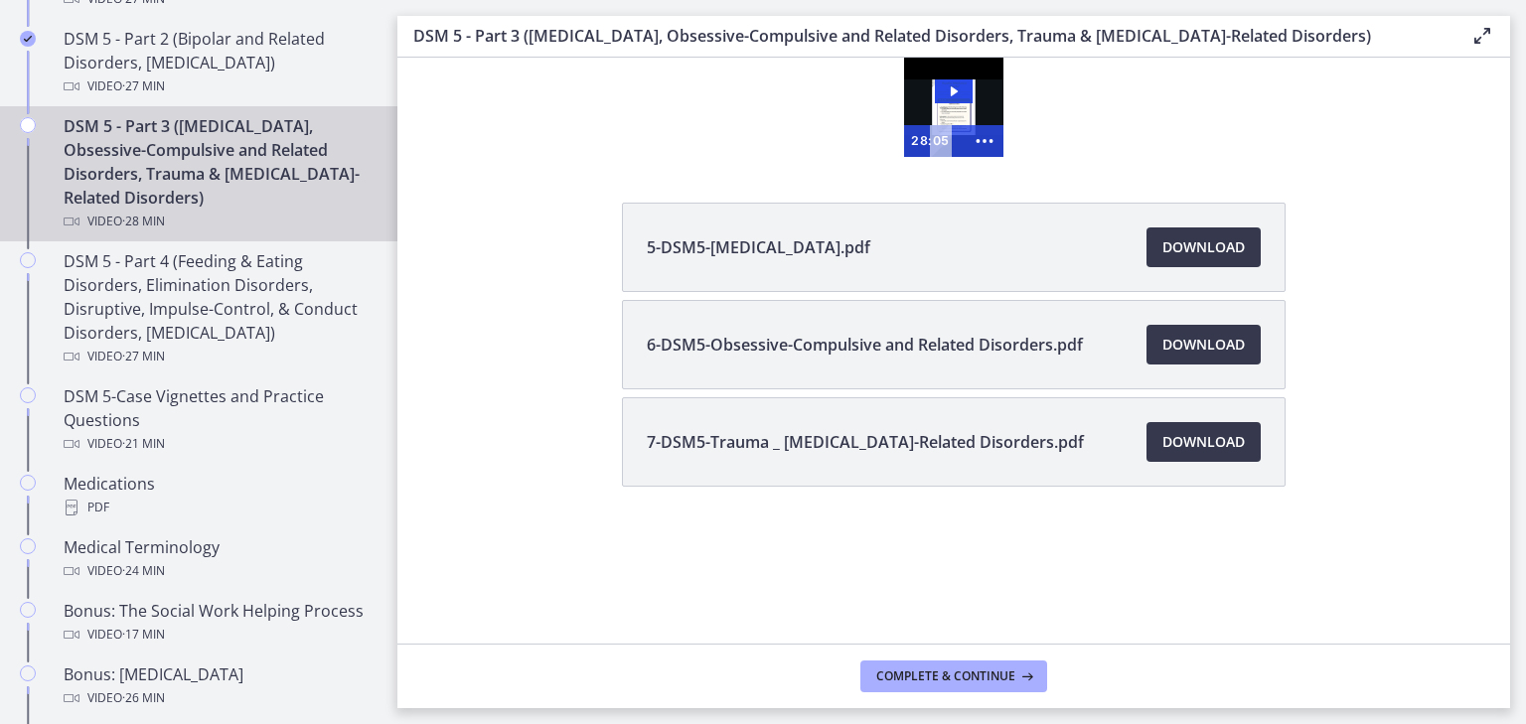
scroll to position [1027, 0]
click at [1184, 249] on span "Download Opens in a new window" at bounding box center [1203, 247] width 82 height 24
click at [1205, 345] on span "Download Opens in a new window" at bounding box center [1203, 345] width 82 height 24
click at [1194, 446] on span "Download Opens in a new window" at bounding box center [1203, 442] width 82 height 24
click at [892, 682] on span "Complete & continue" at bounding box center [945, 677] width 139 height 16
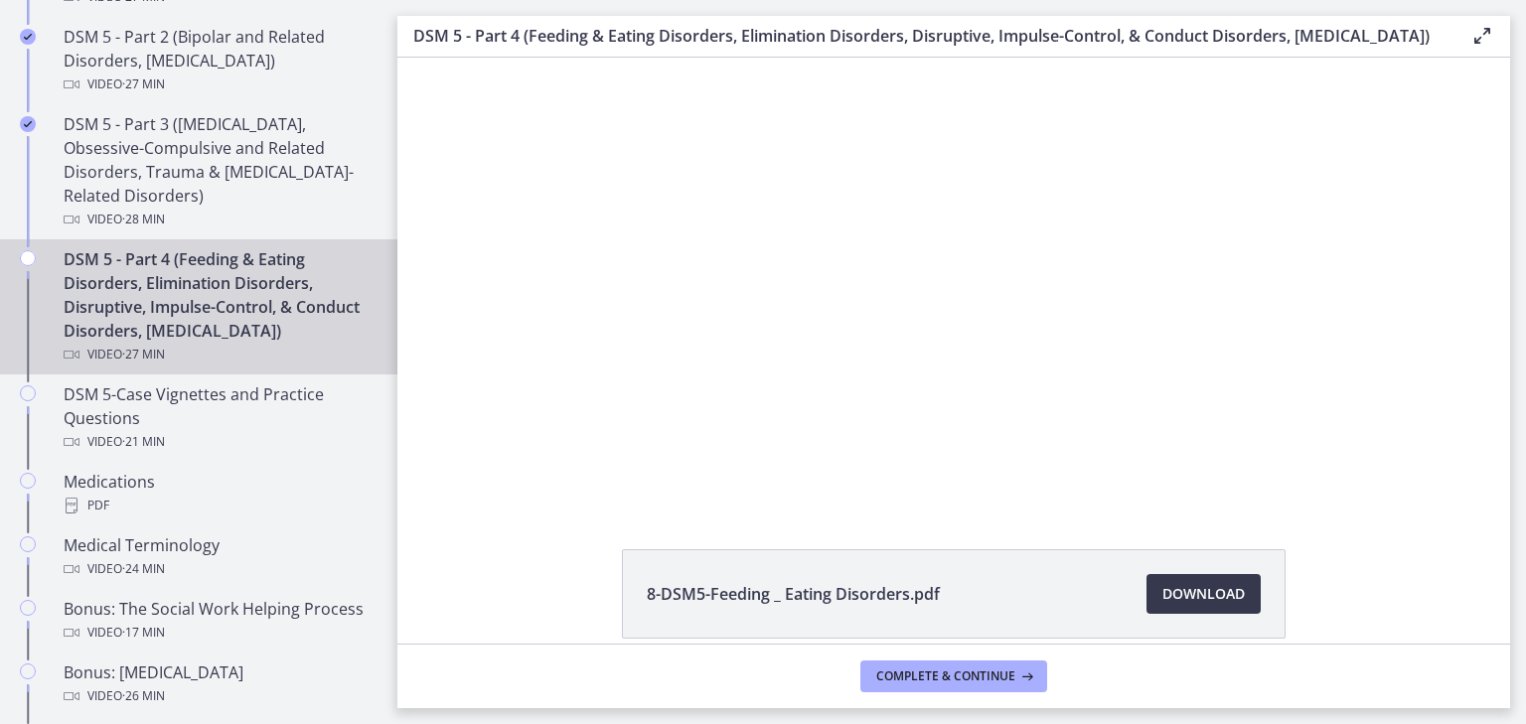
click at [560, 246] on div at bounding box center [953, 281] width 793 height 446
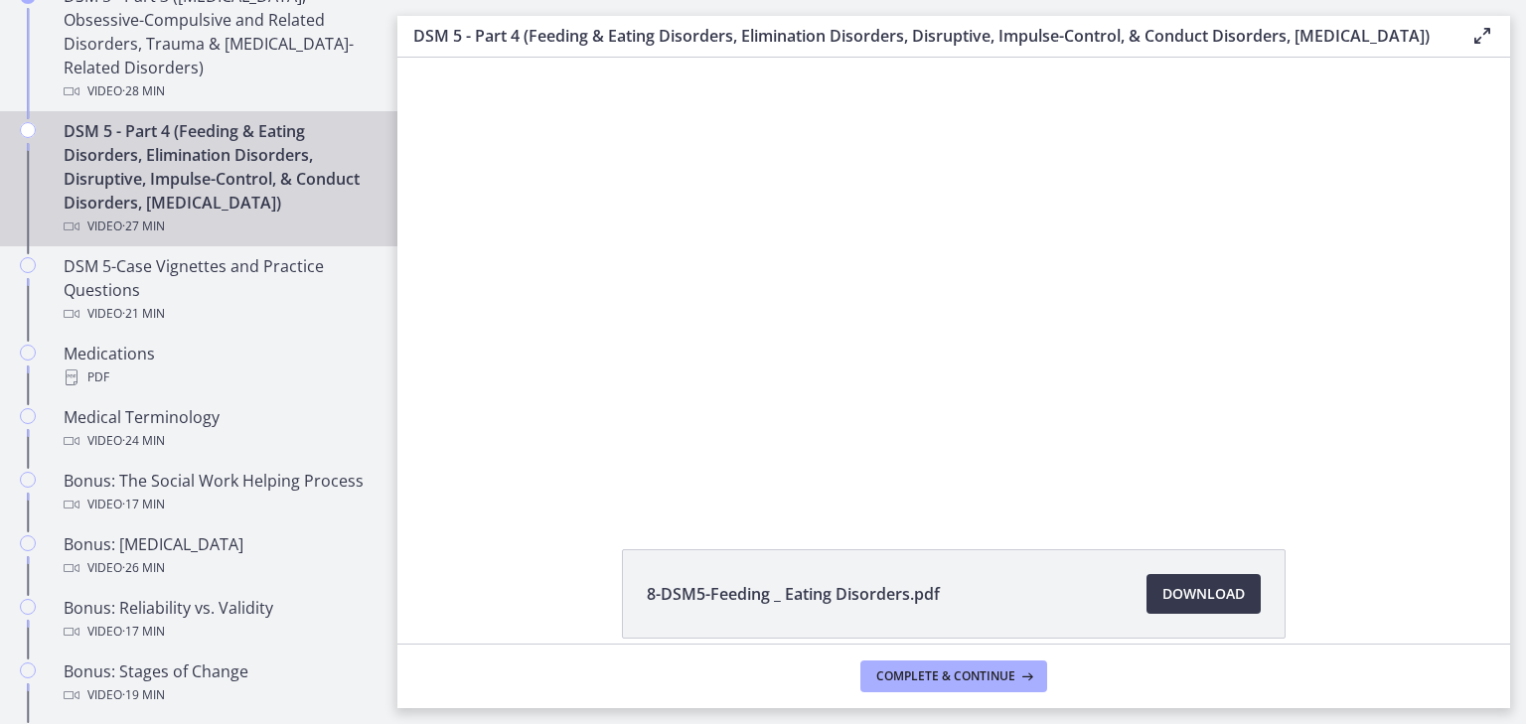
scroll to position [1155, 0]
click at [1184, 606] on span "Download Opens in a new window" at bounding box center [1203, 594] width 82 height 24
click at [922, 674] on span "Complete & continue" at bounding box center [945, 677] width 139 height 16
